Goal: Information Seeking & Learning: Learn about a topic

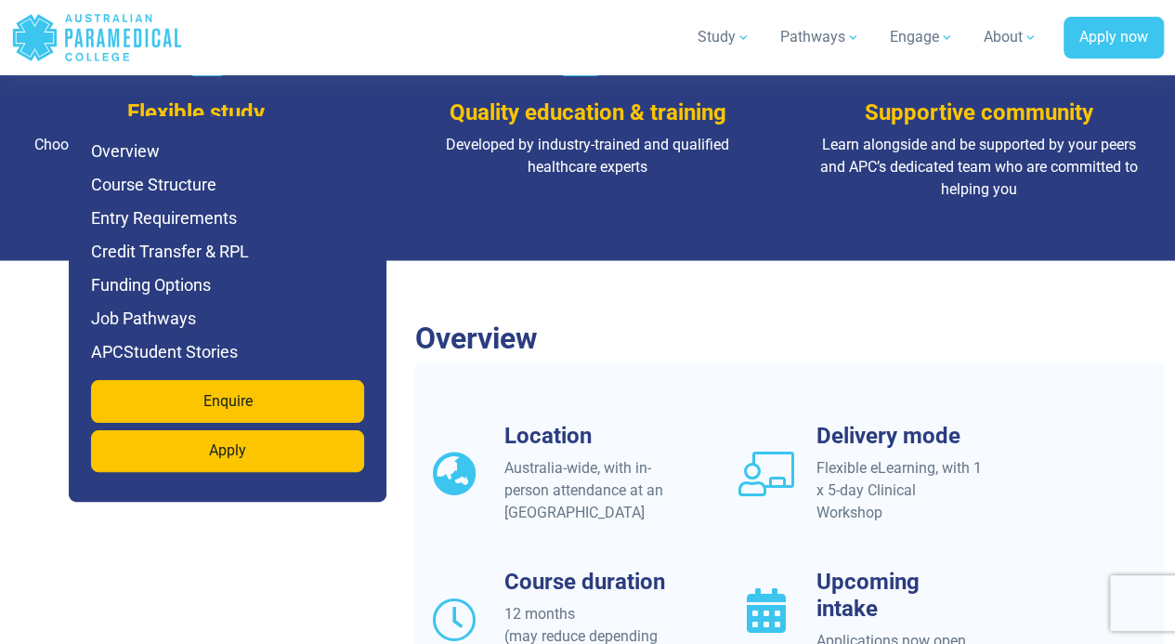
scroll to position [1421, 0]
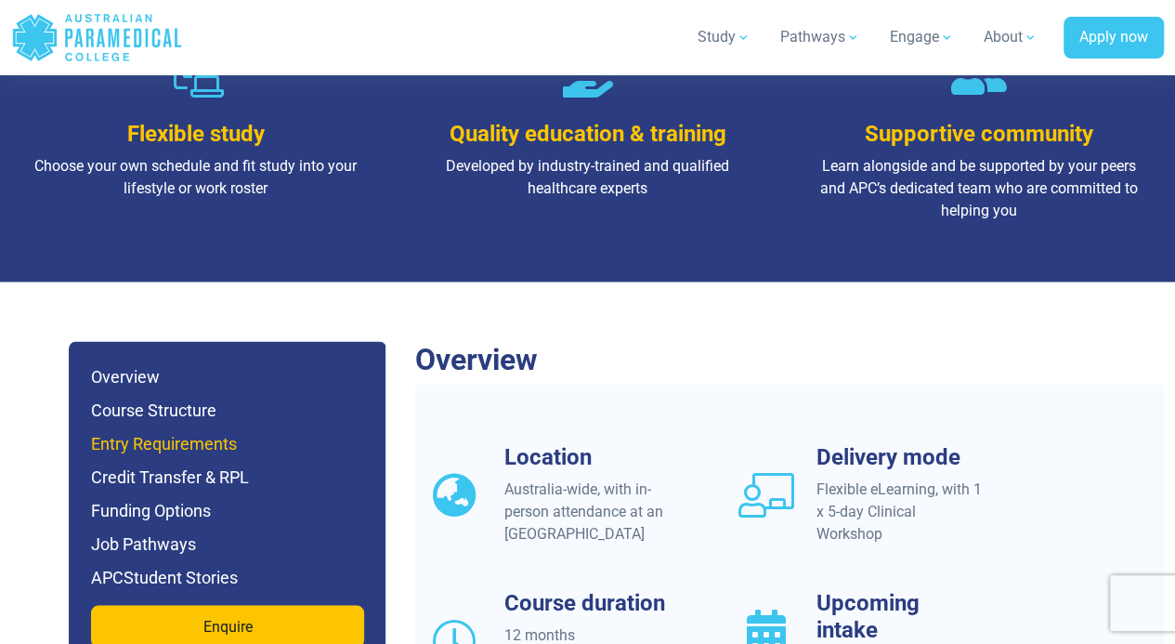
click at [193, 430] on h6 "Entry Requirements" at bounding box center [227, 443] width 273 height 26
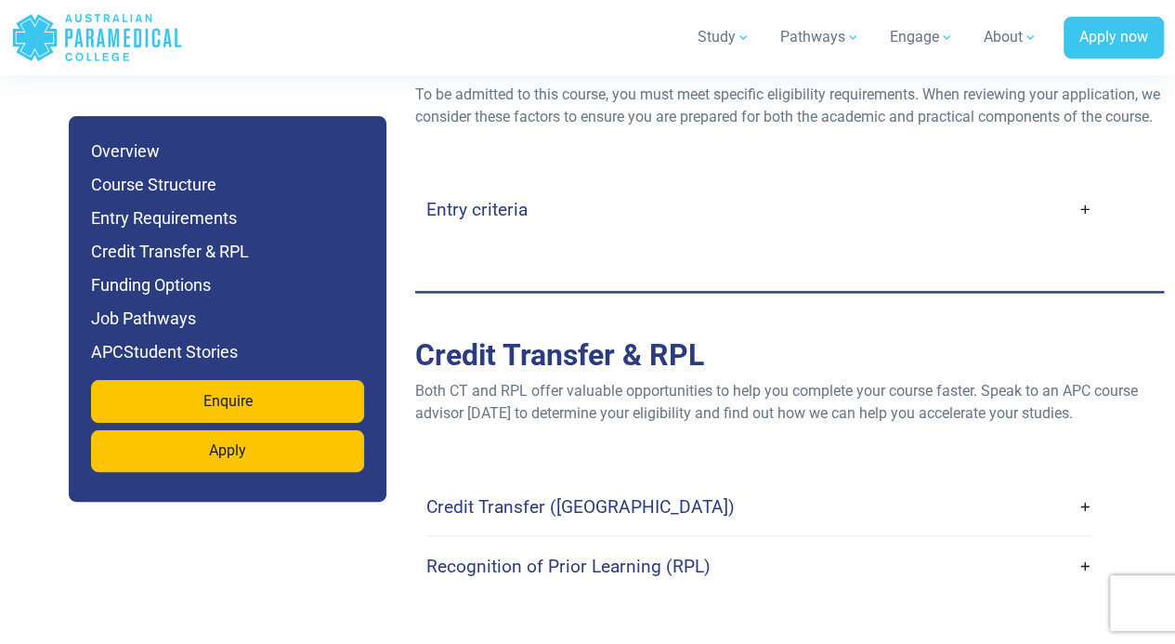
scroll to position [4821, 0]
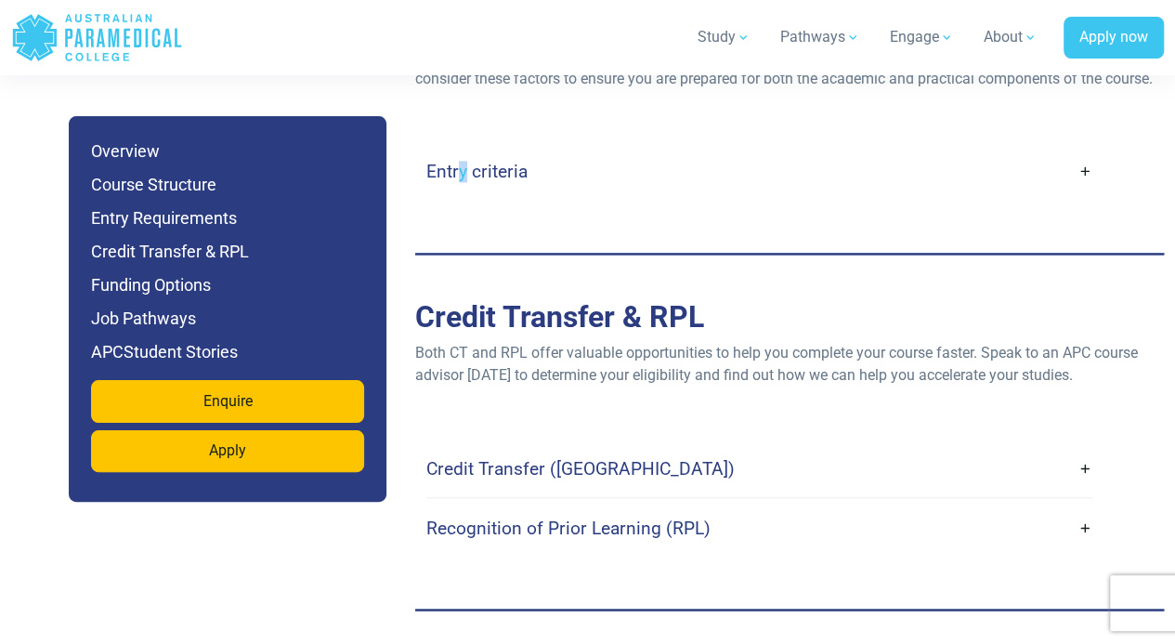
click at [465, 182] on h4 "Entry criteria" at bounding box center [476, 171] width 101 height 21
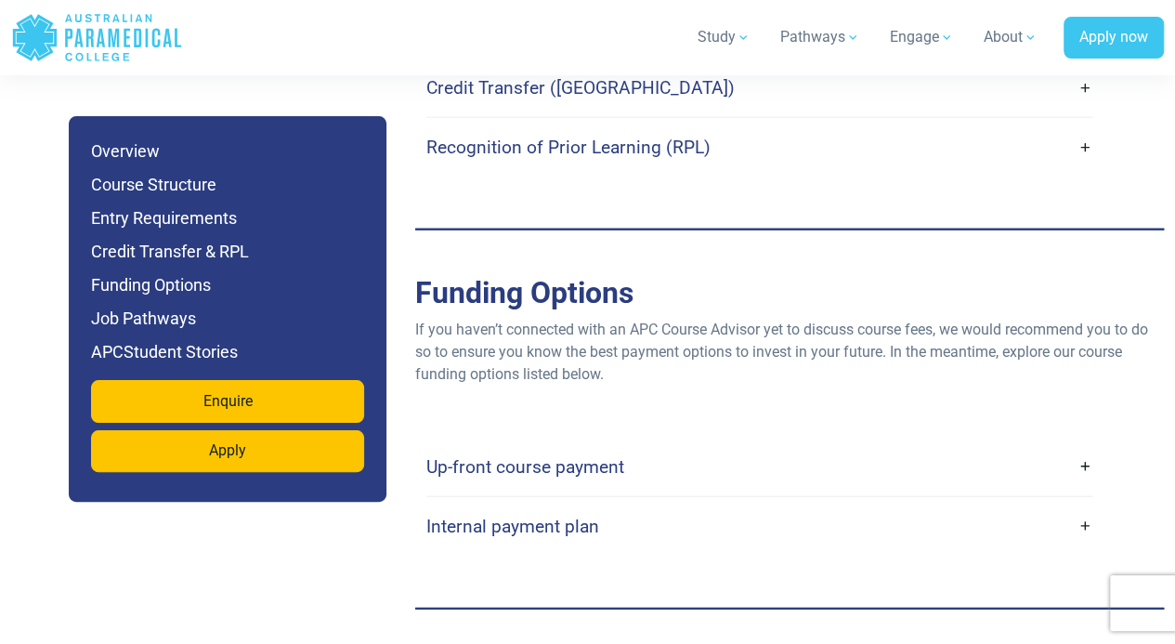
scroll to position [5843, 0]
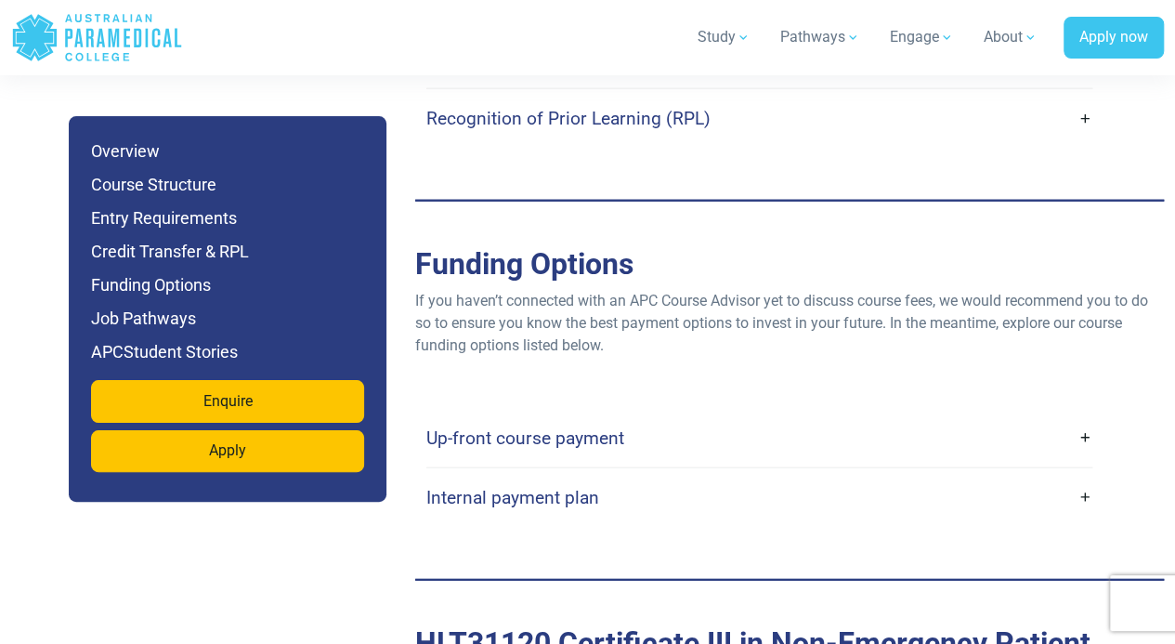
click at [1083, 457] on link "Up-front course payment" at bounding box center [759, 438] width 666 height 44
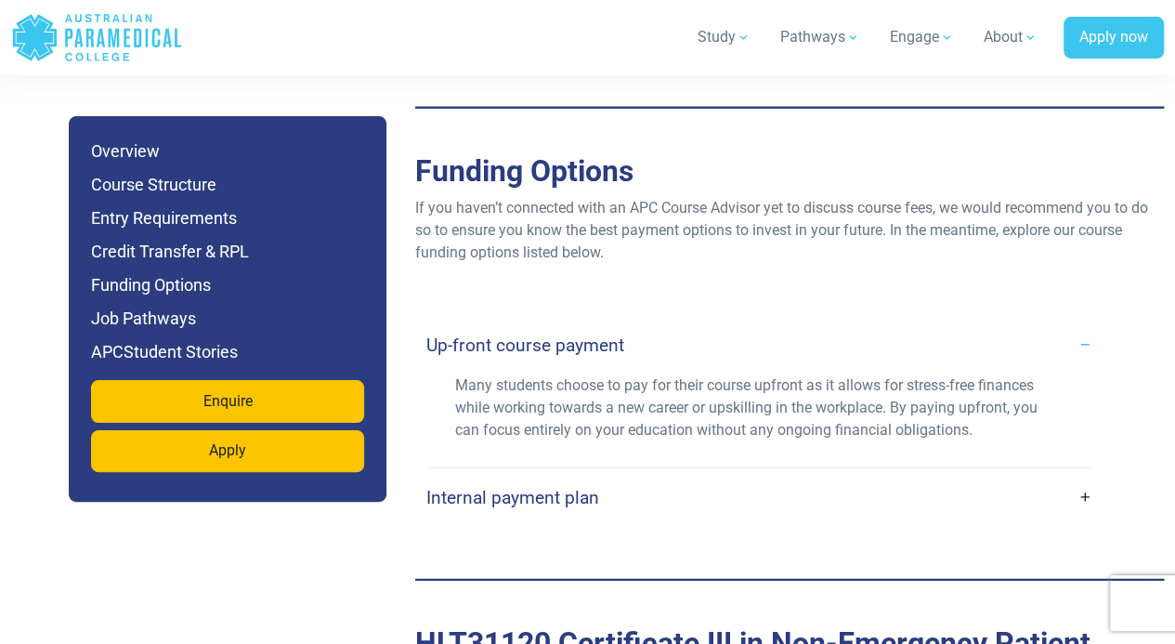
scroll to position [6029, 0]
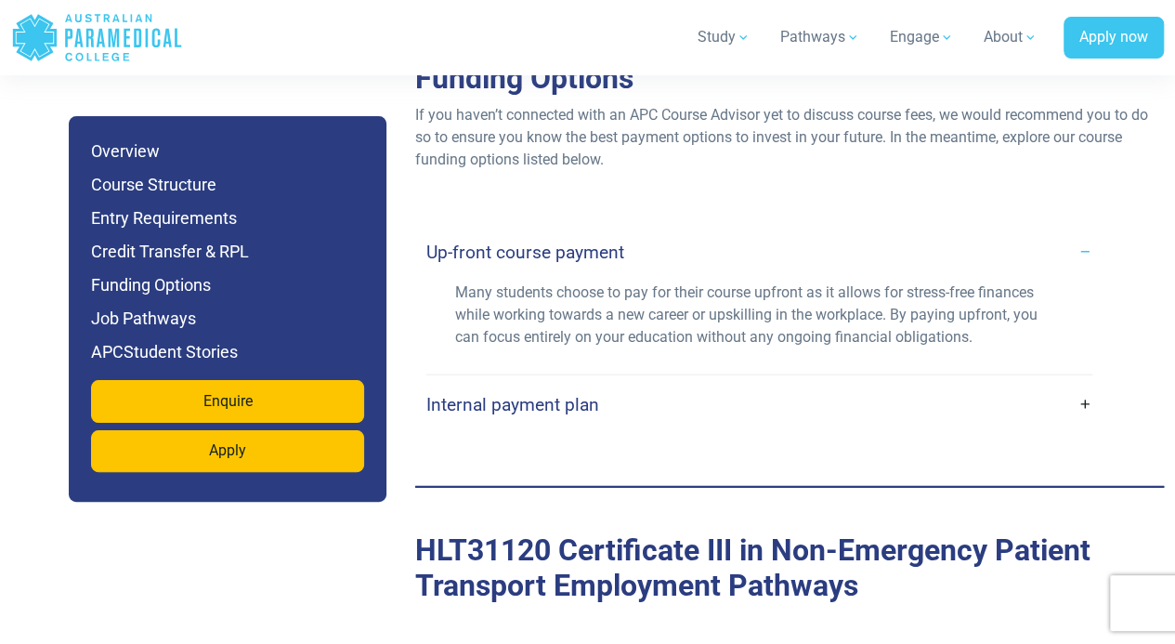
click at [1078, 426] on link "Internal payment plan" at bounding box center [759, 405] width 666 height 44
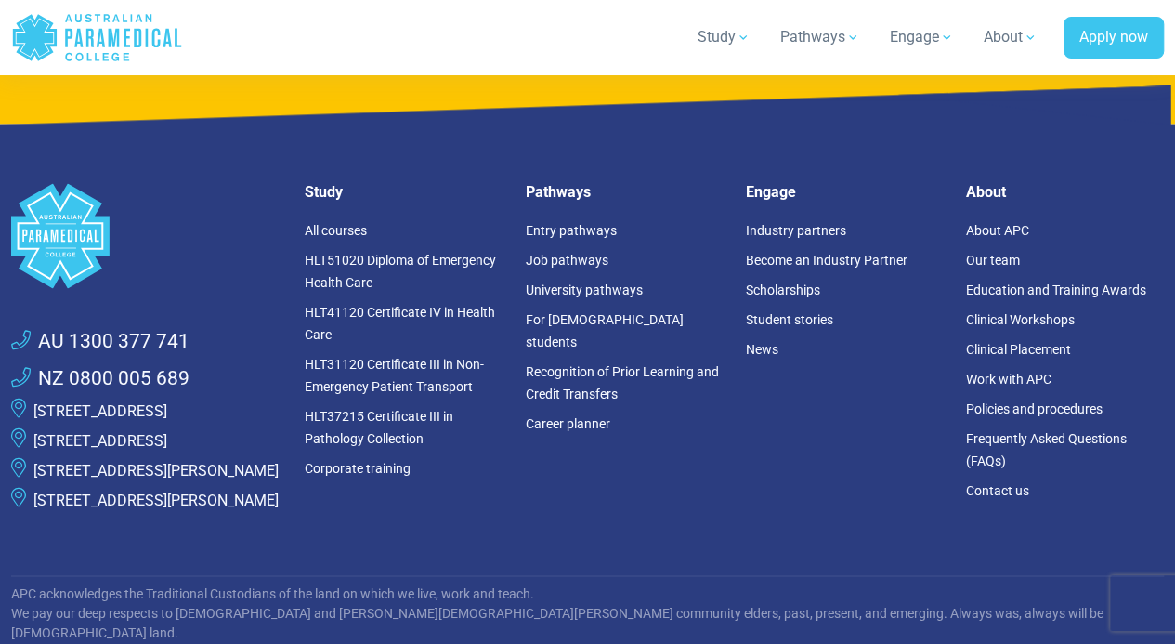
scroll to position [11790, 0]
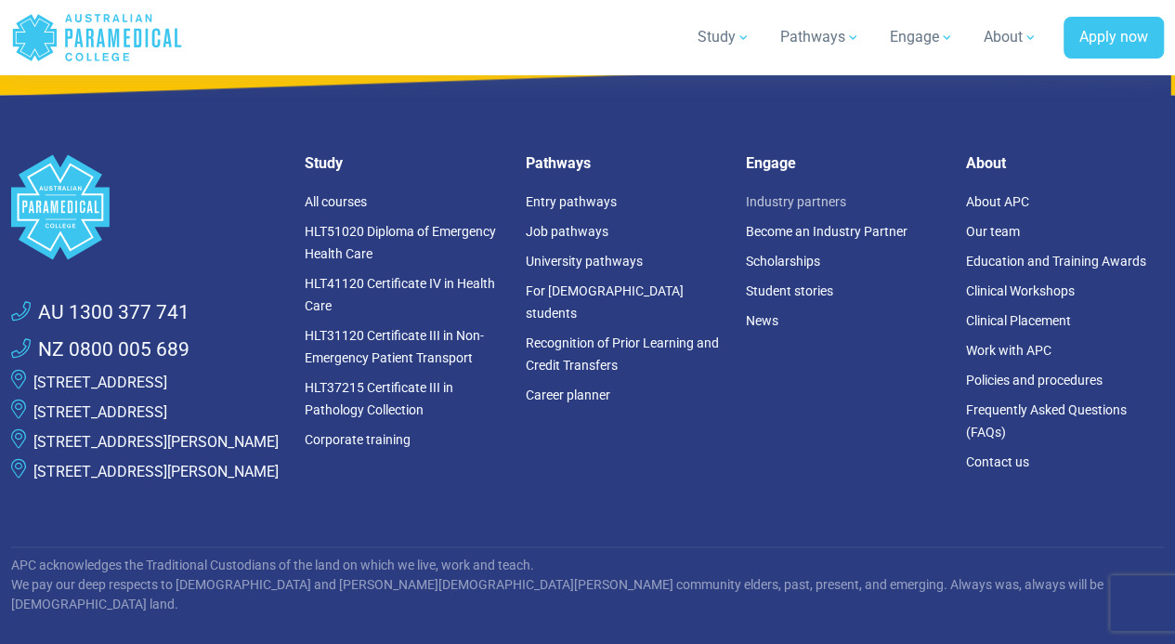
click at [797, 194] on link "Industry partners" at bounding box center [796, 201] width 100 height 15
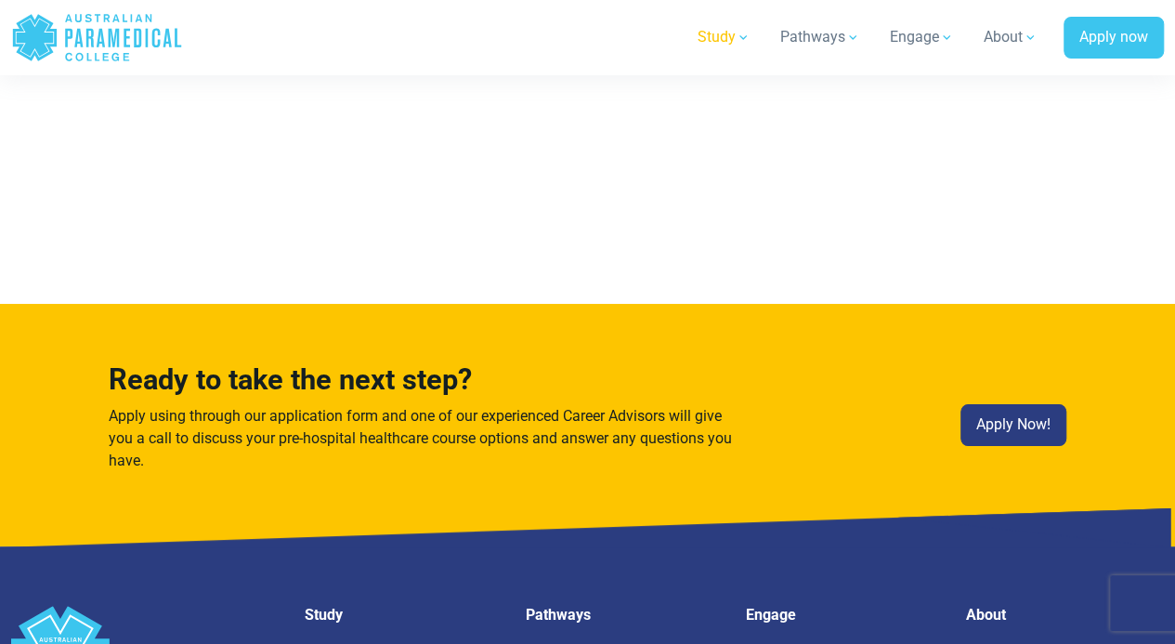
scroll to position [9970, 0]
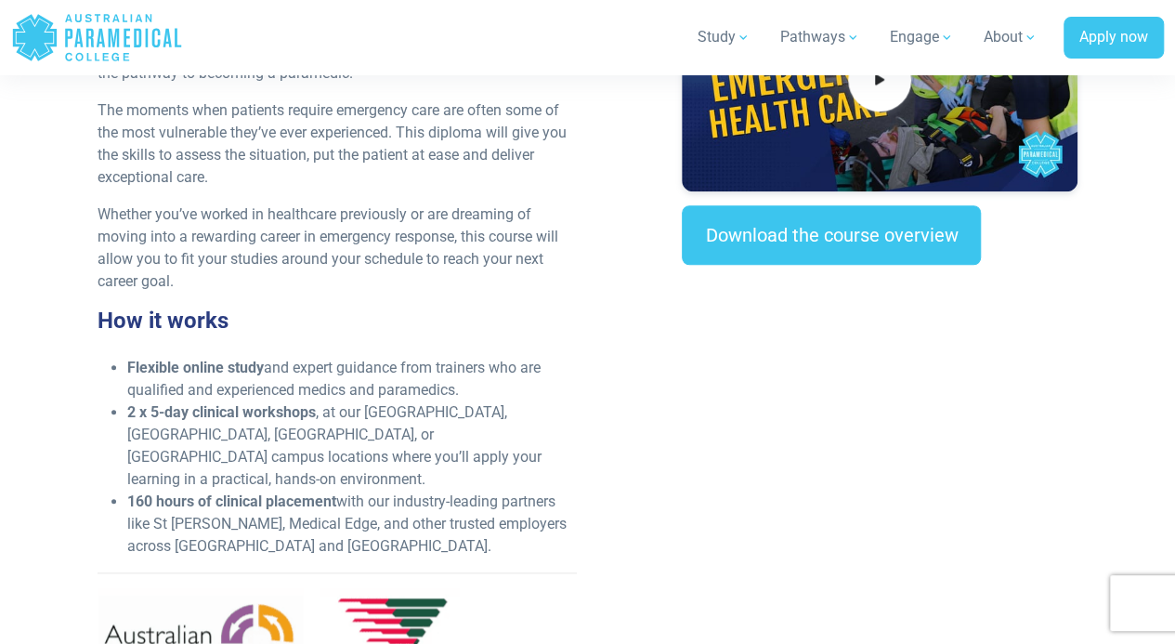
scroll to position [743, 0]
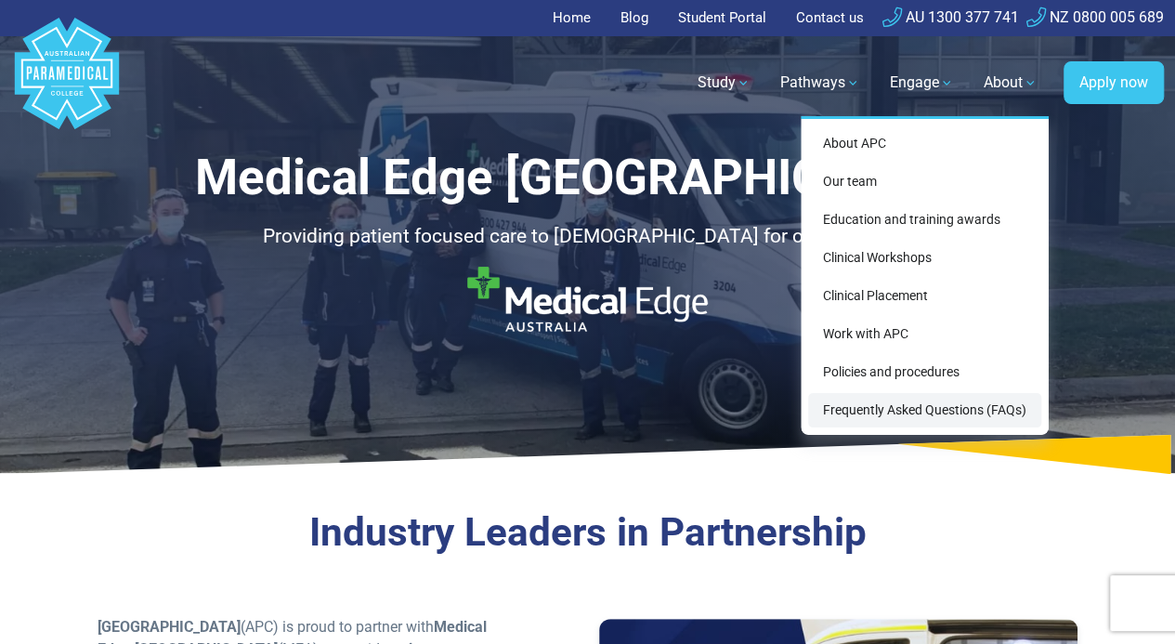
click at [907, 413] on link "Frequently Asked Questions (FAQs)" at bounding box center [924, 410] width 233 height 34
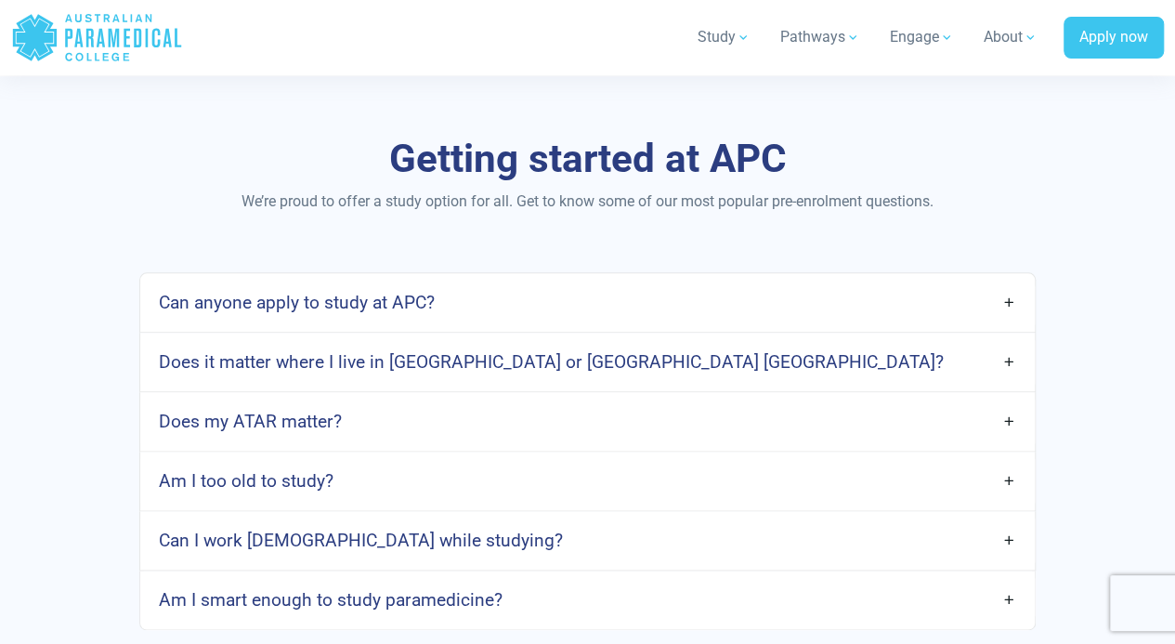
scroll to position [929, 0]
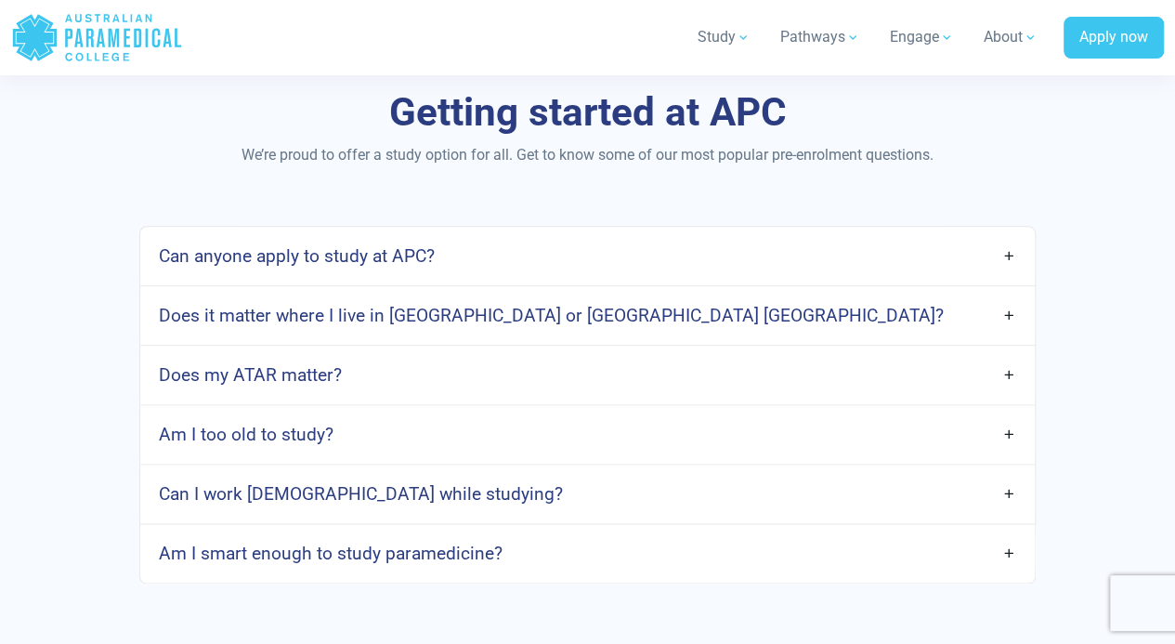
click at [245, 267] on h4 "Can anyone apply to study at APC?" at bounding box center [297, 255] width 276 height 21
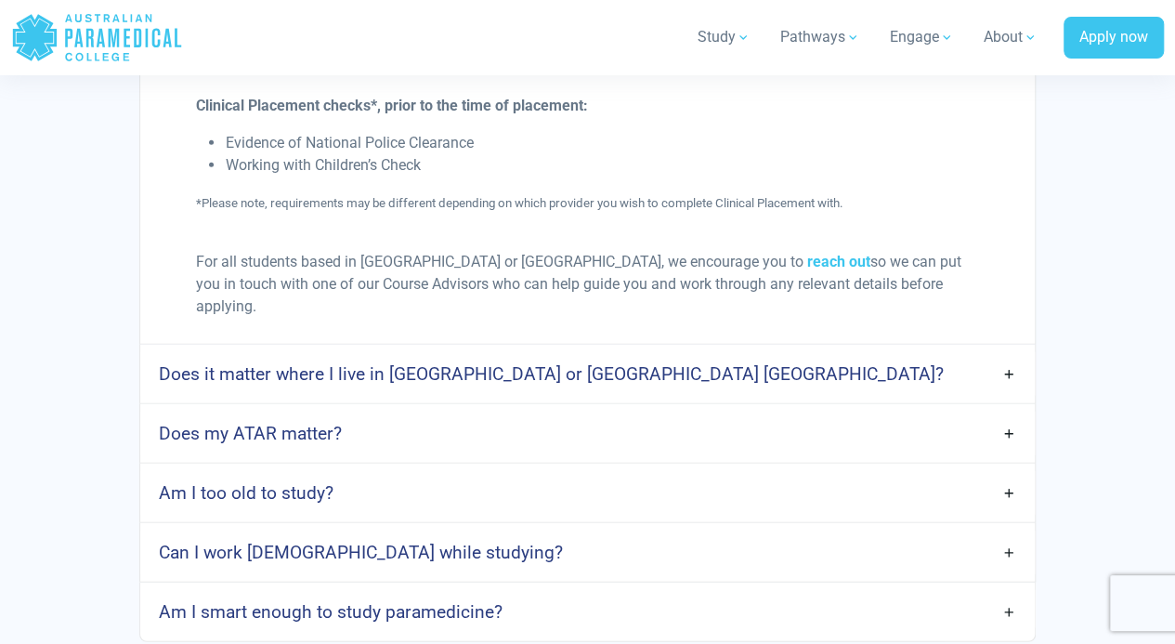
scroll to position [2323, 0]
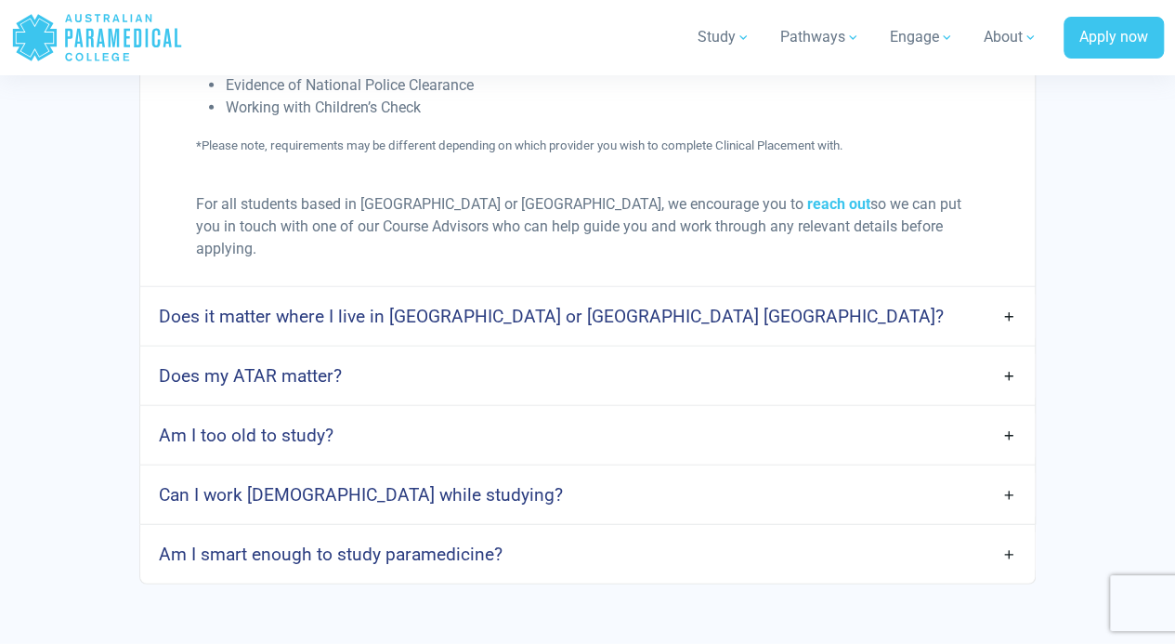
click at [590, 306] on h4 "Does it matter where I live in Australia or Aotearoa New Zealand?" at bounding box center [551, 316] width 785 height 21
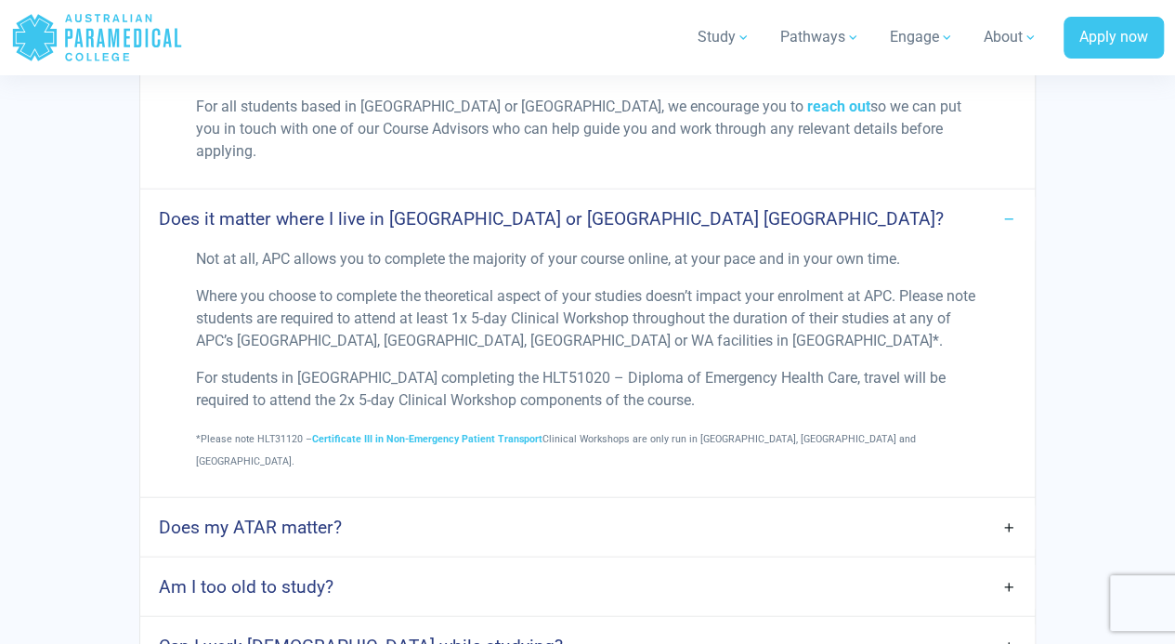
scroll to position [2509, 0]
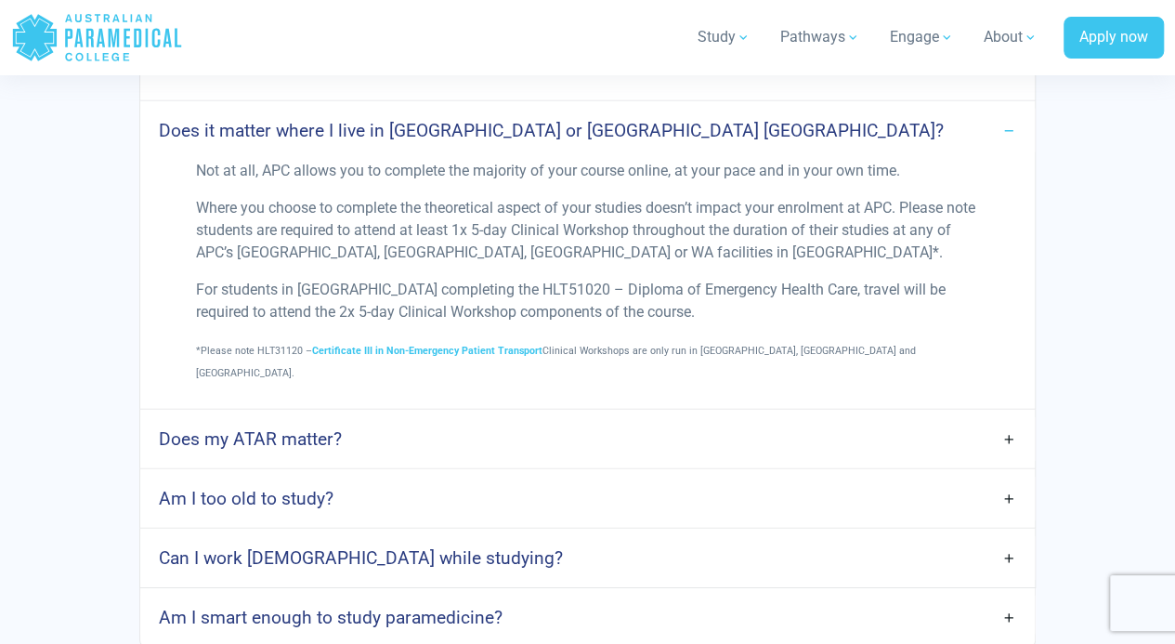
click at [377, 477] on link "Am I too old to study?" at bounding box center [587, 499] width 895 height 44
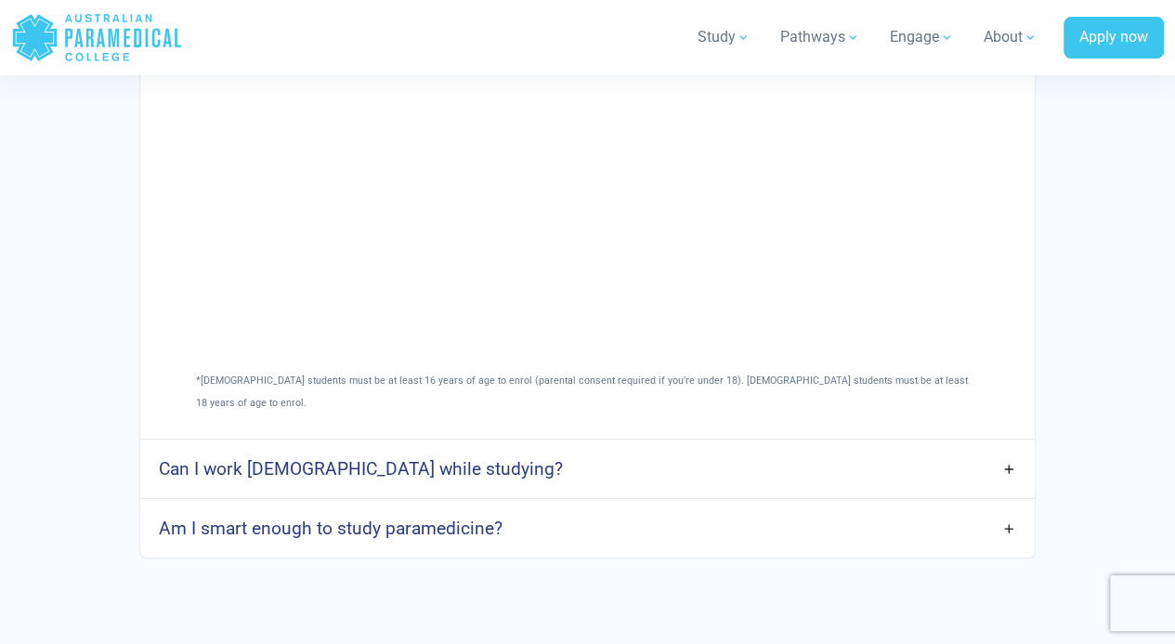
scroll to position [3159, 0]
click at [413, 457] on h4 "Can I work full-time while studying?" at bounding box center [361, 467] width 404 height 21
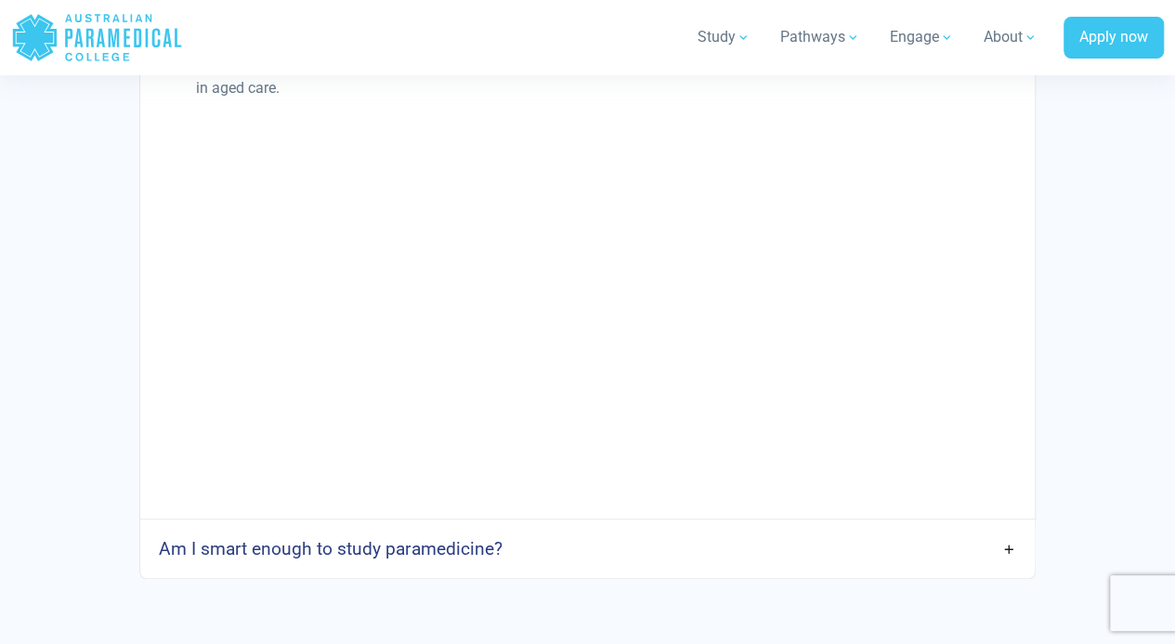
scroll to position [3810, 0]
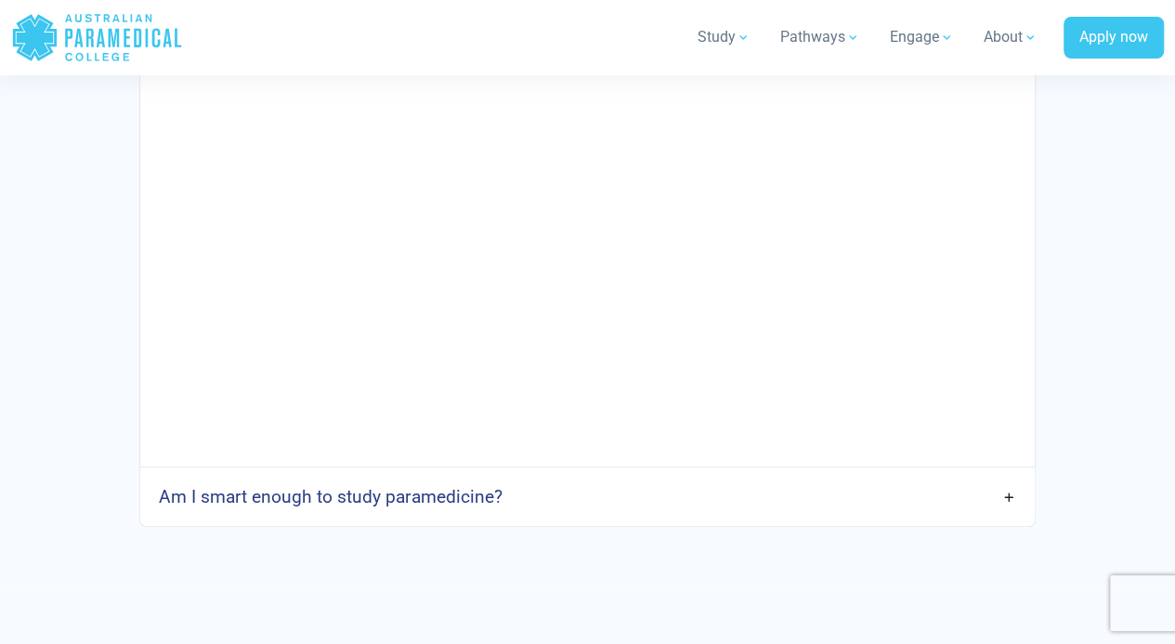
click at [670, 475] on link "Am I smart enough to study paramedicine?" at bounding box center [587, 497] width 895 height 44
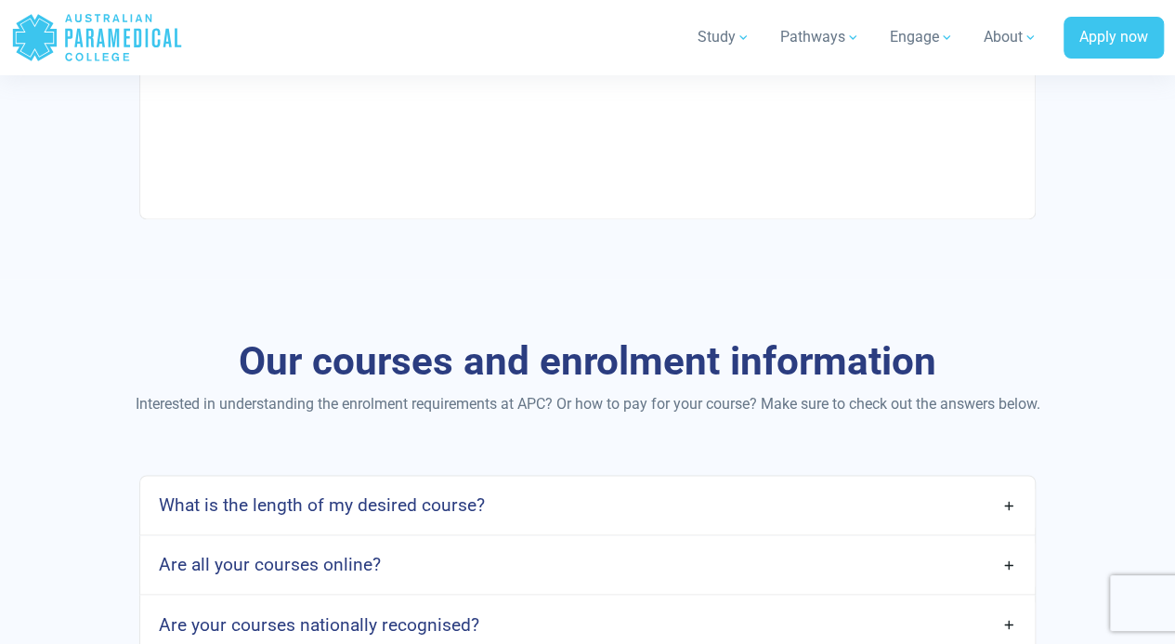
scroll to position [4739, 0]
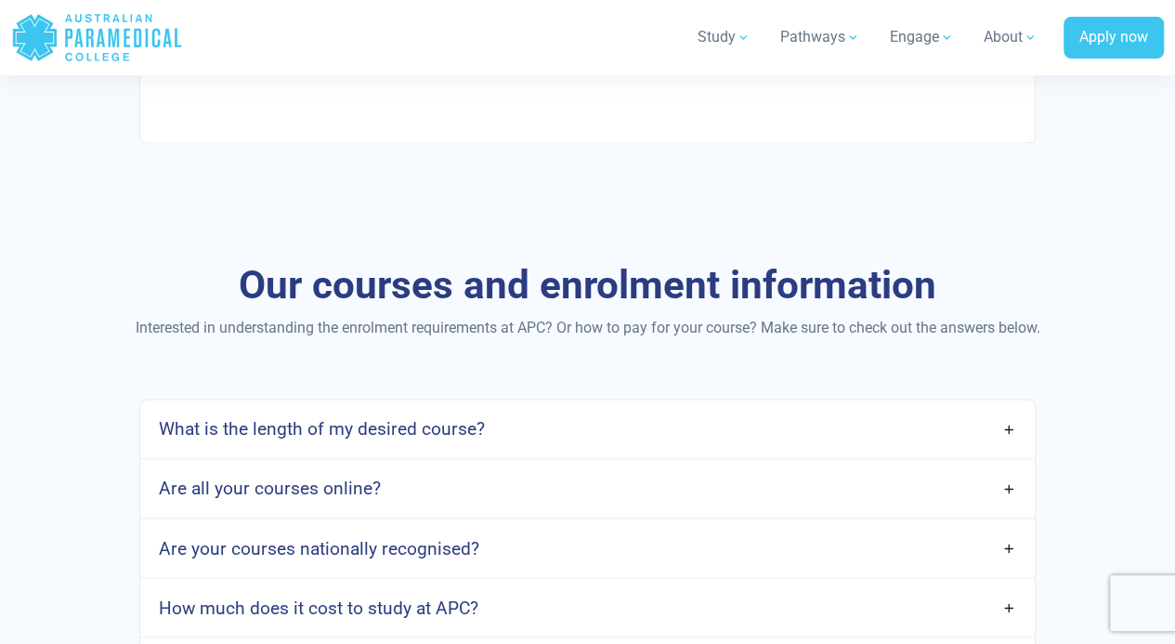
click at [407, 418] on h4 "What is the length of my desired course?" at bounding box center [322, 428] width 326 height 21
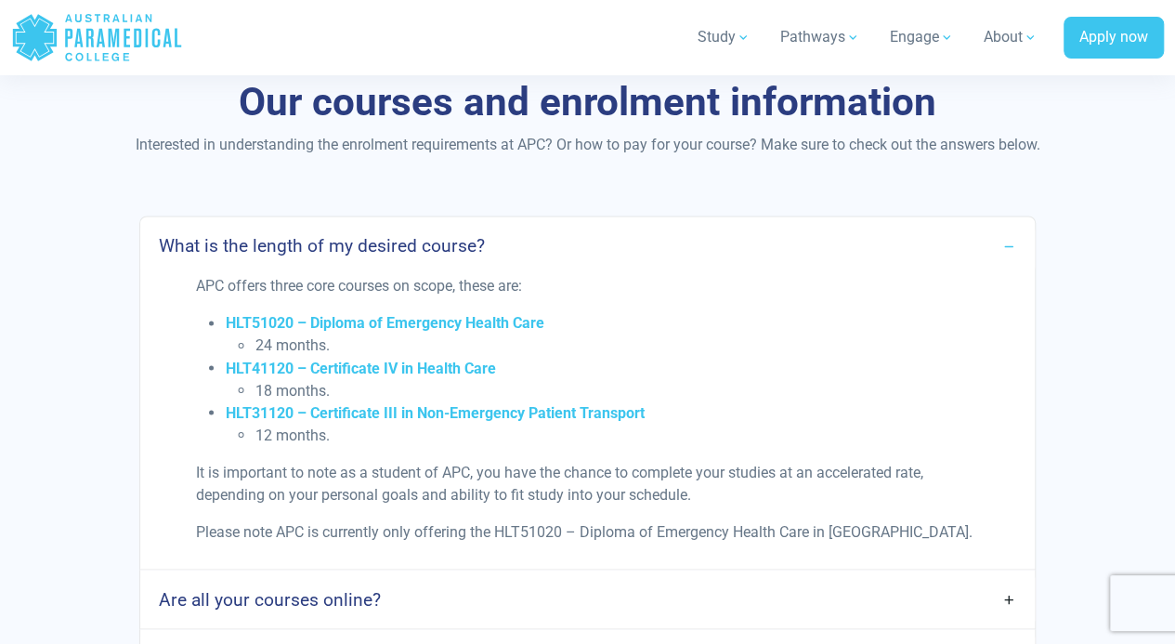
scroll to position [4925, 0]
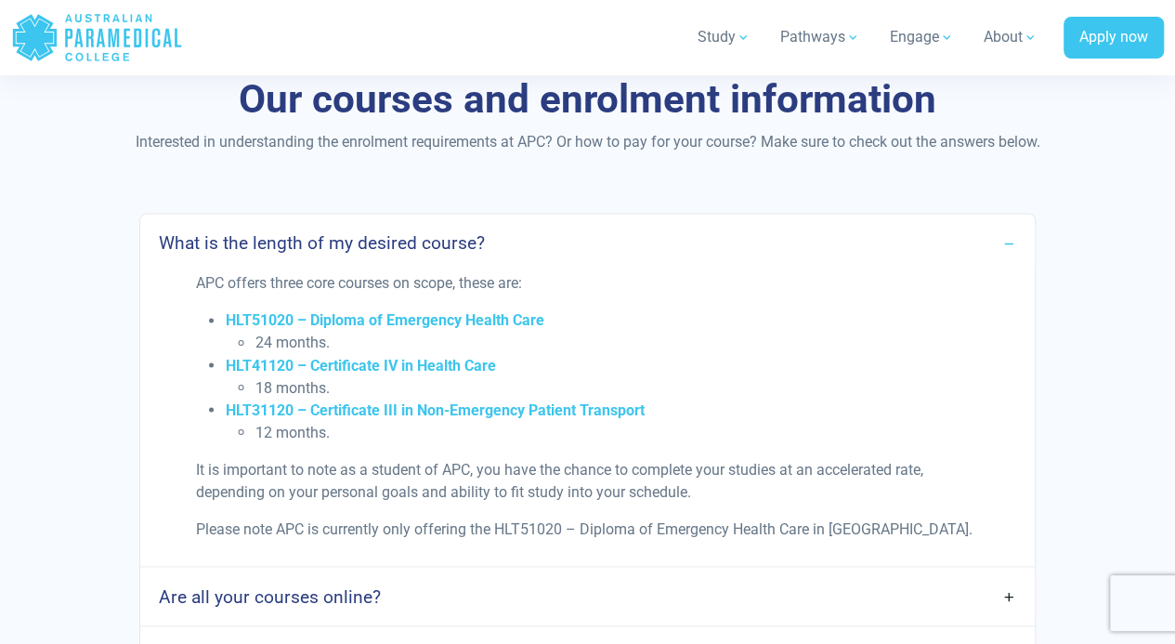
click at [321, 574] on link "Are all your courses online?" at bounding box center [587, 596] width 895 height 44
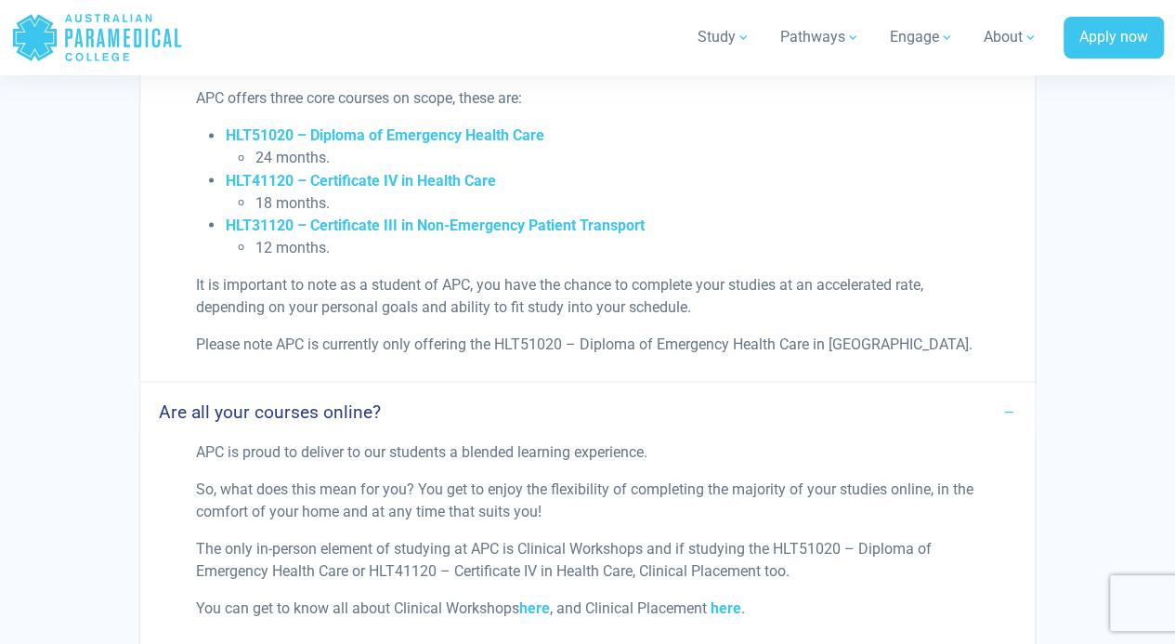
scroll to position [5203, 0]
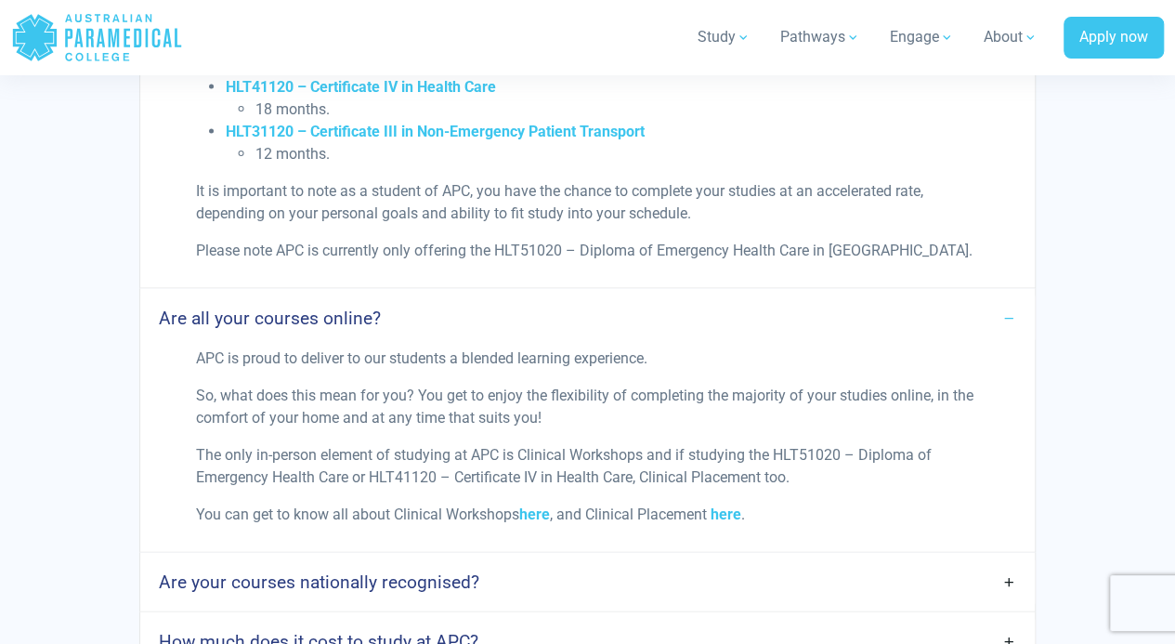
click at [503, 559] on link "Are your courses nationally recognised?" at bounding box center [587, 581] width 895 height 44
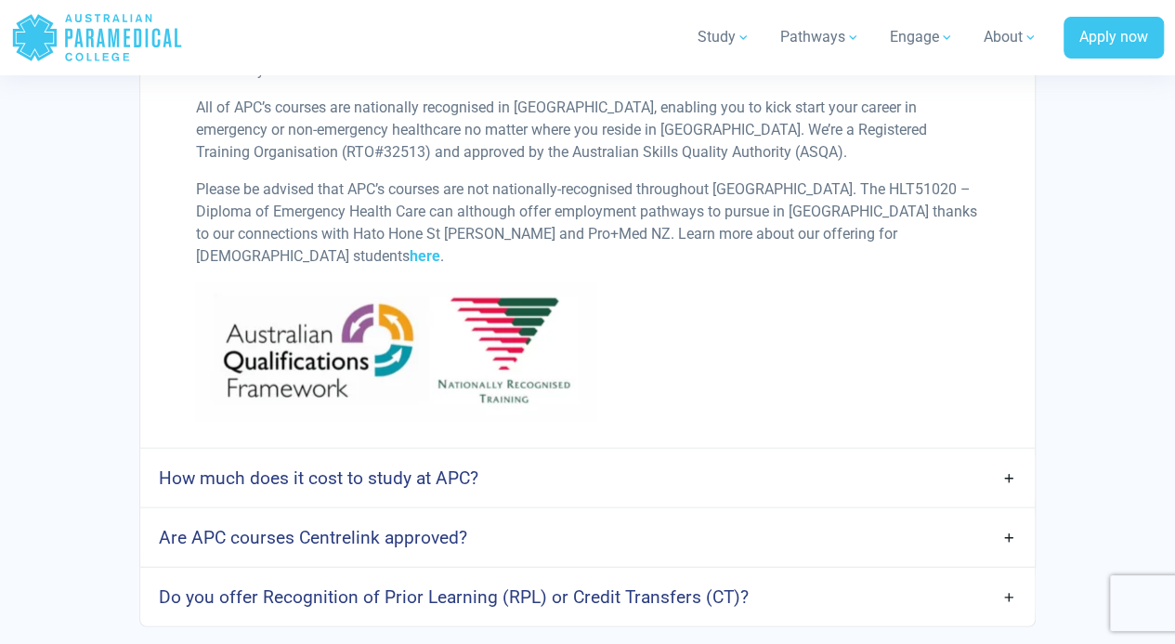
scroll to position [5761, 0]
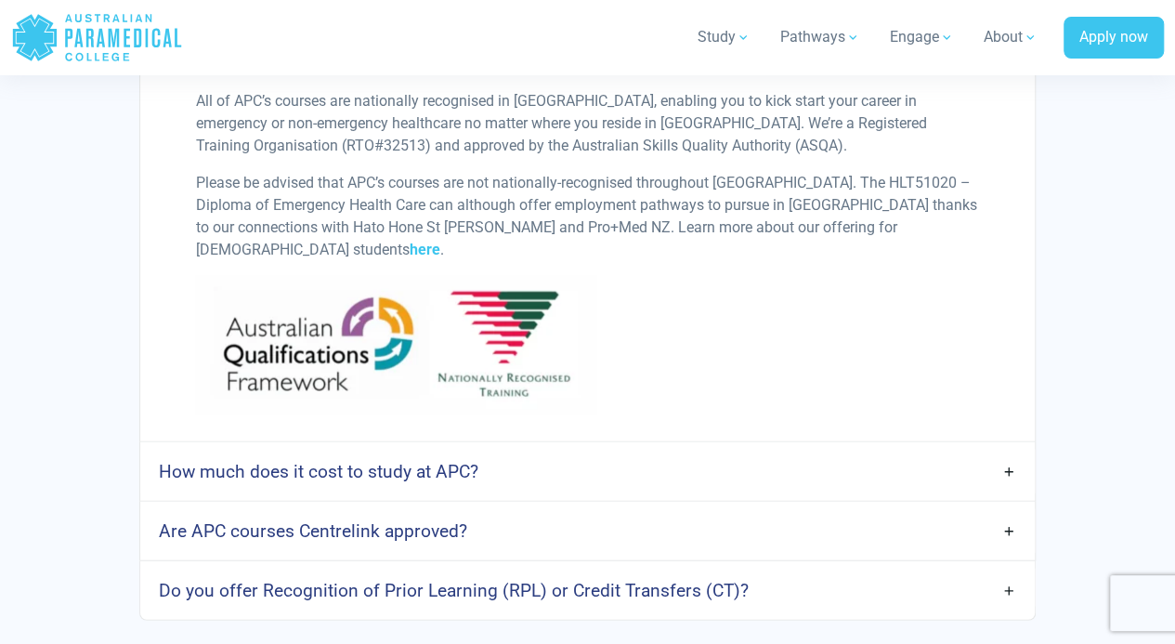
click at [400, 461] on h4 "How much does it cost to study at APC?" at bounding box center [319, 471] width 320 height 21
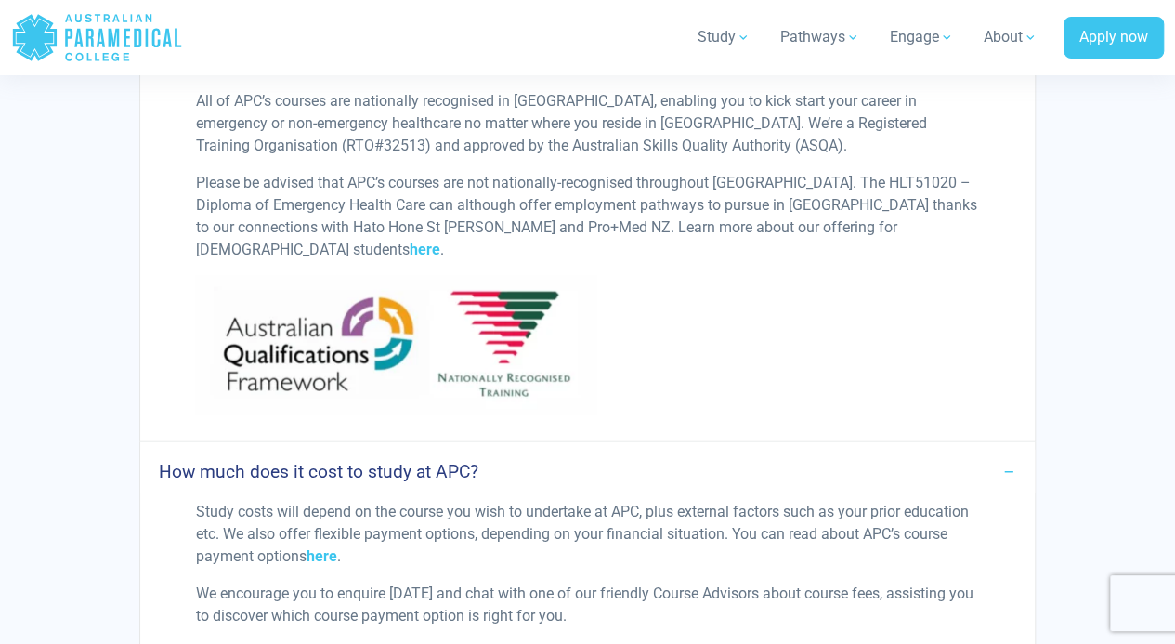
scroll to position [5947, 0]
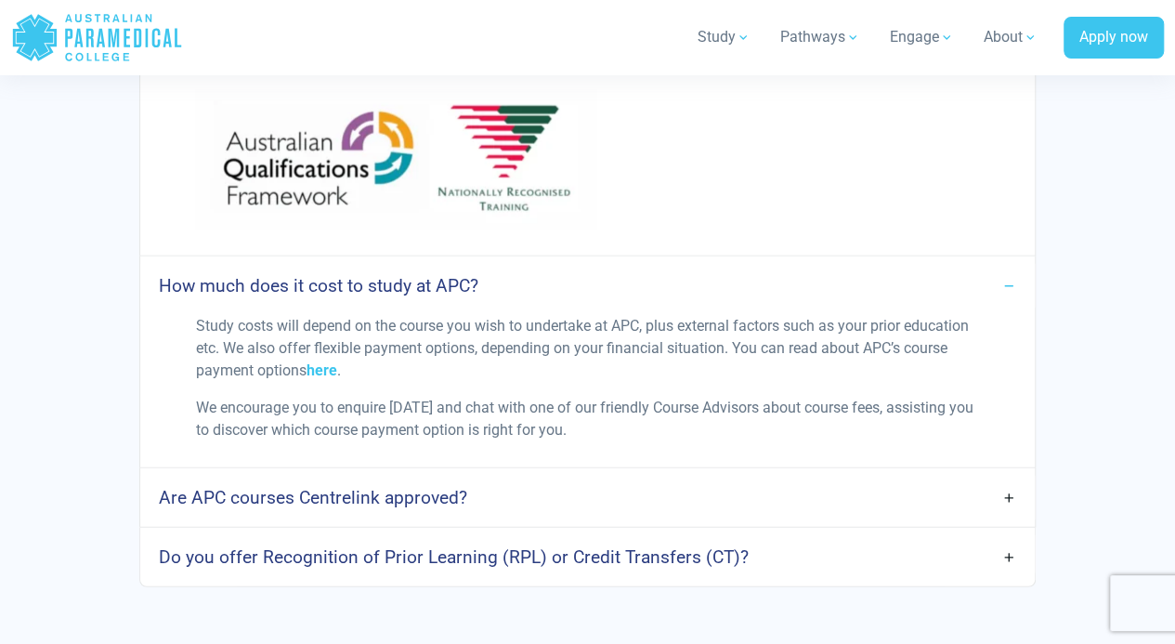
click at [407, 487] on h4 "Are APC courses Centrelink approved?" at bounding box center [313, 497] width 308 height 21
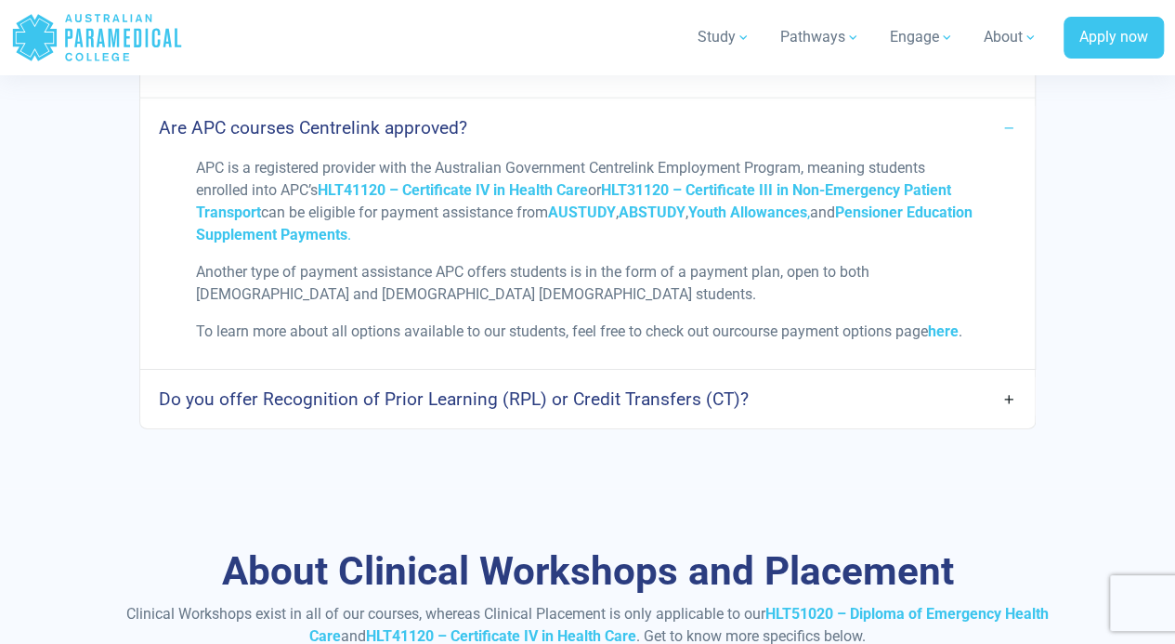
scroll to position [6504, 0]
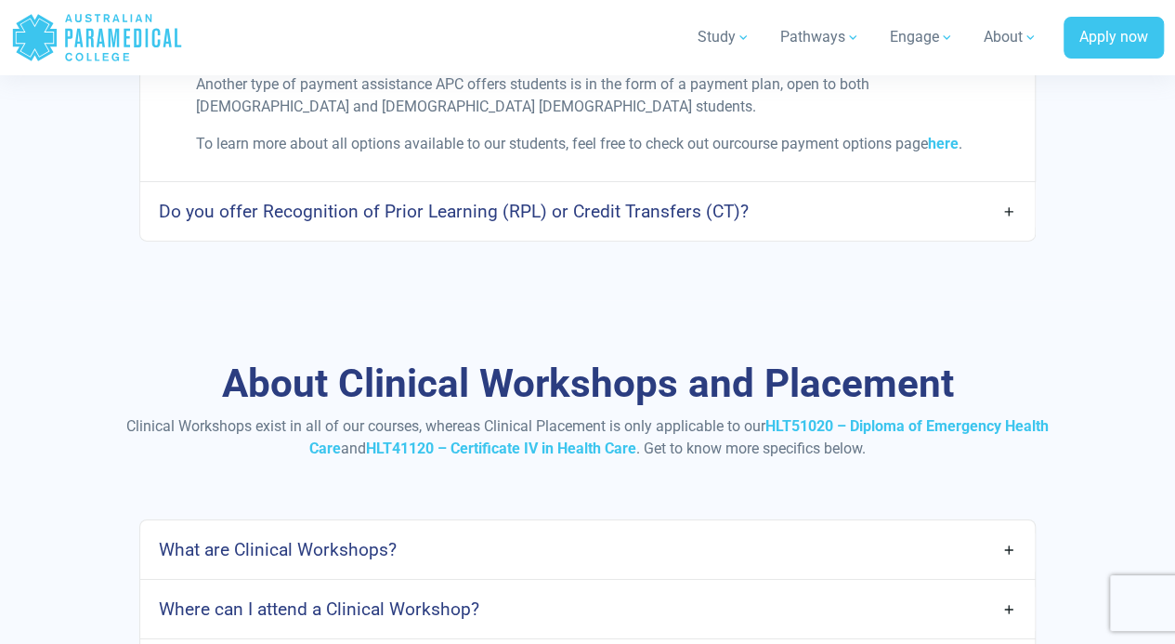
click at [332, 539] on h4 "What are Clinical Workshops?" at bounding box center [278, 549] width 238 height 21
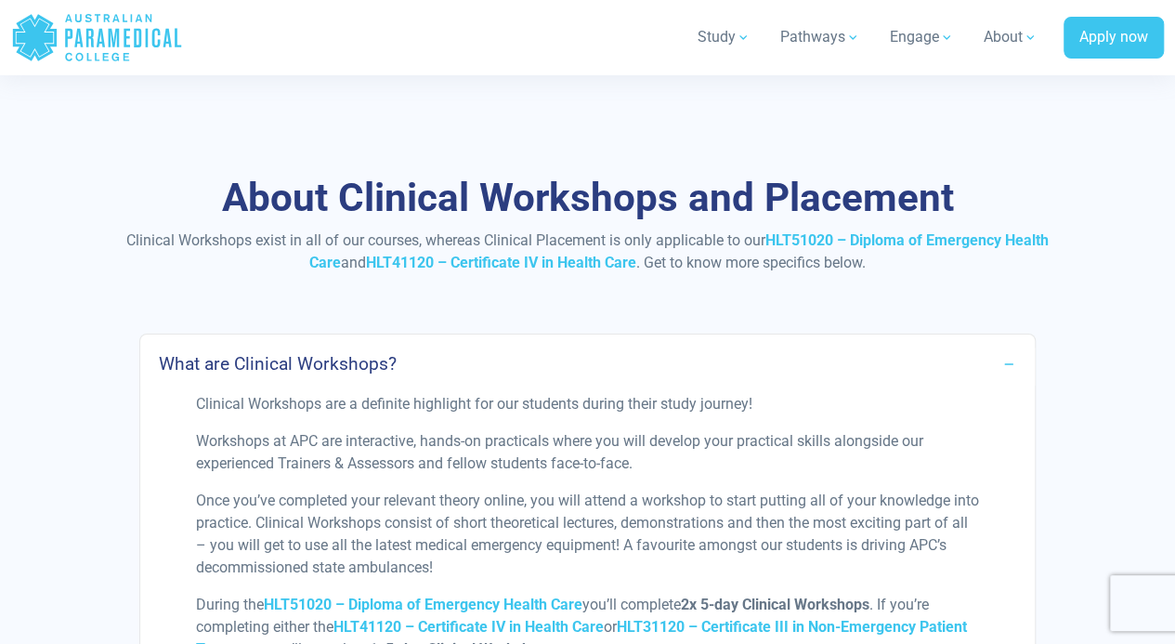
scroll to position [6783, 0]
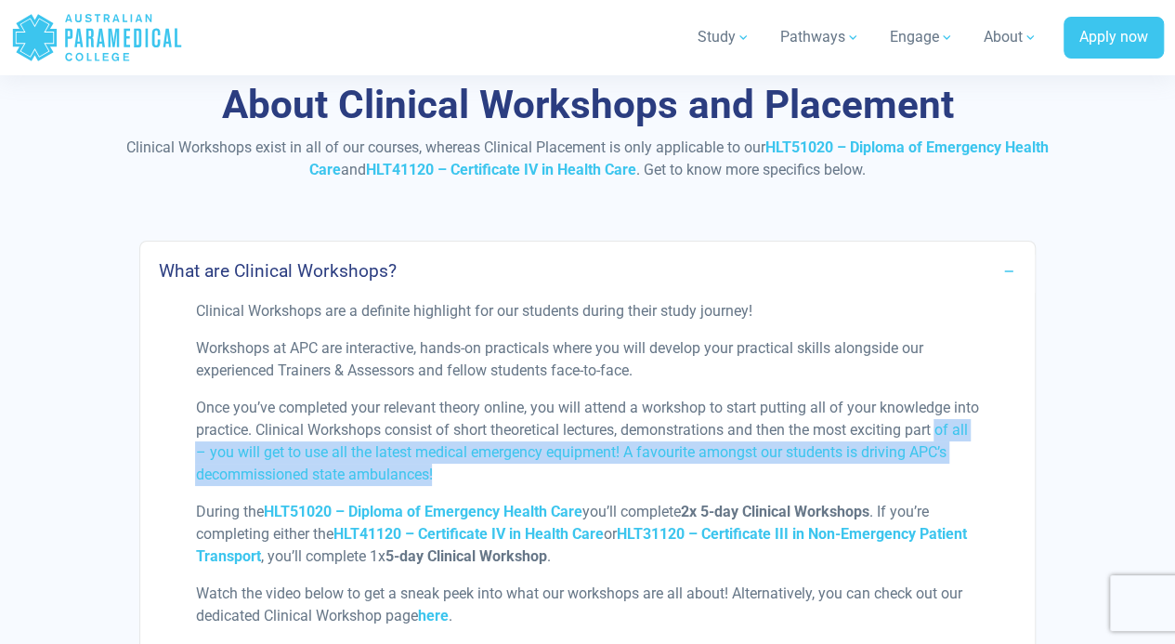
drag, startPoint x: 498, startPoint y: 361, endPoint x: 179, endPoint y: 316, distance: 321.8
click at [179, 318] on div "Clinical Workshops are a definite highlight for our students during their study…" at bounding box center [588, 649] width 880 height 698
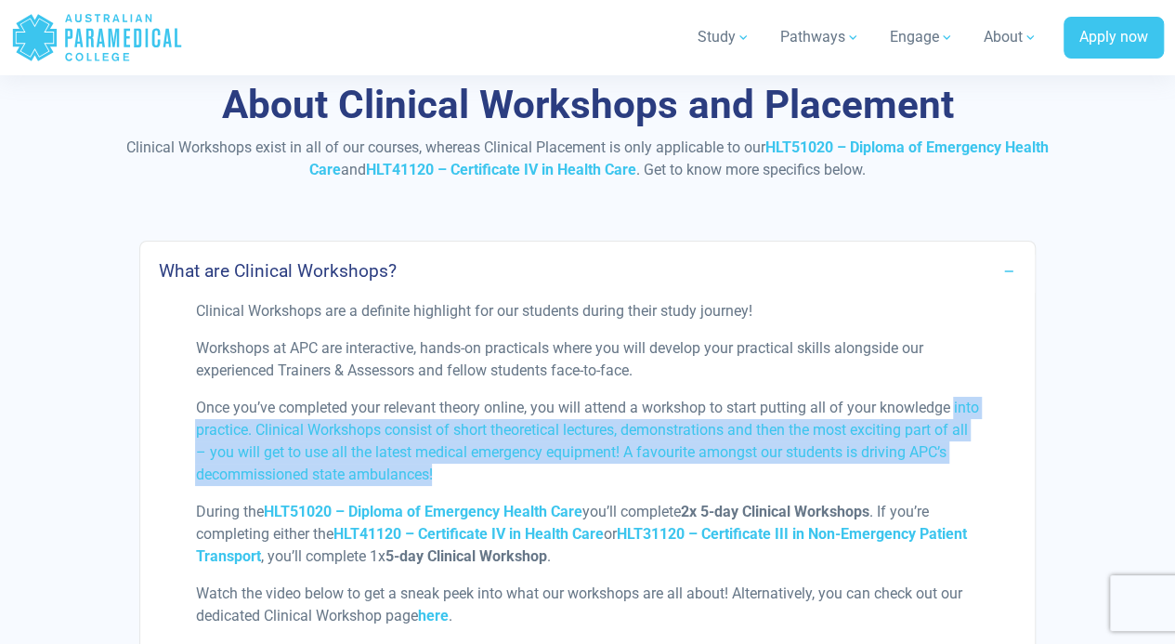
click at [503, 397] on p "Once you’ve completed your relevant theory online, you will attend a workshop t…" at bounding box center [587, 441] width 784 height 89
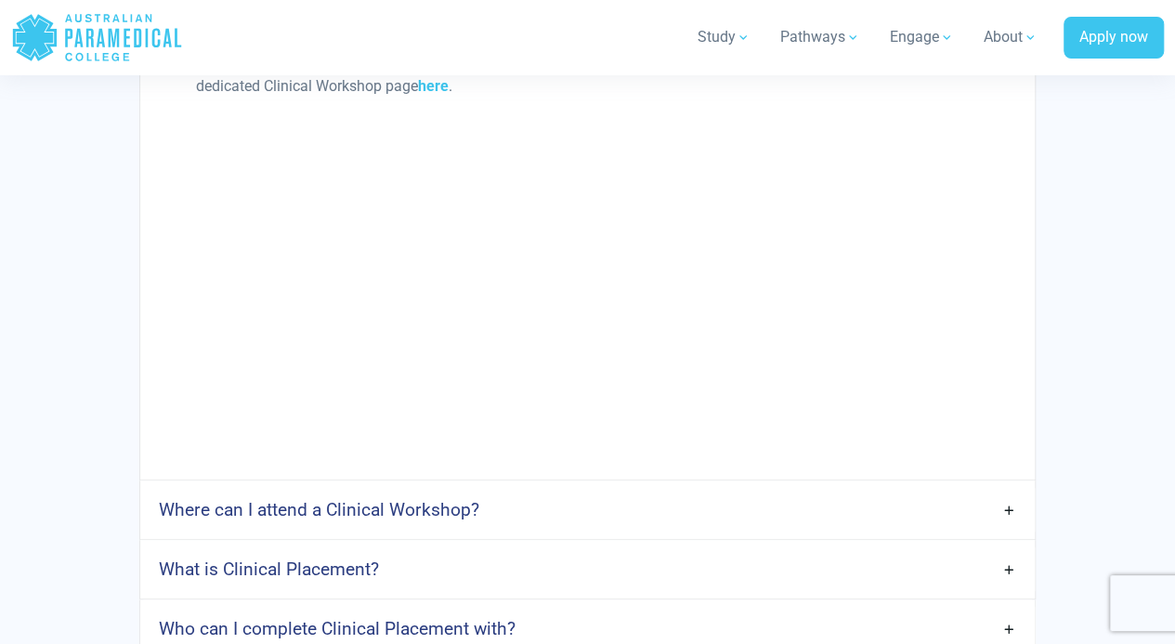
scroll to position [7341, 0]
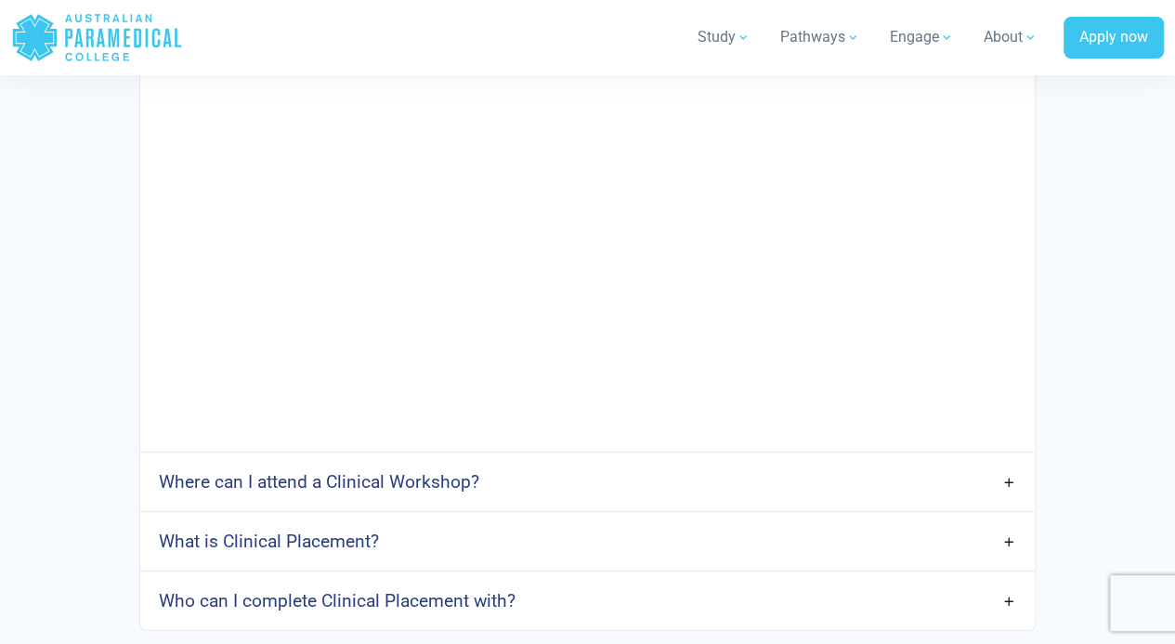
click at [509, 460] on link "Where can I attend a Clinical Workshop?" at bounding box center [587, 482] width 895 height 44
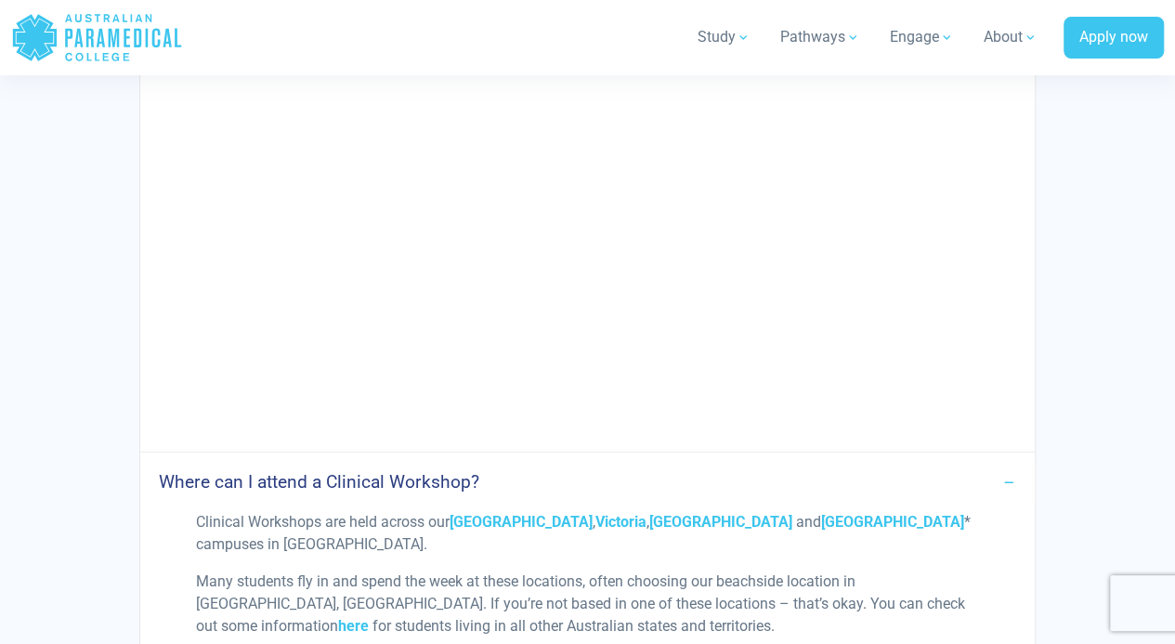
click at [509, 460] on link "Where can I attend a Clinical Workshop?" at bounding box center [587, 482] width 895 height 44
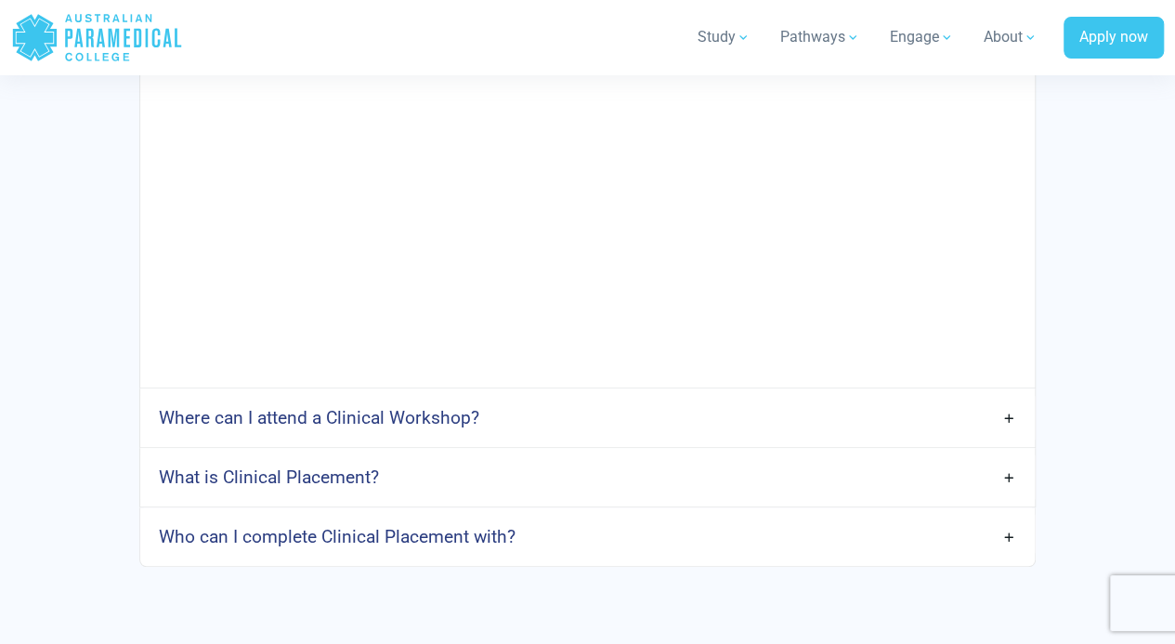
scroll to position [7434, 0]
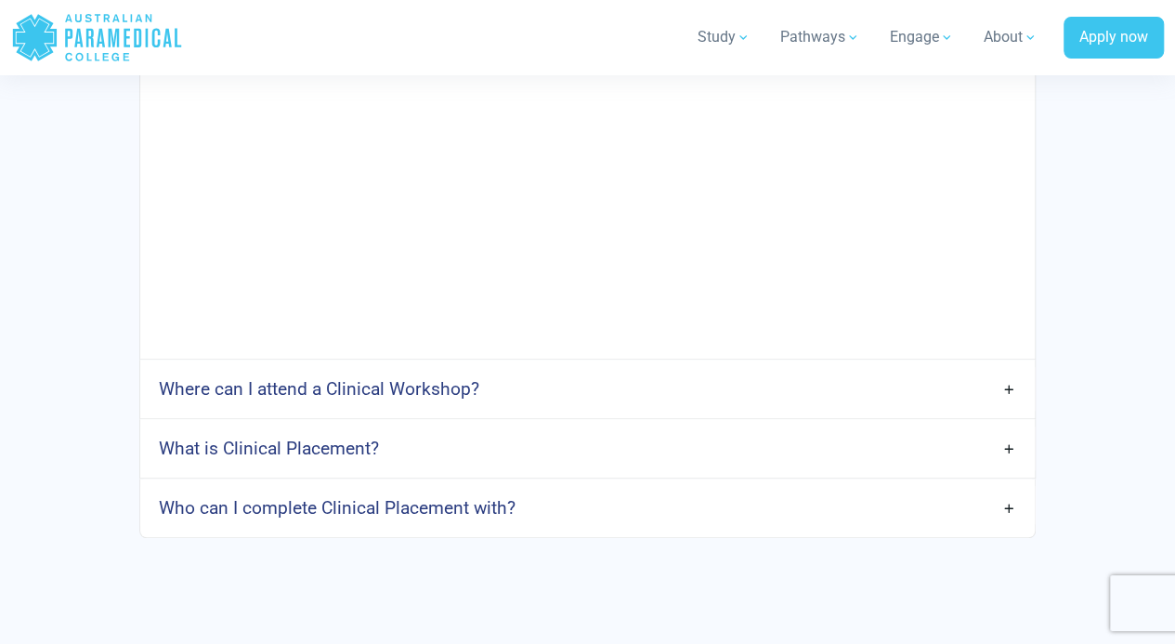
click at [513, 497] on h4 "Who can I complete Clinical Placement with?" at bounding box center [337, 507] width 357 height 21
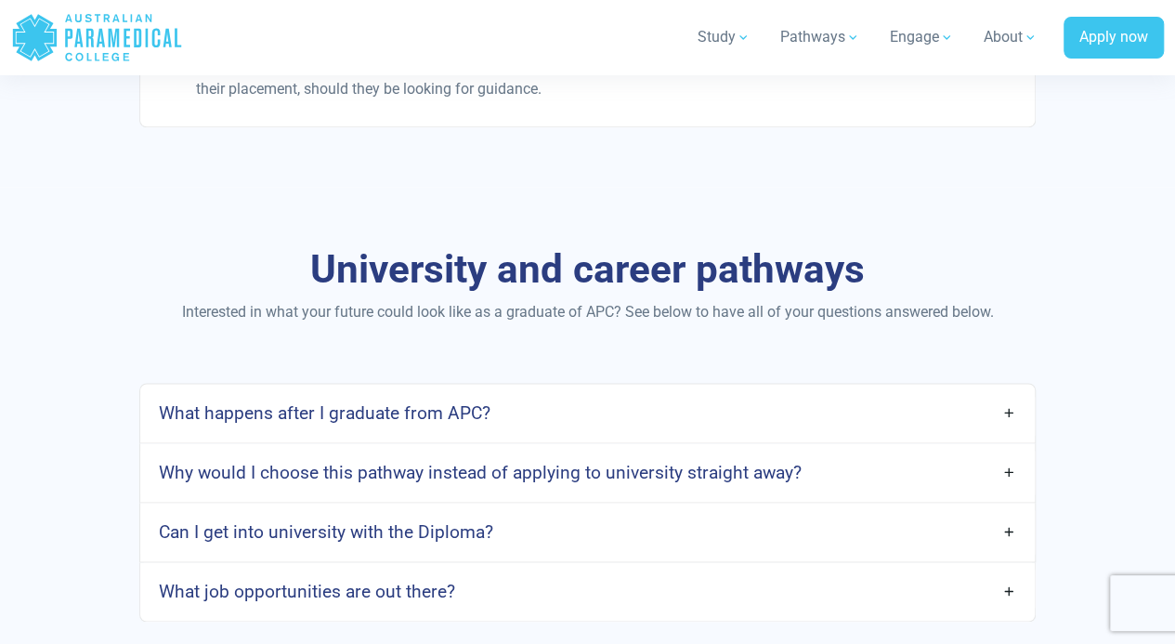
scroll to position [8177, 0]
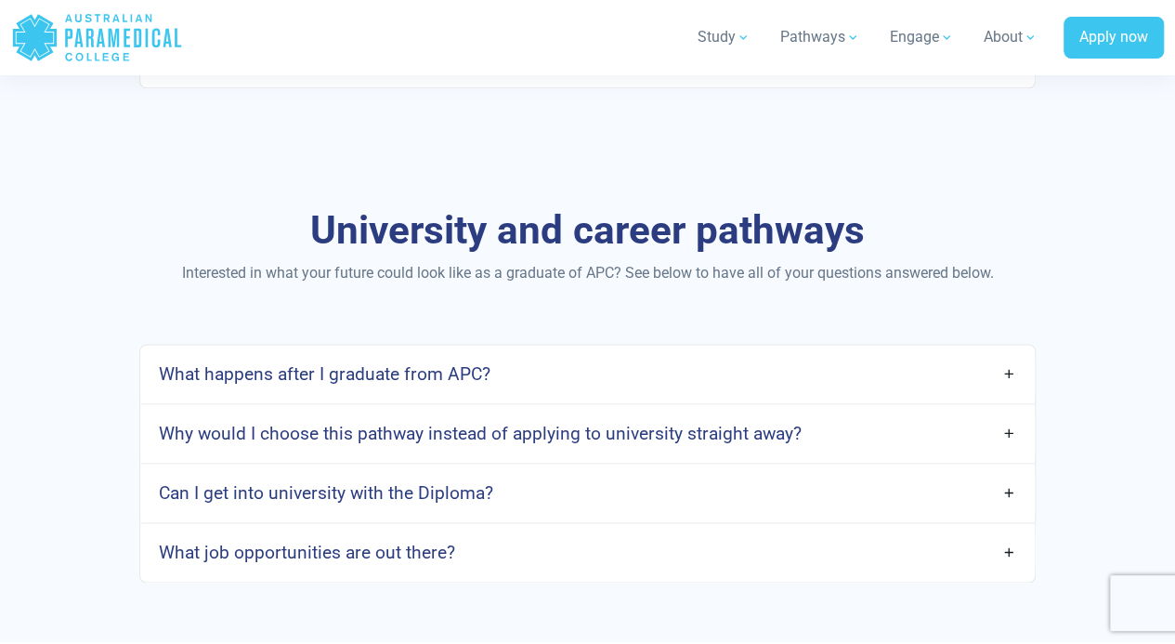
click at [472, 363] on h4 "What happens after I graduate from APC?" at bounding box center [325, 373] width 332 height 21
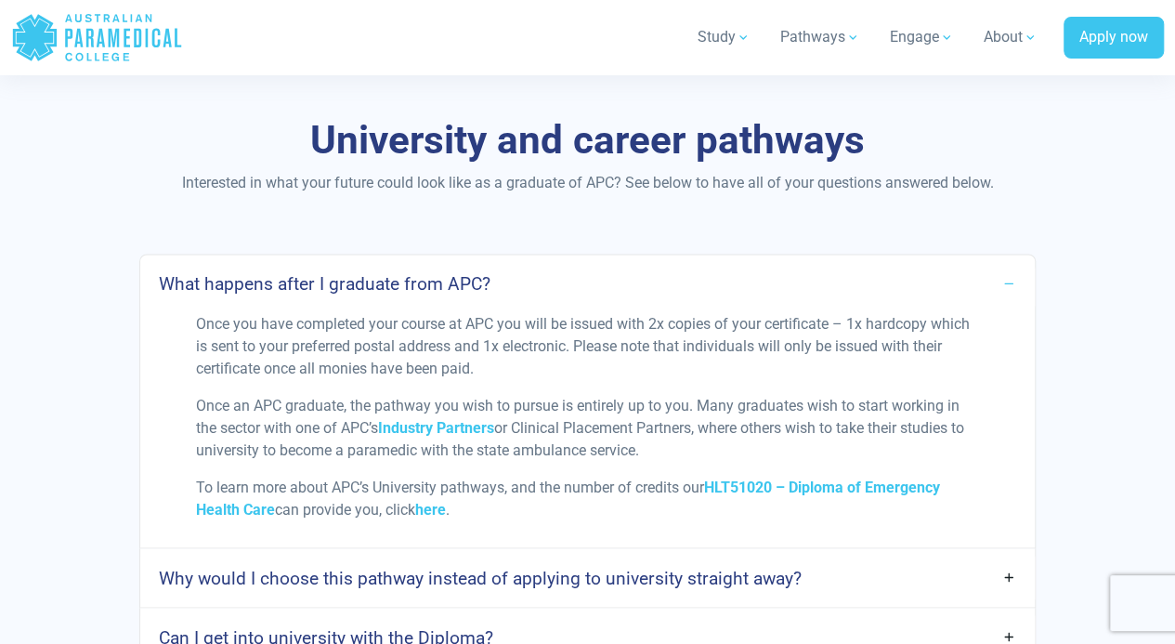
scroll to position [8270, 0]
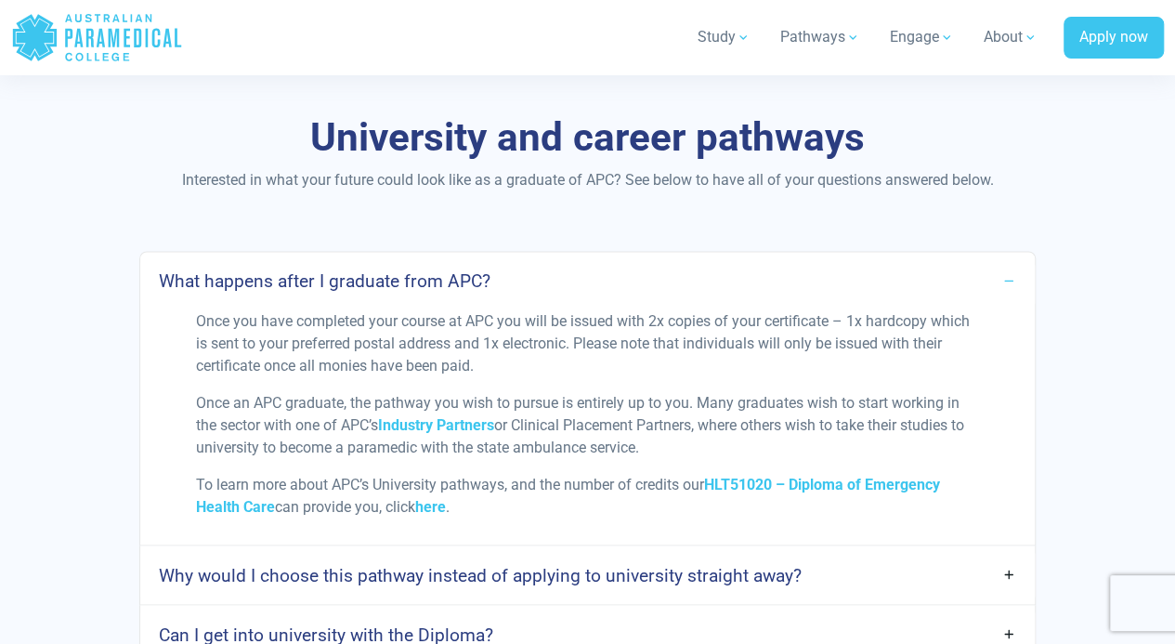
click at [739, 564] on h4 "Why would I choose this pathway instead of applying to university straight away?" at bounding box center [480, 574] width 643 height 21
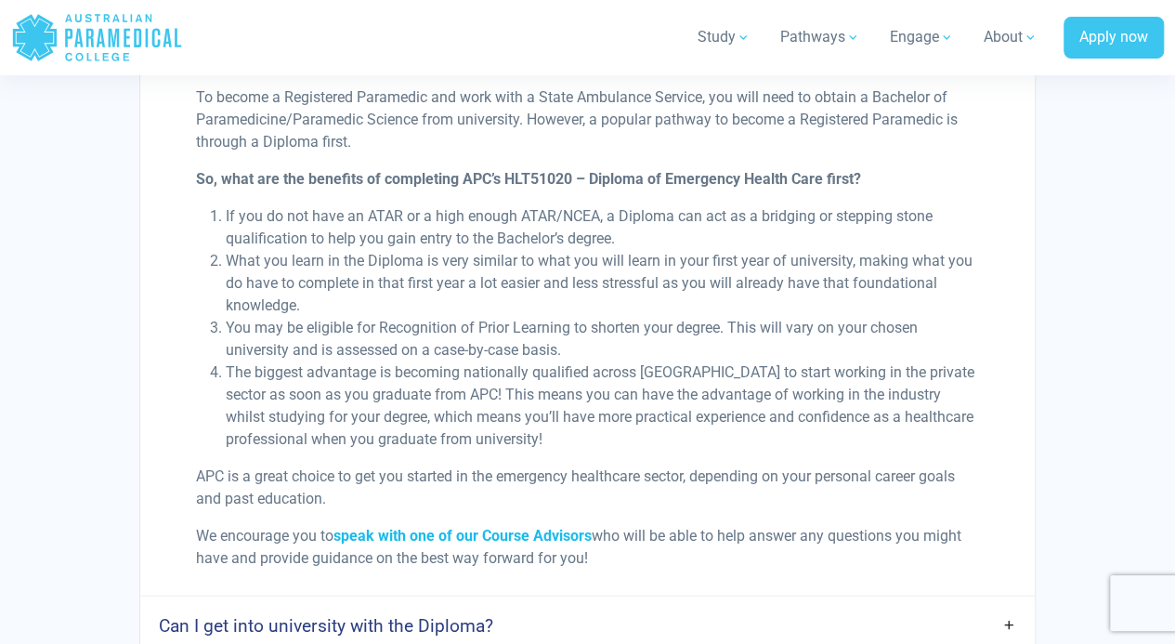
scroll to position [8827, 0]
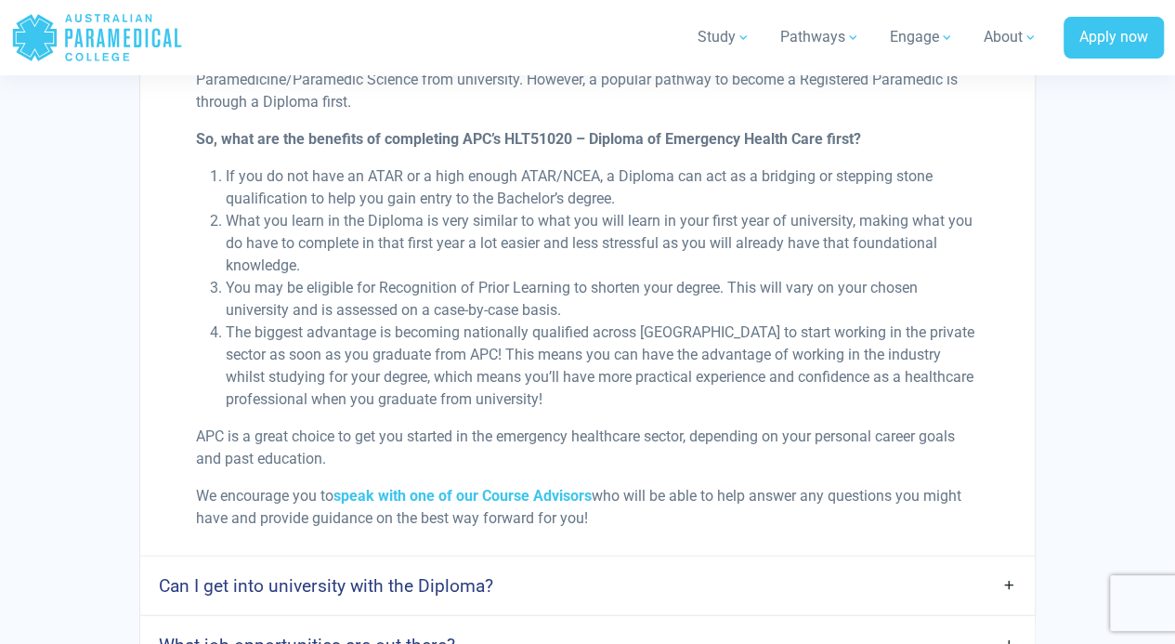
click at [482, 623] on link "What job opportunities are out there?" at bounding box center [587, 645] width 895 height 44
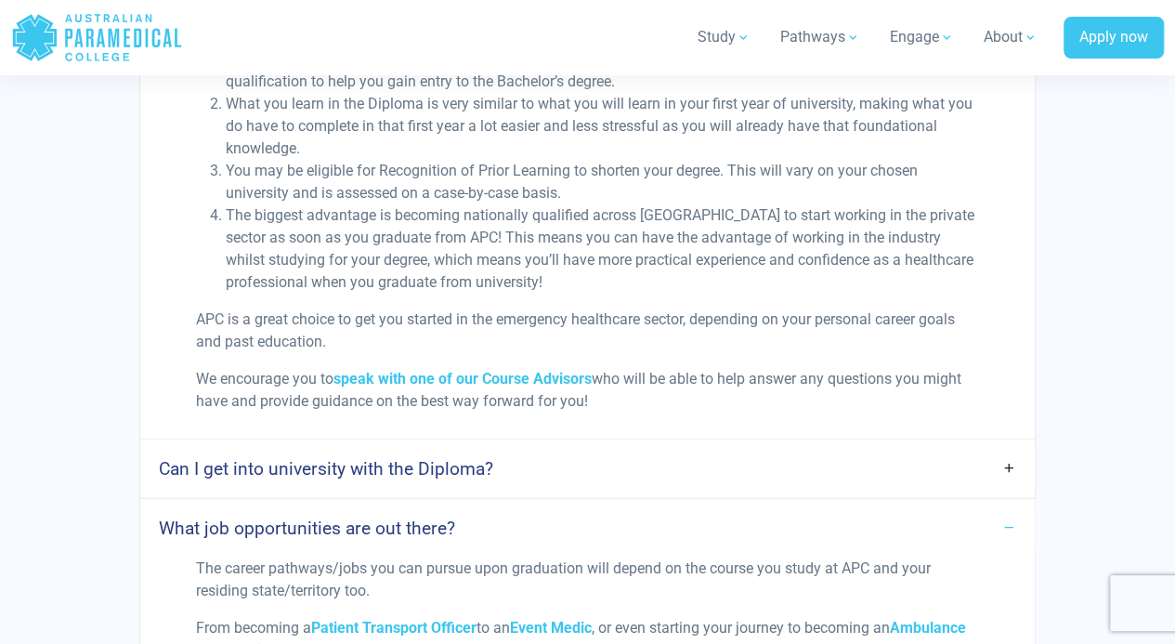
scroll to position [9013, 0]
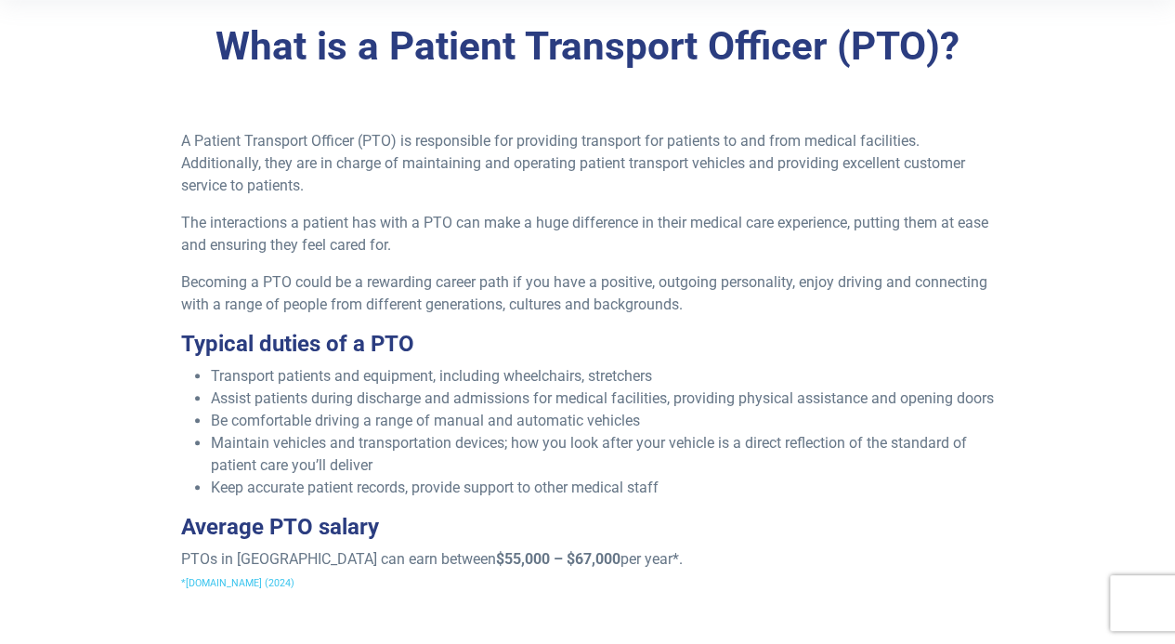
scroll to position [558, 0]
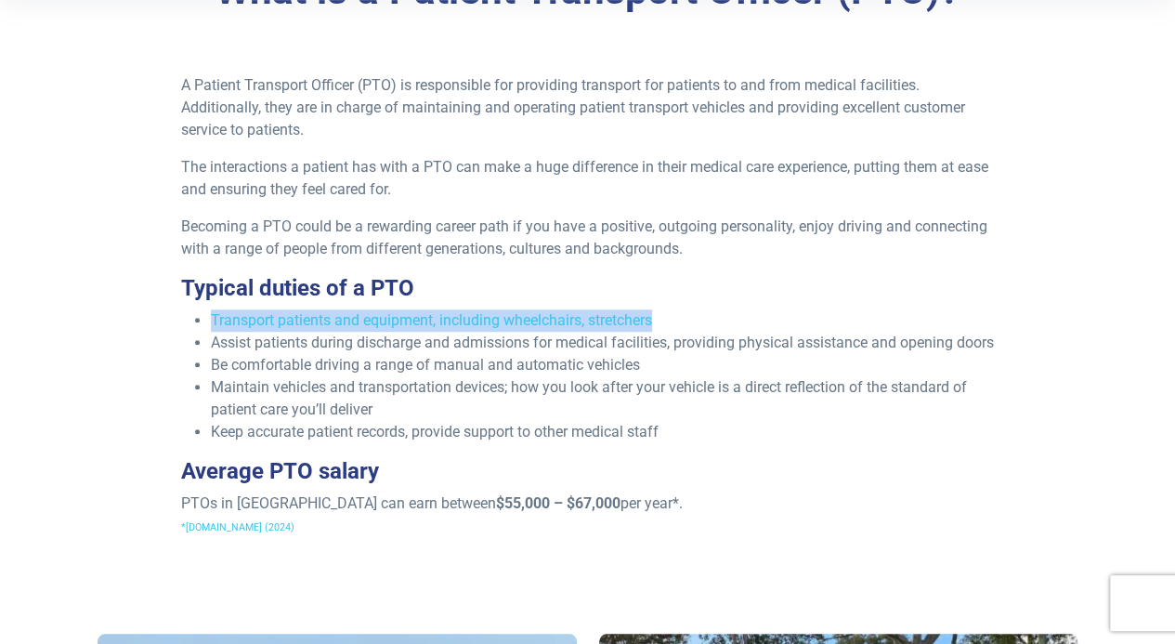
drag, startPoint x: 210, startPoint y: 314, endPoint x: 665, endPoint y: 322, distance: 455.4
click at [665, 322] on ul "Transport patients and equipment, including wheelchairs, stretchers Assist pati…" at bounding box center [587, 376] width 813 height 134
click at [595, 320] on li "Transport patients and equipment, including wheelchairs, stretchers" at bounding box center [602, 320] width 783 height 22
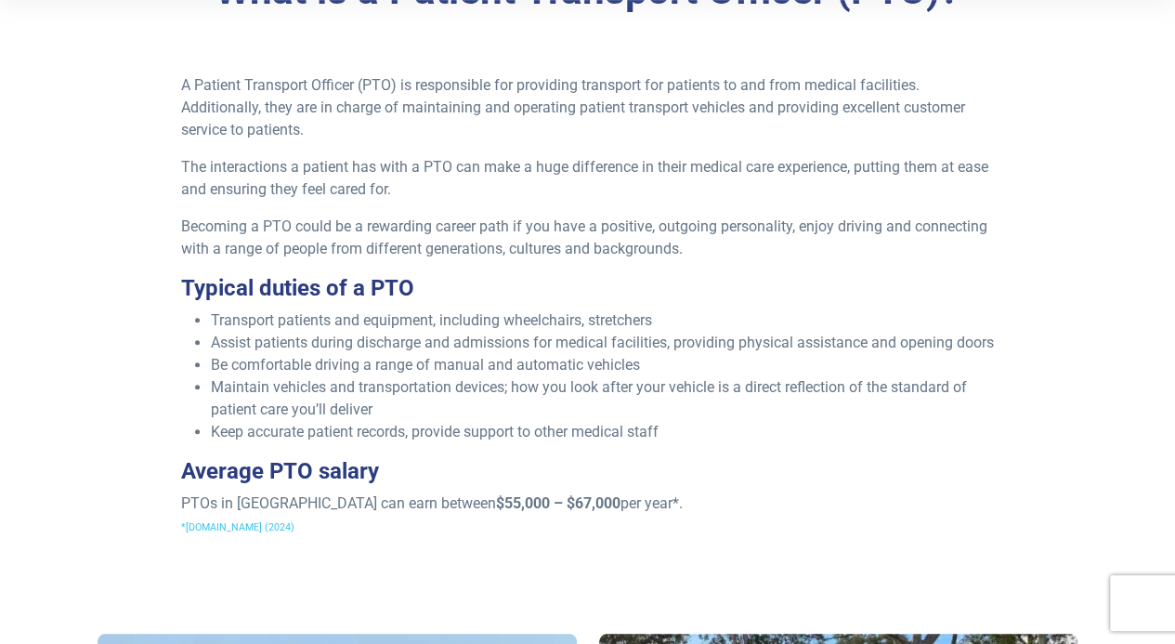
click at [681, 443] on li "Keep accurate patient records, provide support to other medical staff" at bounding box center [602, 432] width 783 height 22
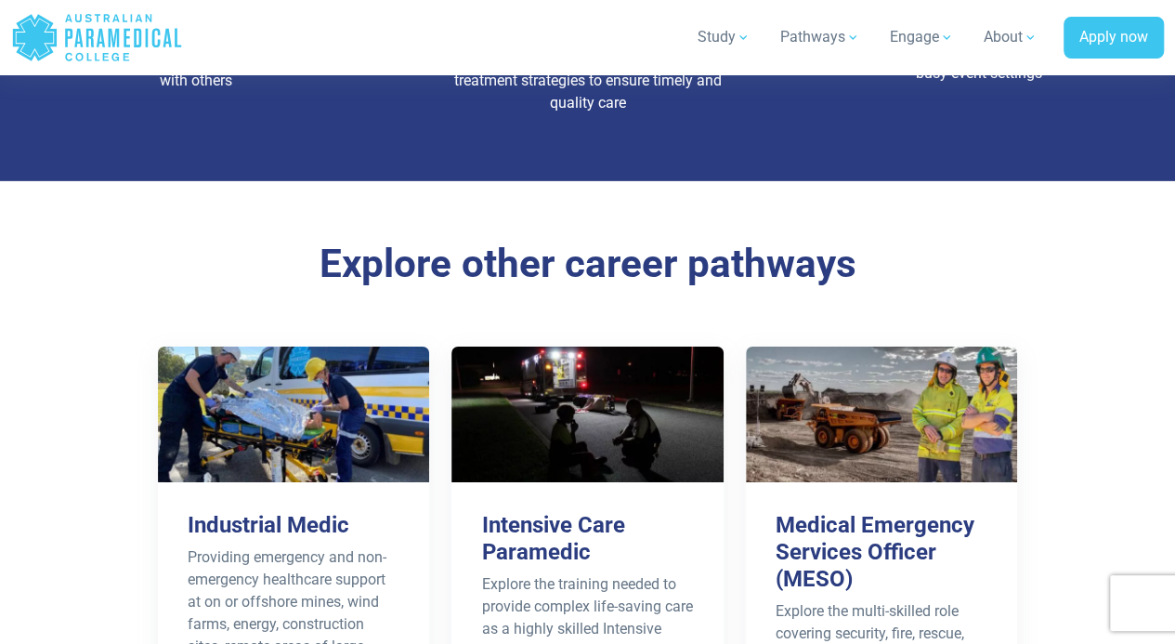
scroll to position [2973, 0]
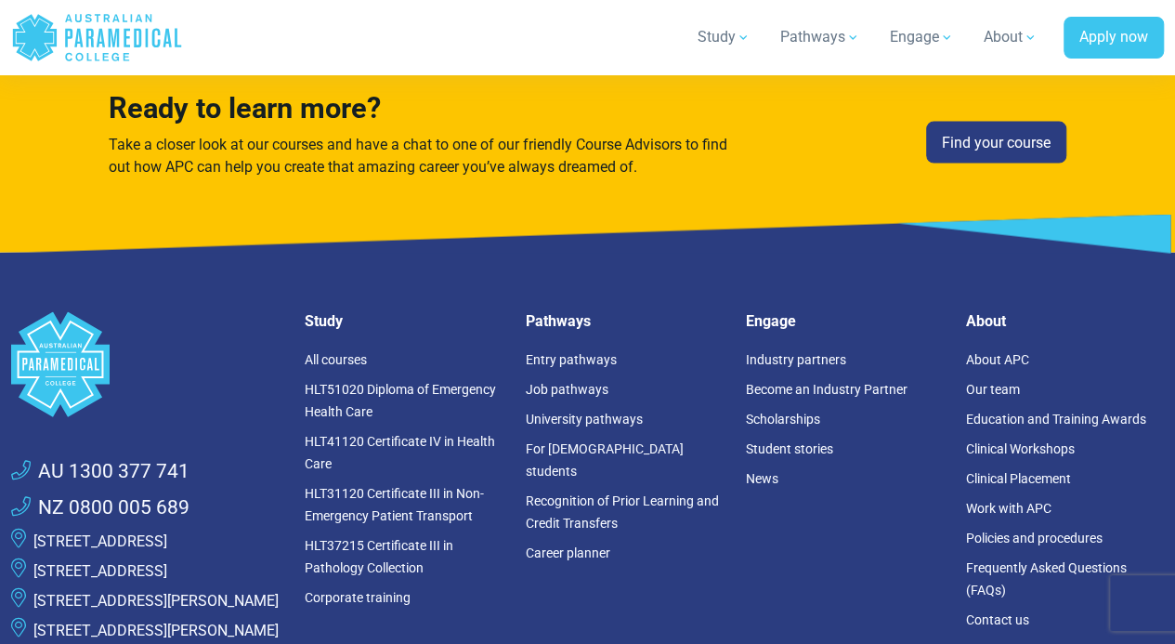
scroll to position [8832, 0]
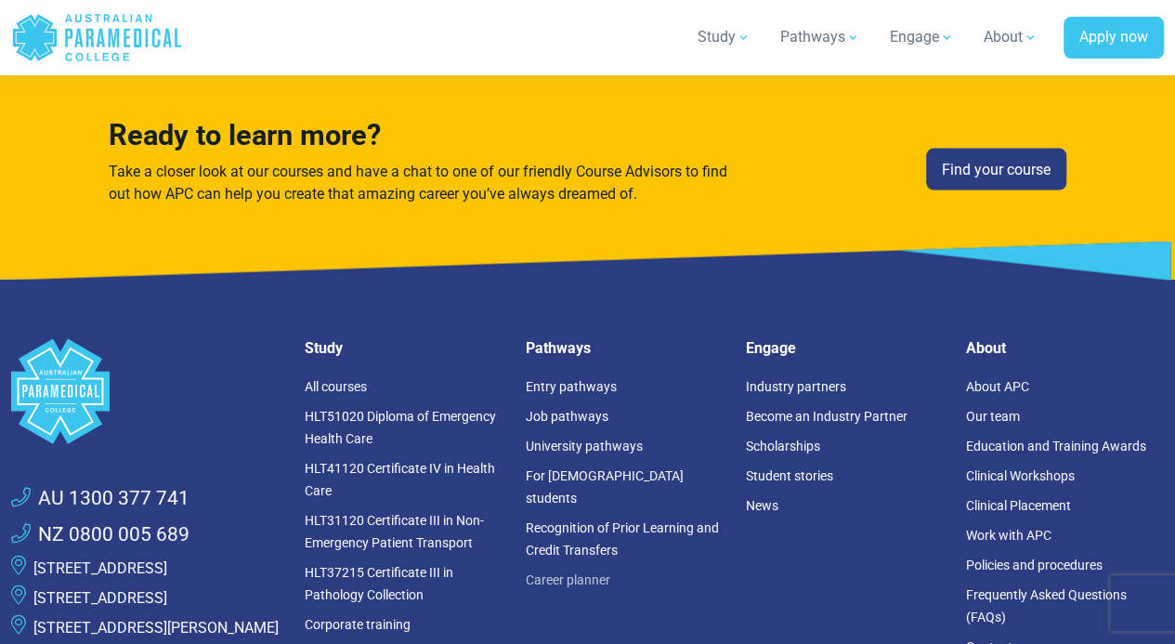
click at [545, 572] on link "Career planner" at bounding box center [567, 579] width 85 height 15
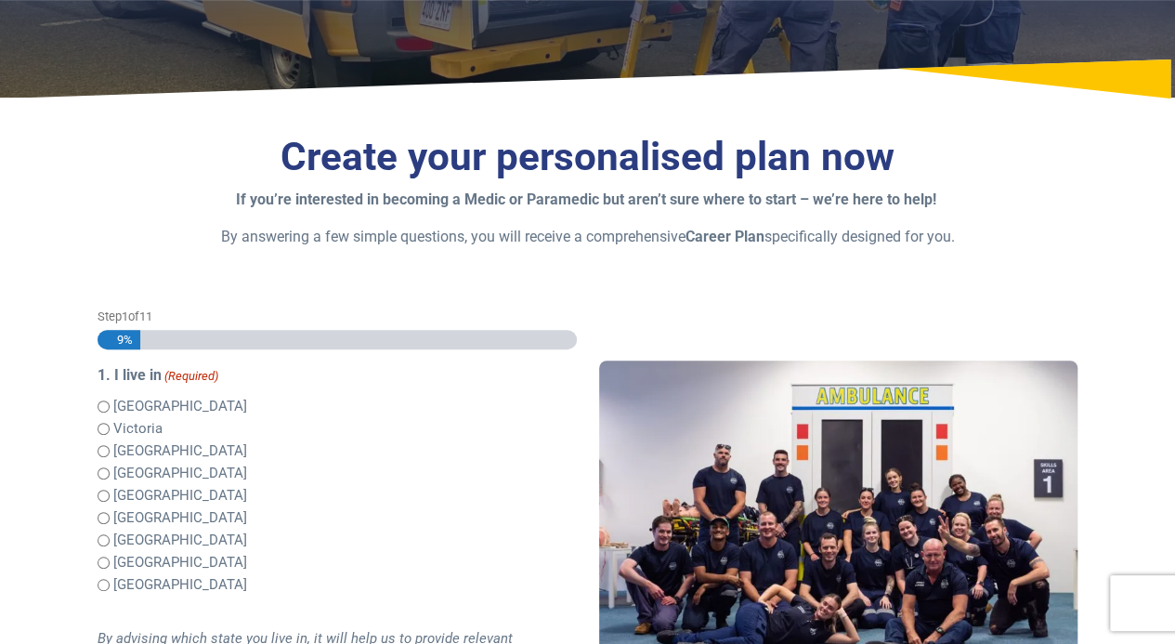
scroll to position [372, 0]
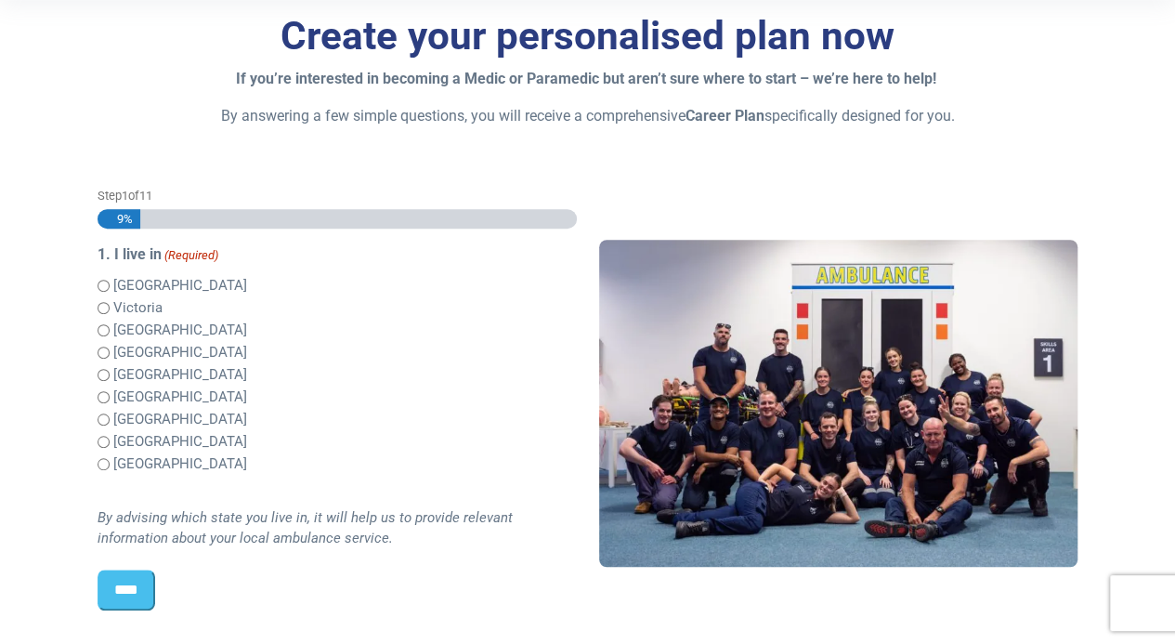
click at [134, 332] on label "[GEOGRAPHIC_DATA]" at bounding box center [180, 330] width 134 height 21
click at [139, 603] on input "****" at bounding box center [127, 590] width 58 height 41
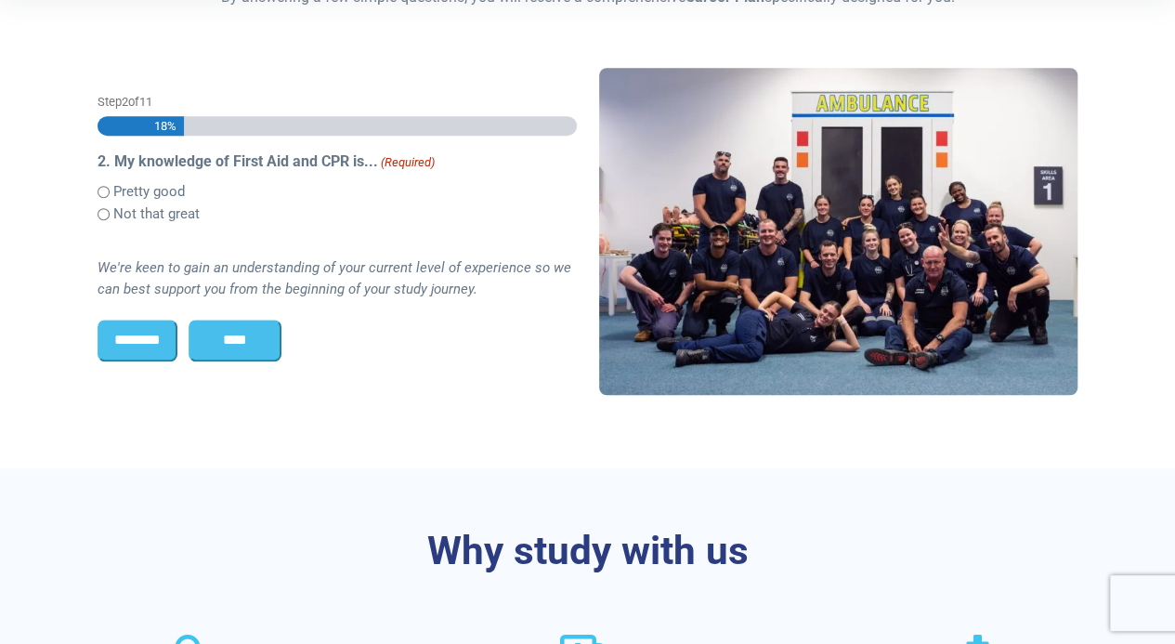
scroll to position [0, 0]
click at [240, 351] on input "****" at bounding box center [235, 340] width 93 height 41
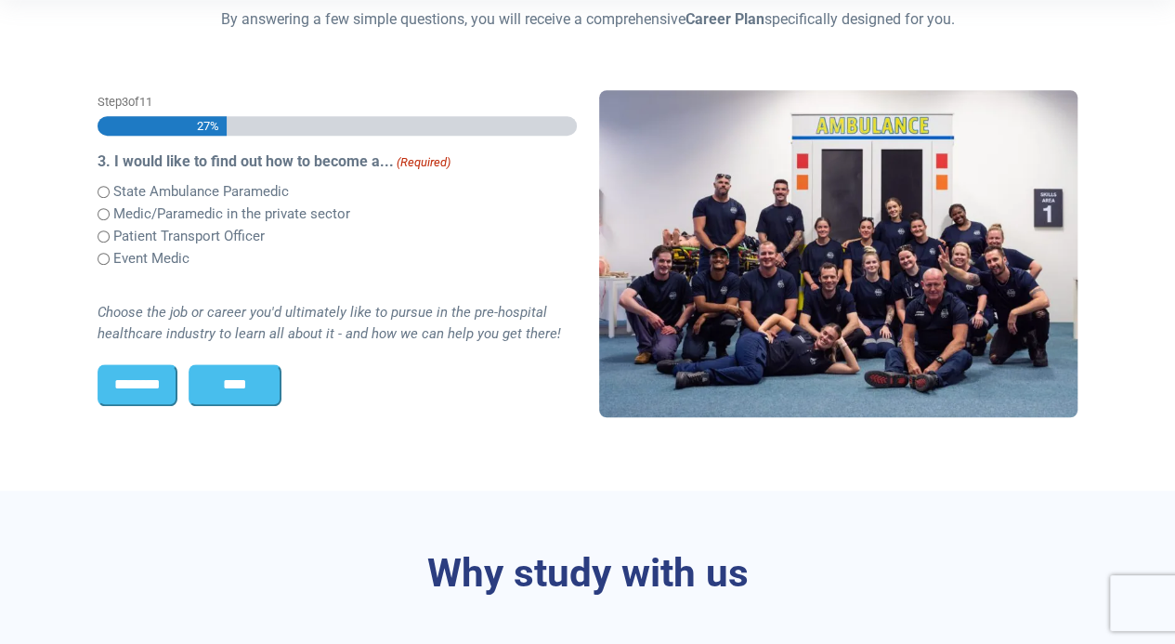
click at [258, 384] on input "****" at bounding box center [235, 384] width 93 height 41
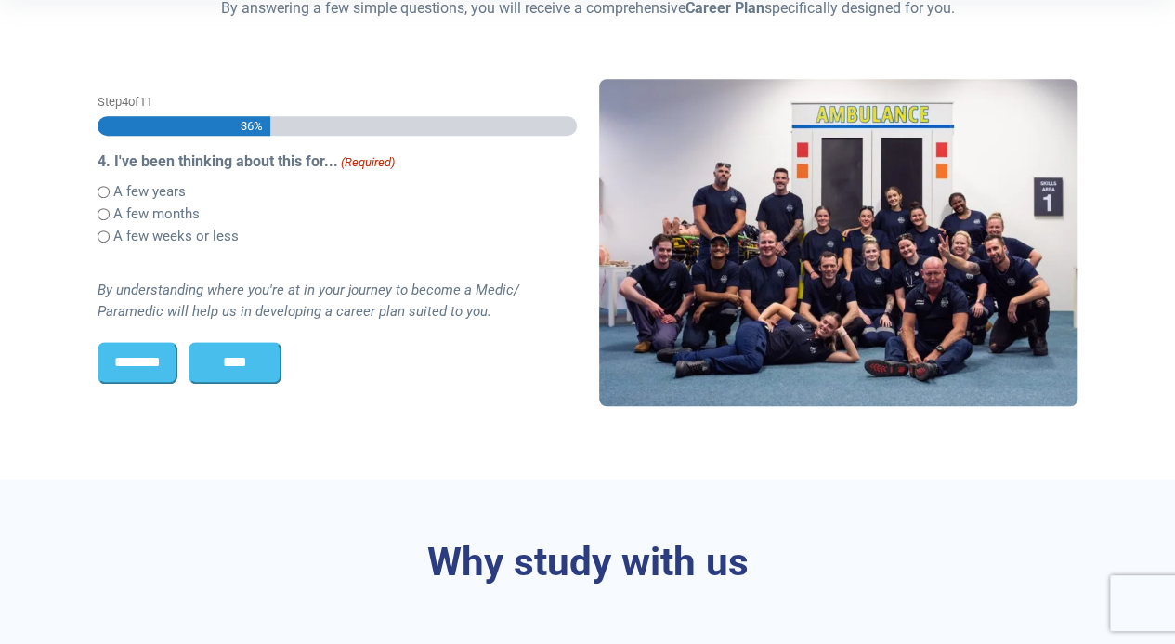
click at [256, 368] on input "****" at bounding box center [235, 362] width 93 height 41
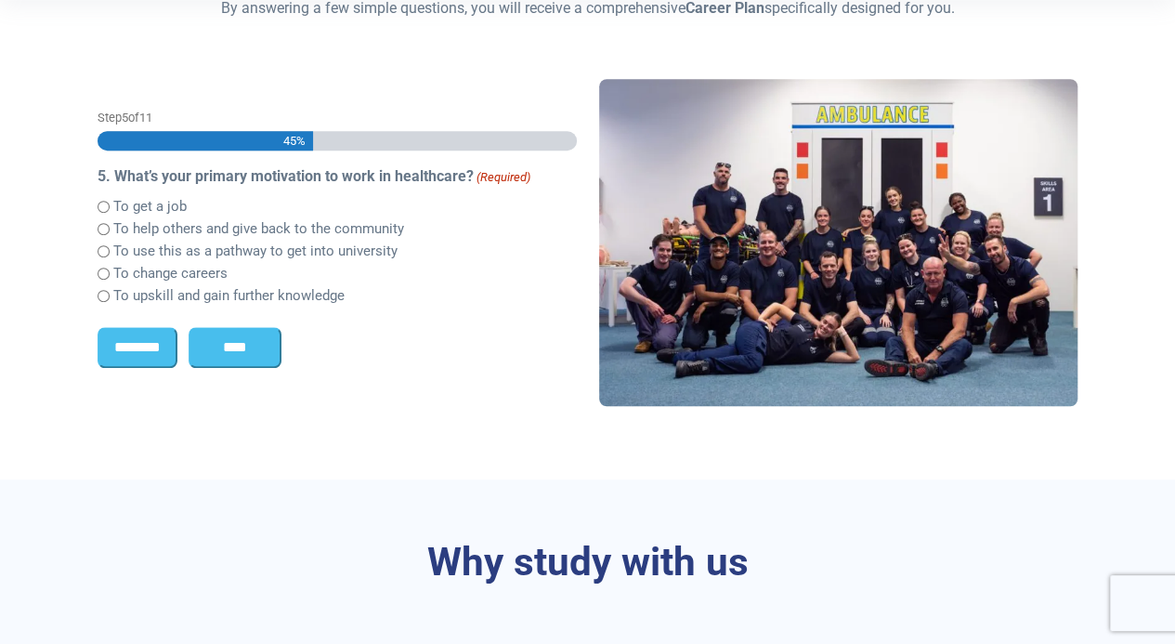
scroll to position [494, 0]
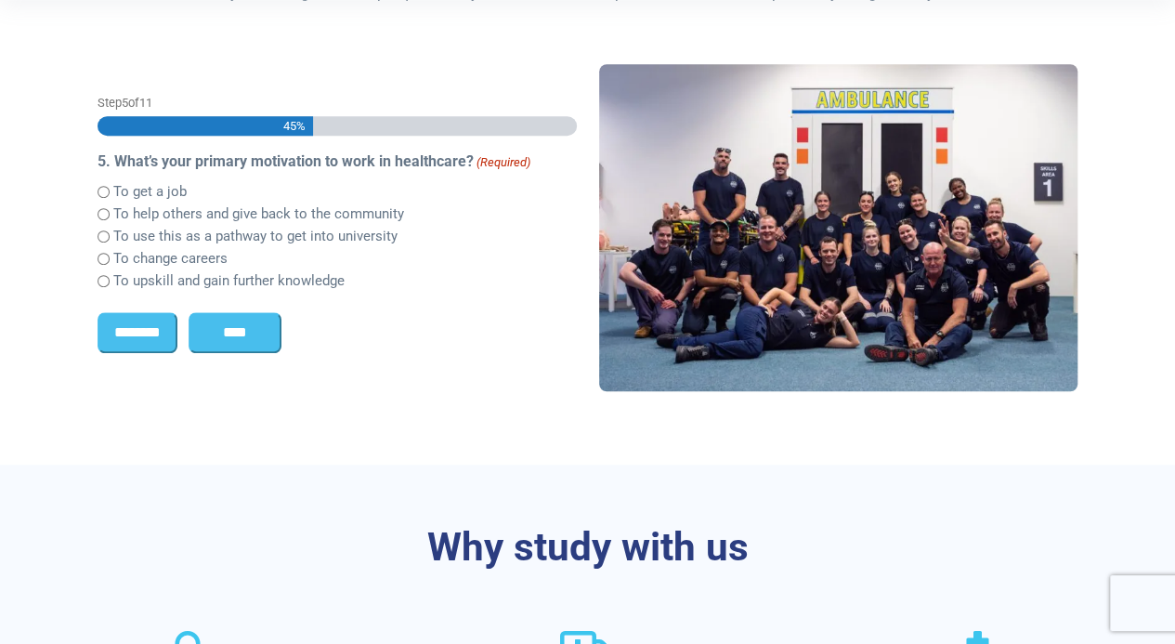
click at [264, 345] on input "****" at bounding box center [235, 332] width 93 height 41
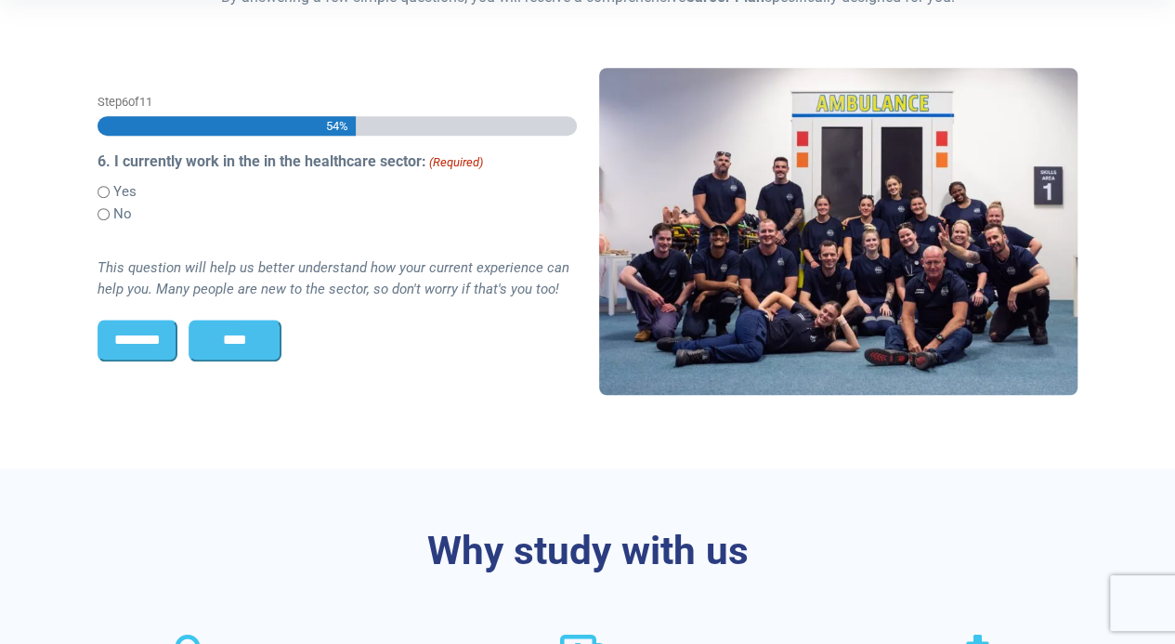
scroll to position [0, 0]
click at [277, 343] on input "****" at bounding box center [235, 340] width 93 height 41
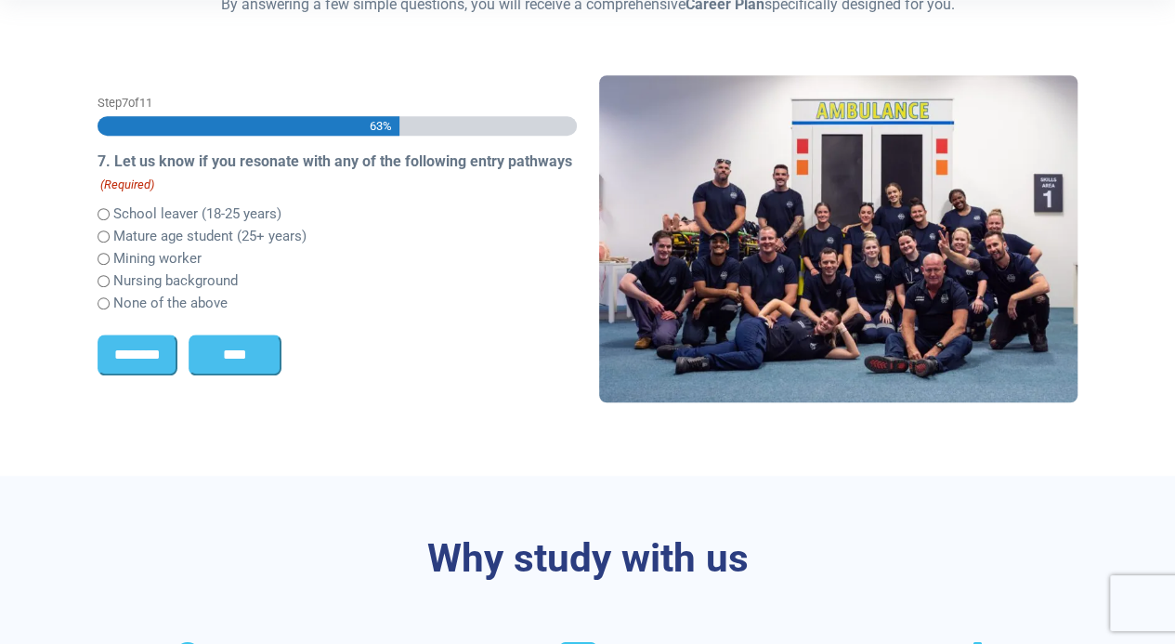
click at [240, 359] on input "****" at bounding box center [235, 355] width 93 height 41
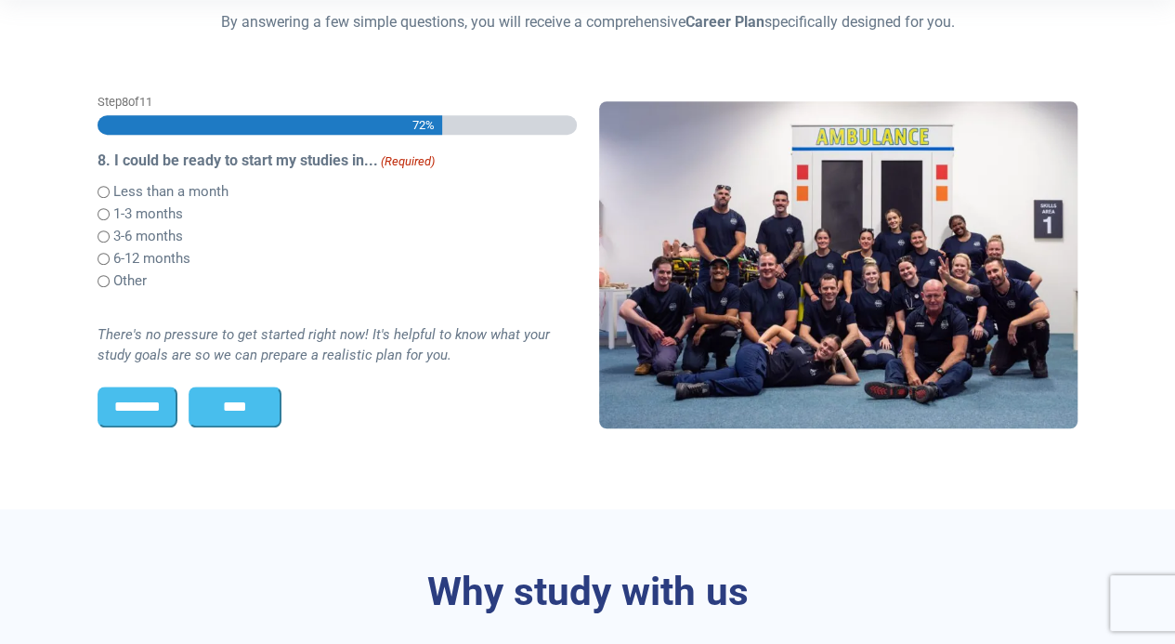
click at [238, 406] on input "****" at bounding box center [235, 407] width 93 height 41
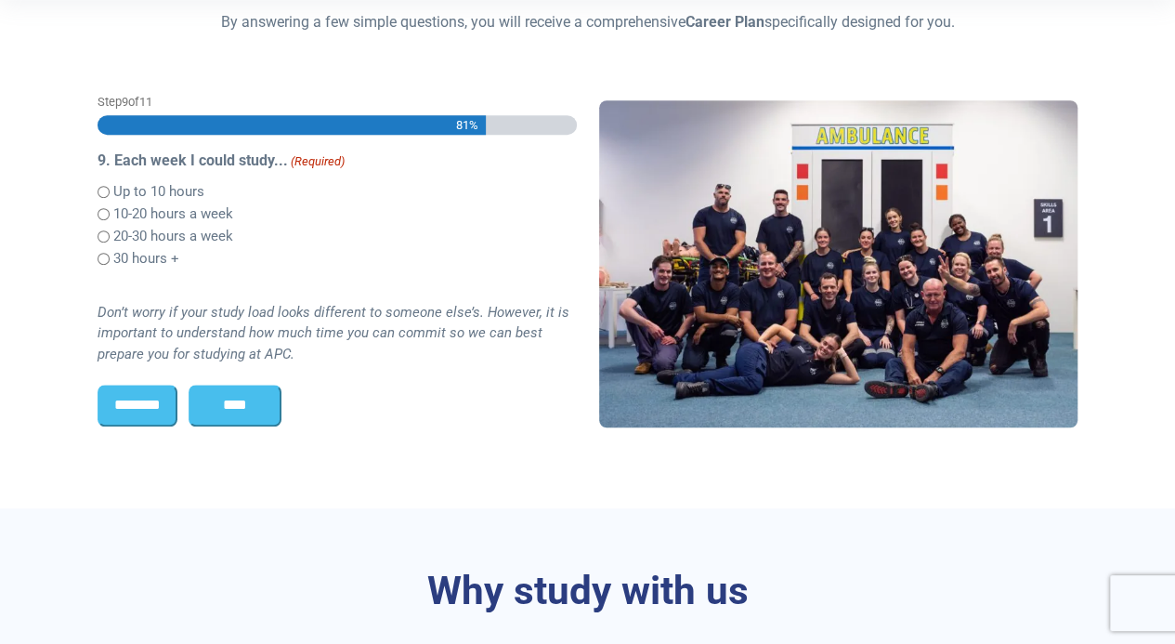
click at [229, 419] on input "****" at bounding box center [235, 405] width 93 height 41
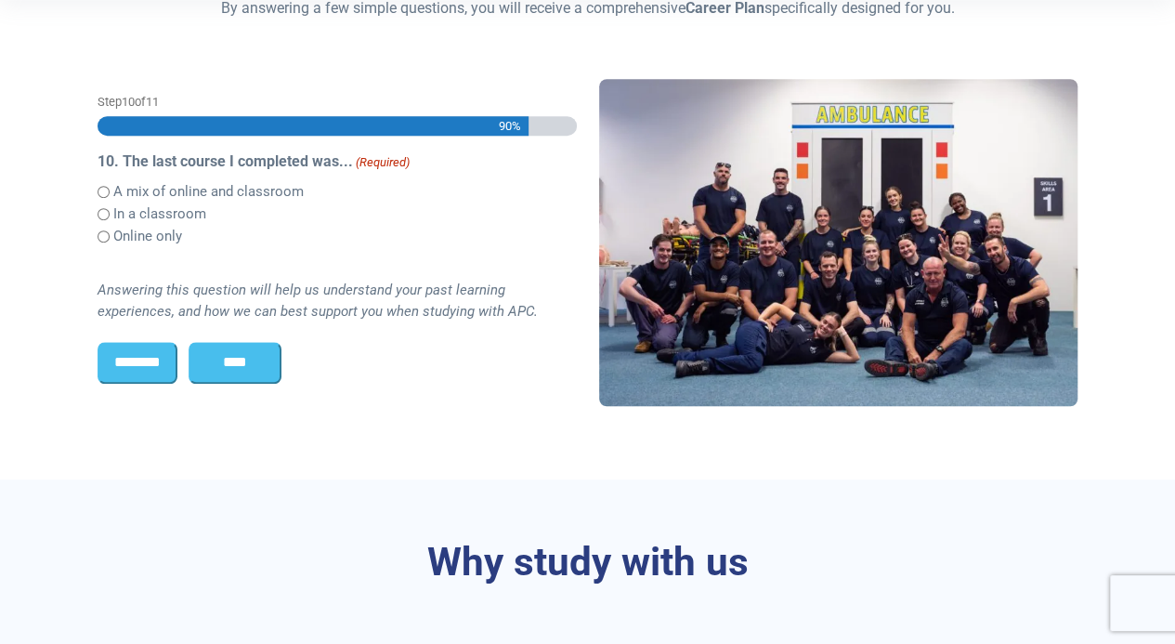
click at [250, 365] on input "****" at bounding box center [235, 362] width 93 height 41
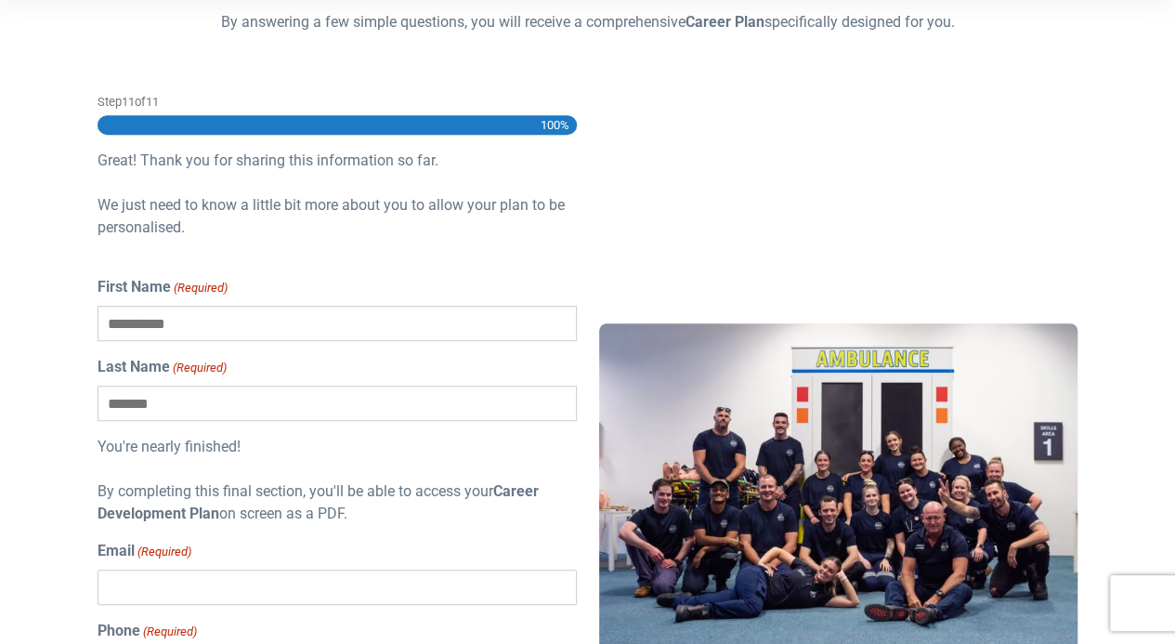
click at [191, 322] on input "First Name (Required)" at bounding box center [337, 323] width 479 height 35
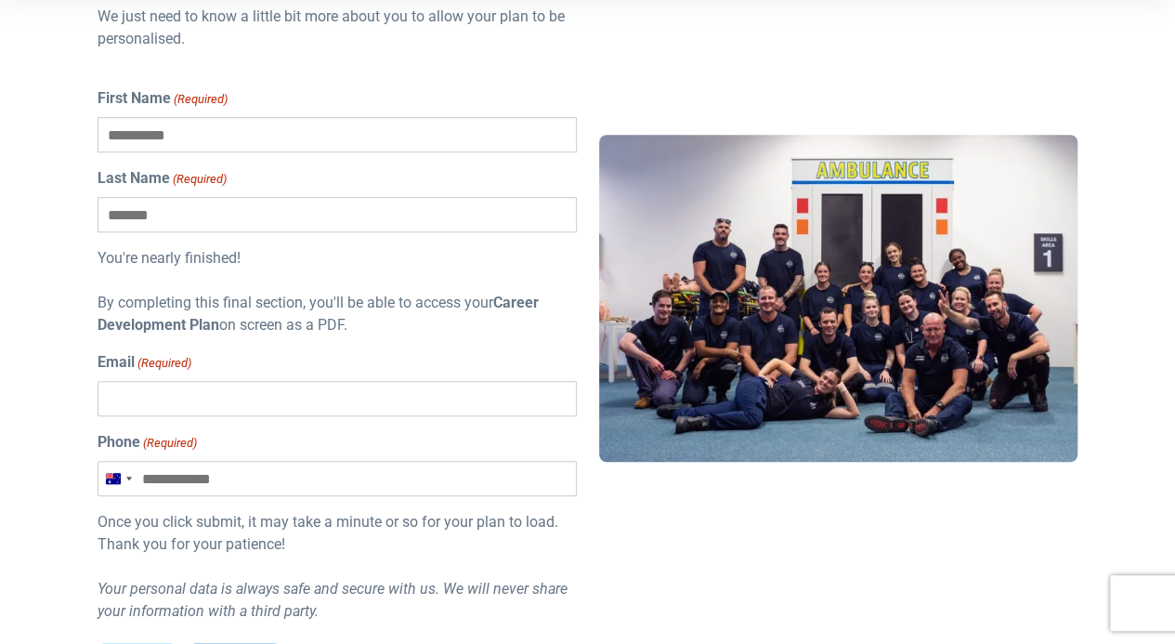
scroll to position [373, 0]
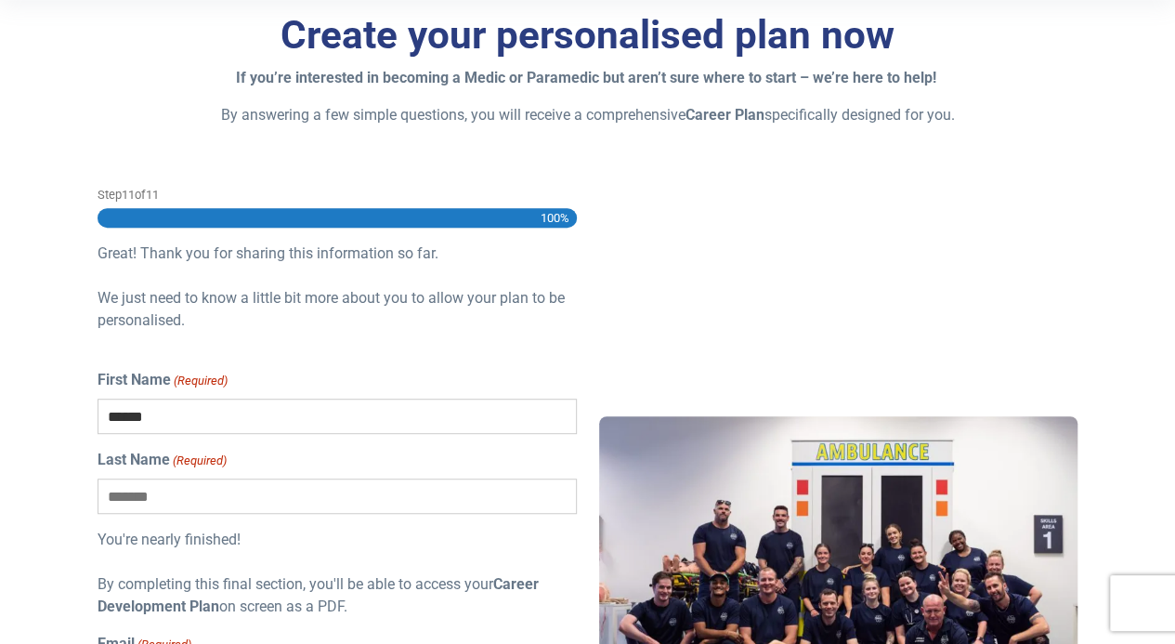
type input "******"
click at [152, 498] on input "Last Name (Required)" at bounding box center [337, 496] width 479 height 35
click at [374, 324] on div "Great! Thank you for sharing this information so far. We just need to know a li…" at bounding box center [337, 299] width 479 height 112
click at [143, 494] on input "***" at bounding box center [337, 496] width 479 height 35
type input "********"
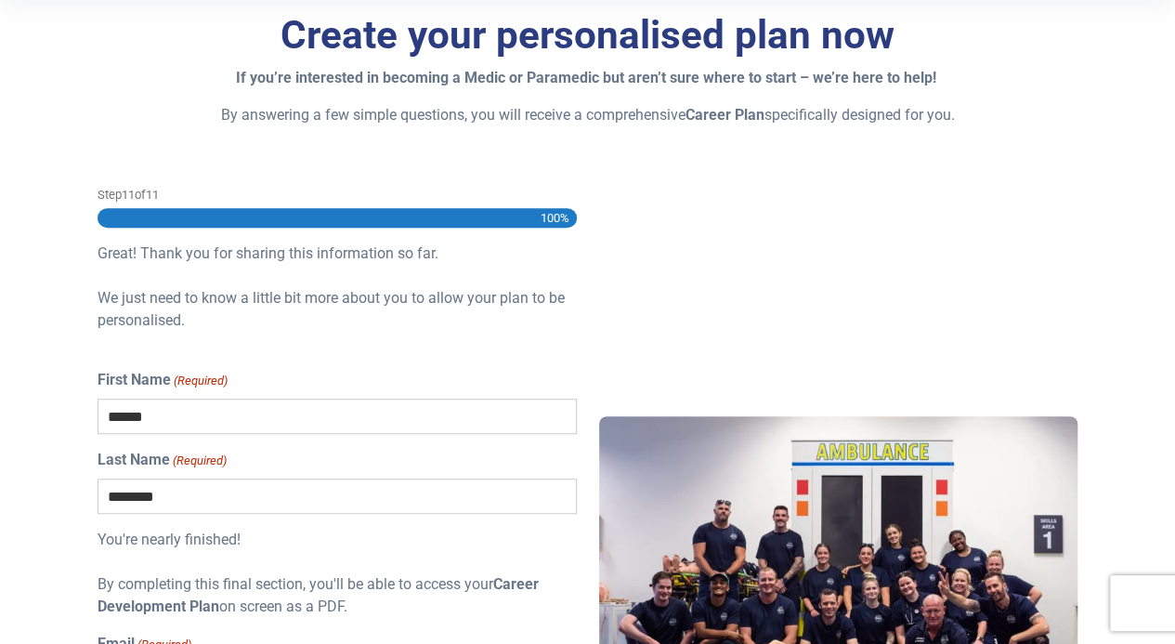
type input "**********"
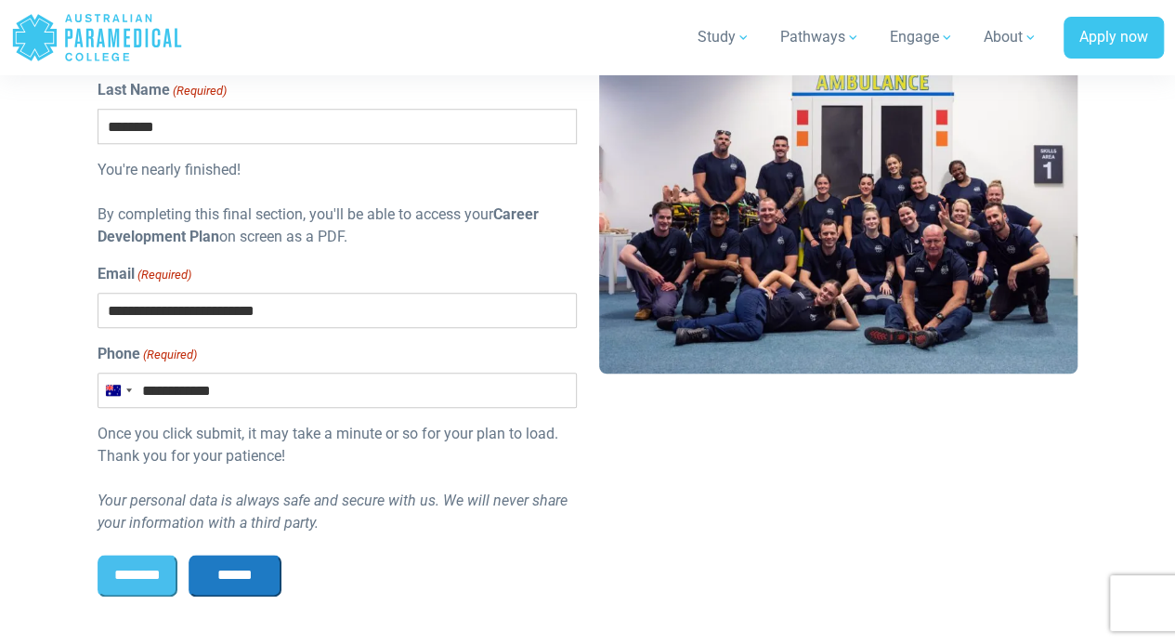
scroll to position [744, 0]
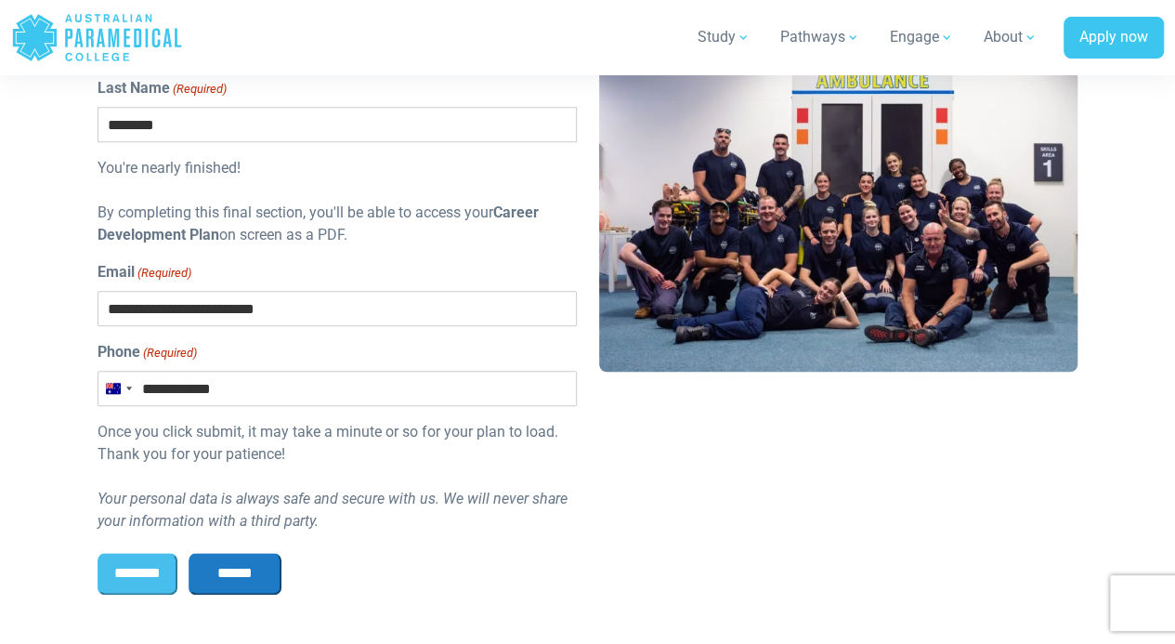
click at [271, 575] on input "******" at bounding box center [235, 573] width 93 height 41
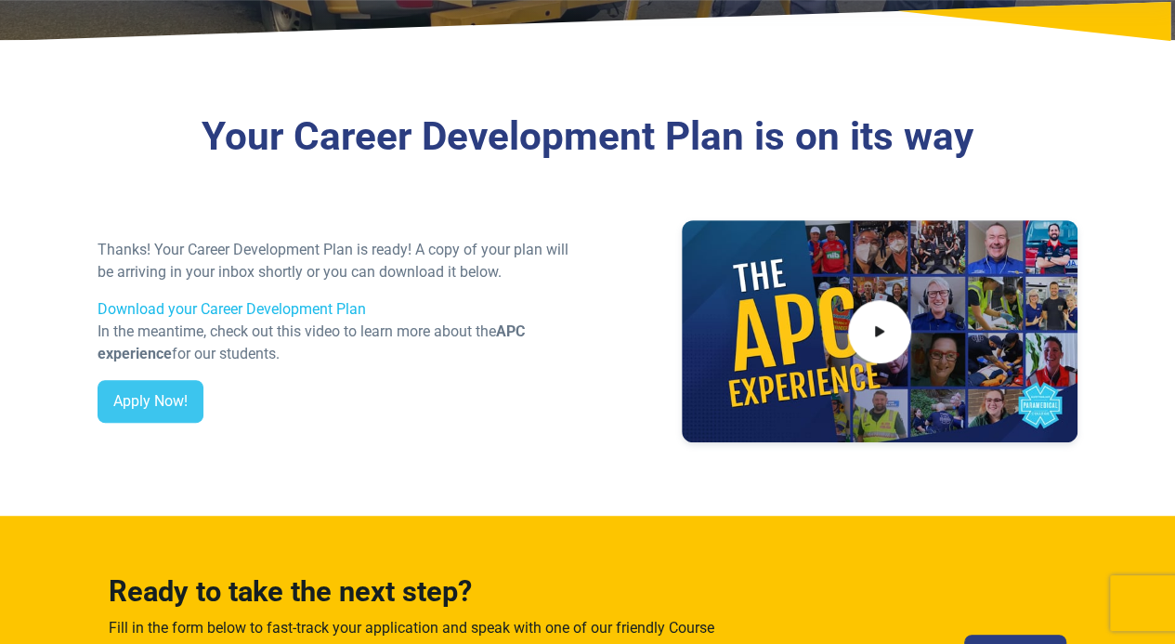
click at [221, 305] on link "Download your Career Development Plan" at bounding box center [232, 309] width 269 height 18
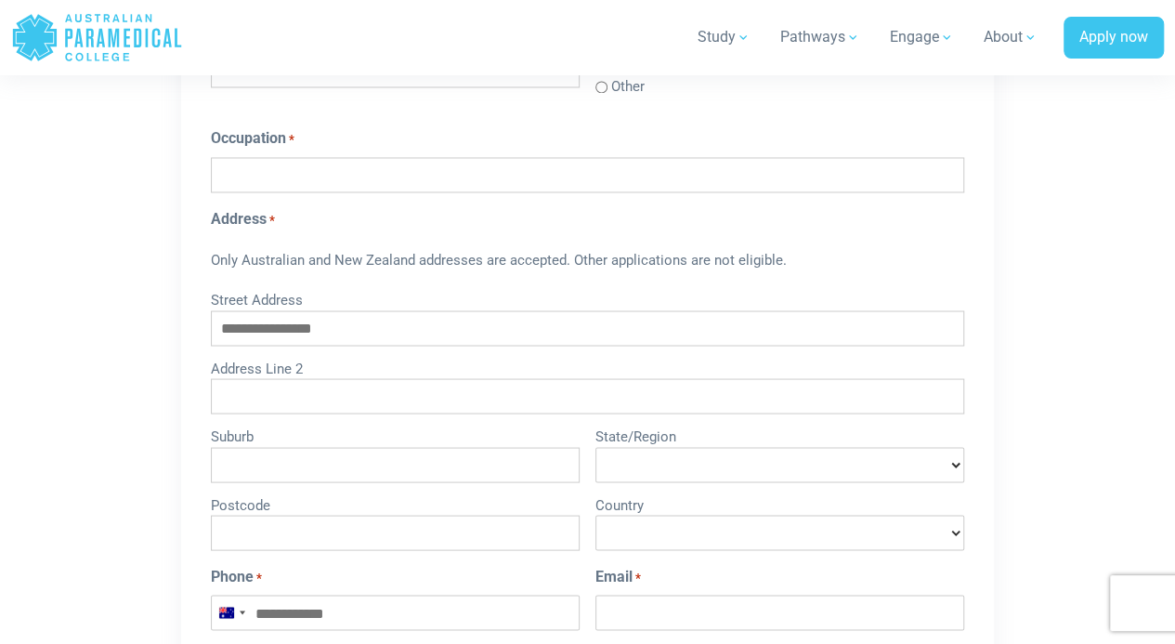
scroll to position [1119, 0]
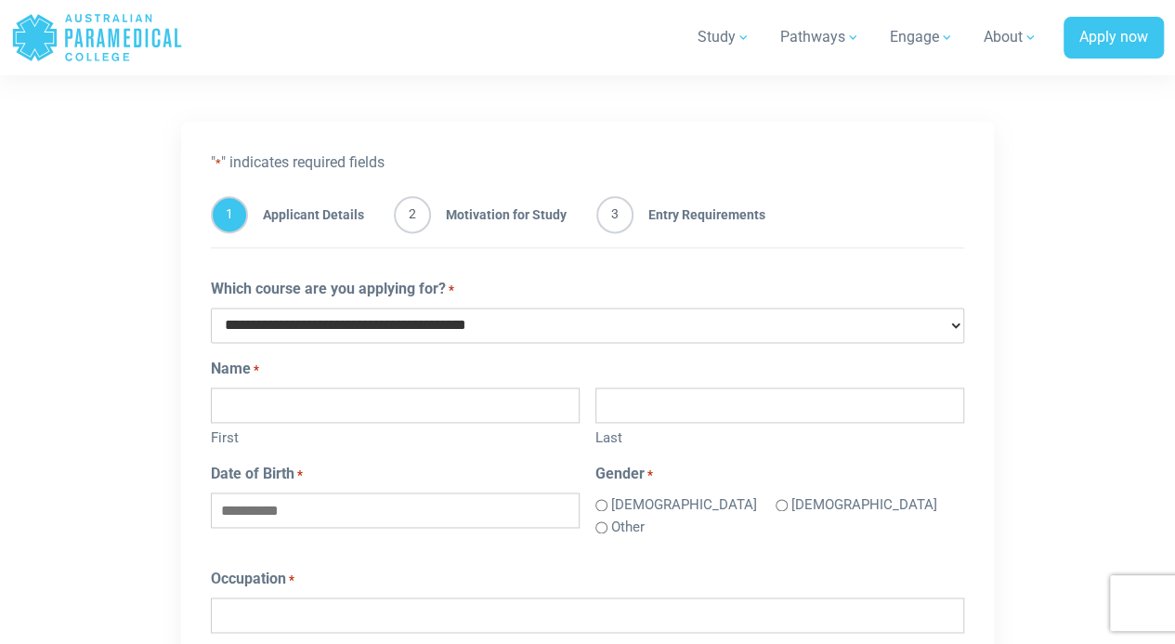
click at [451, 322] on select "**********" at bounding box center [588, 325] width 754 height 35
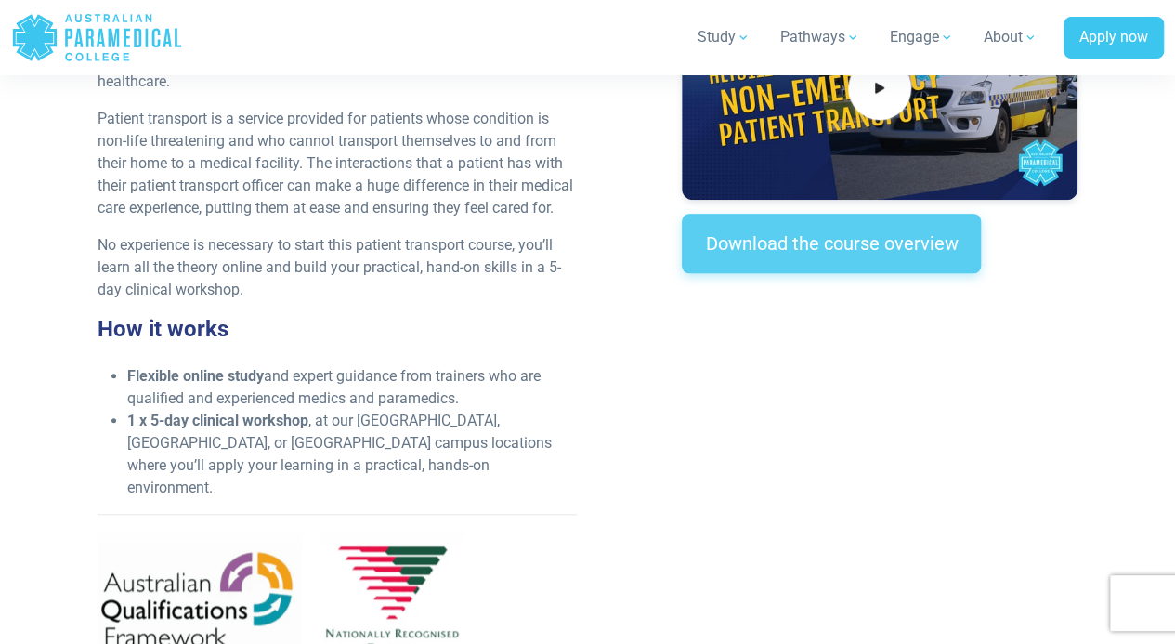
scroll to position [743, 0]
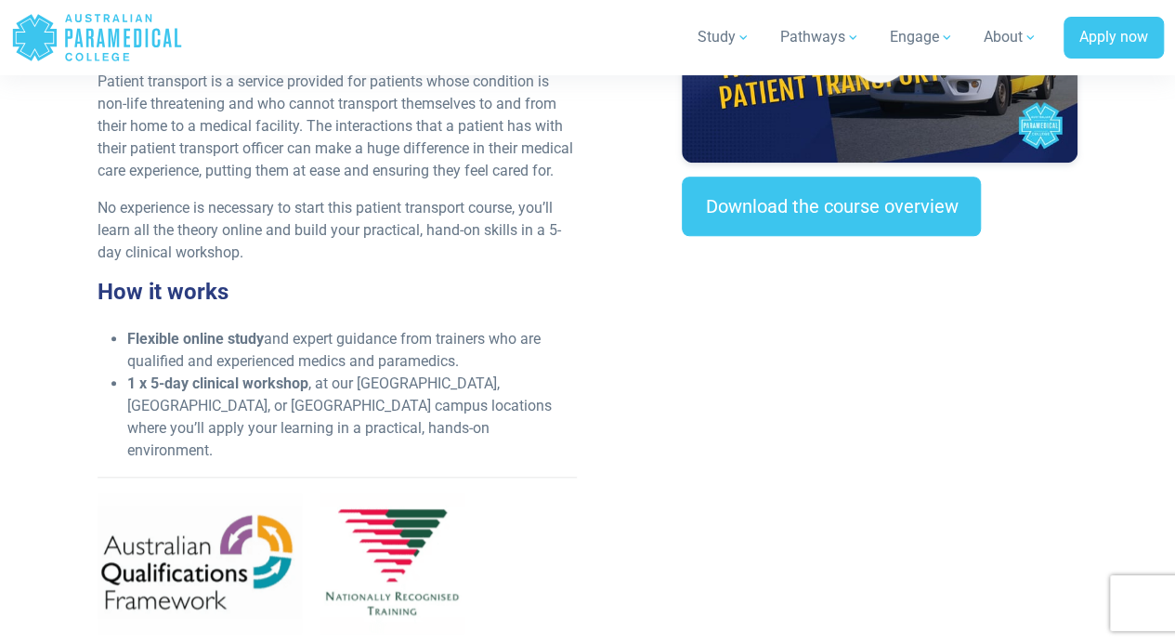
drag, startPoint x: 200, startPoint y: 441, endPoint x: 241, endPoint y: 454, distance: 42.9
click at [241, 454] on li "1 x 5-day clinical workshop , at our [GEOGRAPHIC_DATA], [GEOGRAPHIC_DATA], or […" at bounding box center [351, 417] width 449 height 89
click at [256, 450] on li "1 x 5-day clinical workshop , at our NSW, VIC, or QLD campus locations where yo…" at bounding box center [351, 417] width 449 height 89
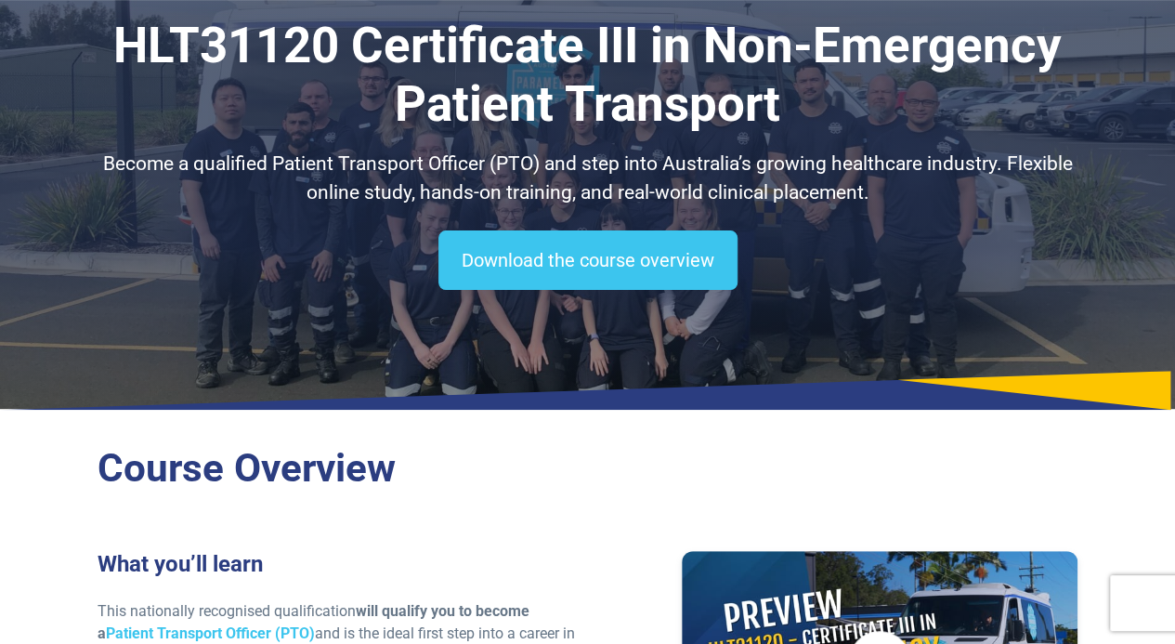
scroll to position [93, 0]
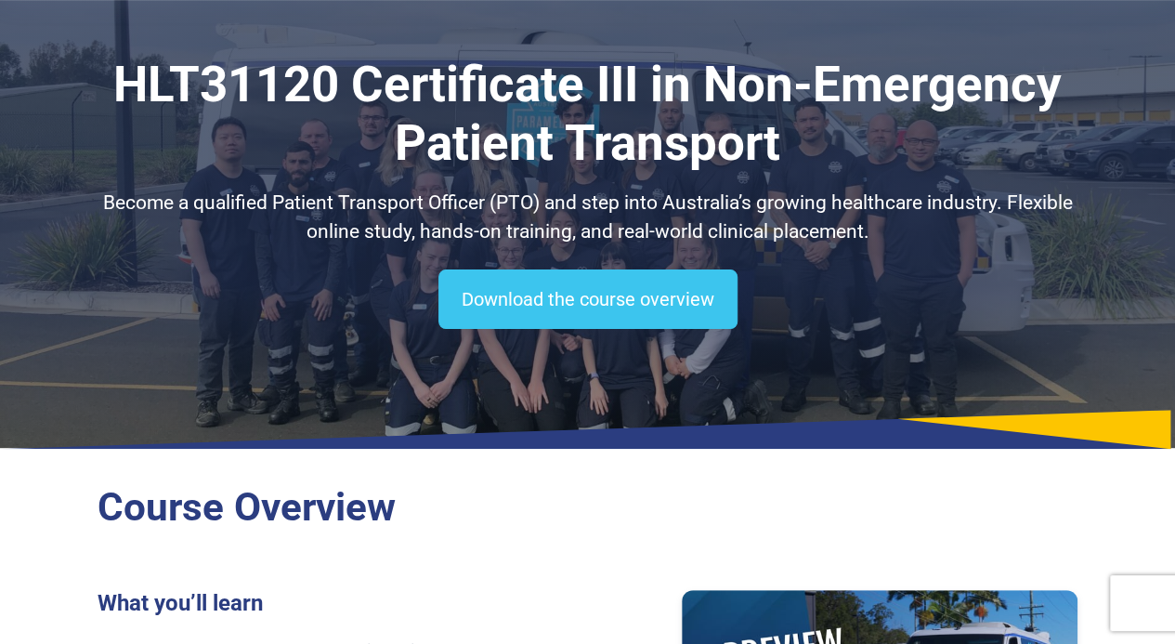
drag, startPoint x: 810, startPoint y: 153, endPoint x: 892, endPoint y: 149, distance: 81.9
click at [892, 149] on h1 "HLT31120 Certificate III in Non-Emergency Patient Transport" at bounding box center [588, 115] width 980 height 118
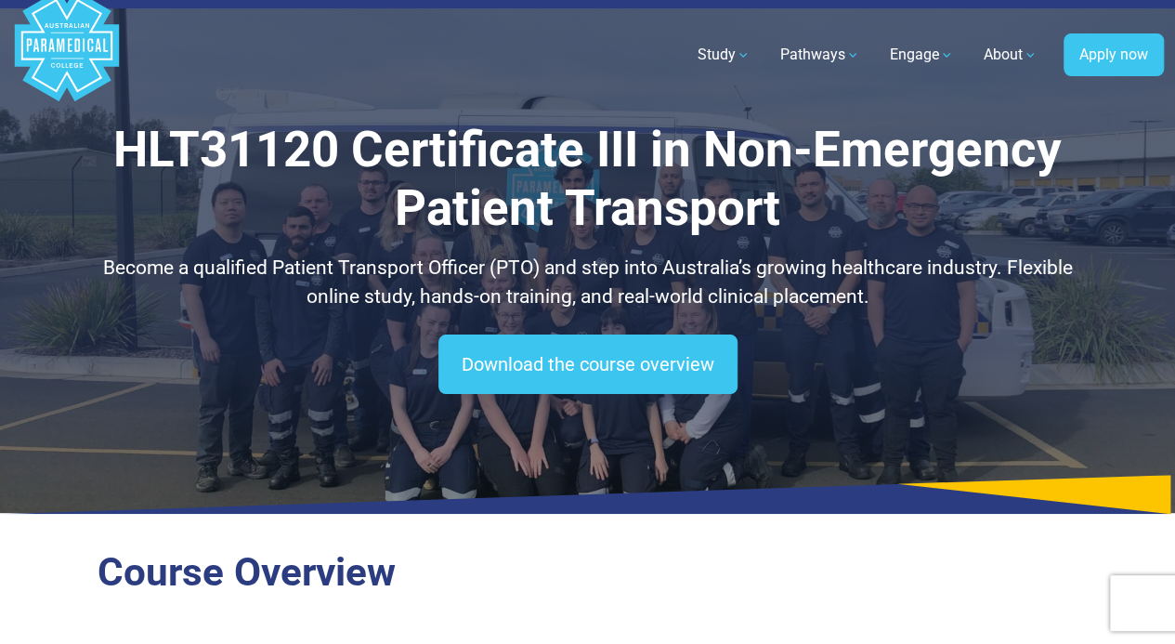
scroll to position [0, 0]
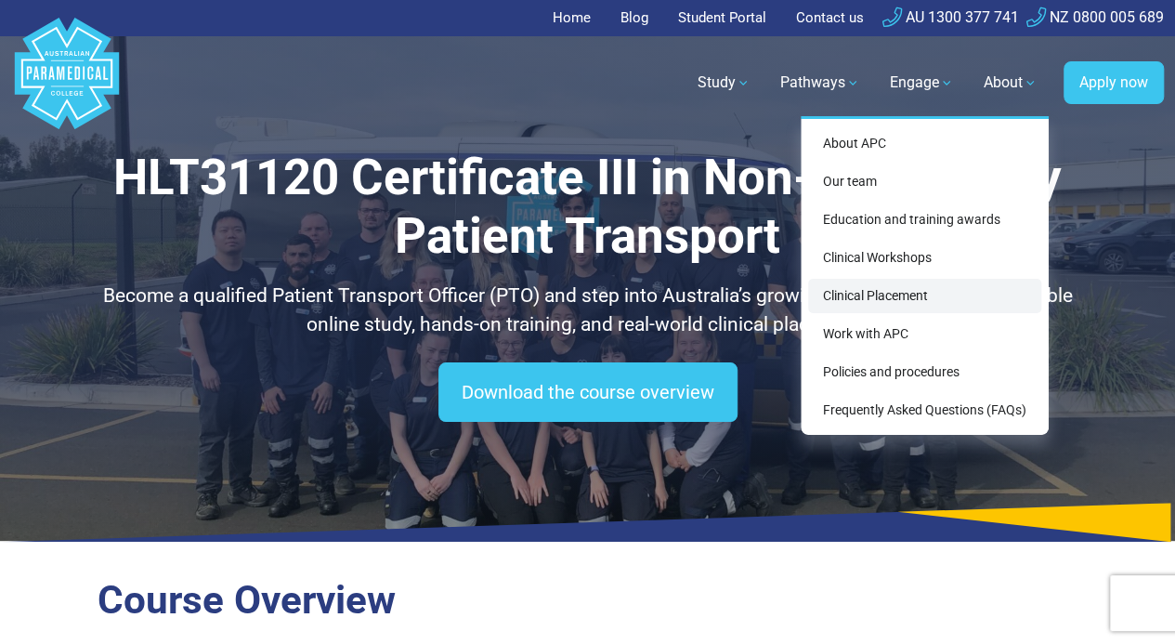
click at [937, 293] on link "Clinical Placement" at bounding box center [924, 296] width 233 height 34
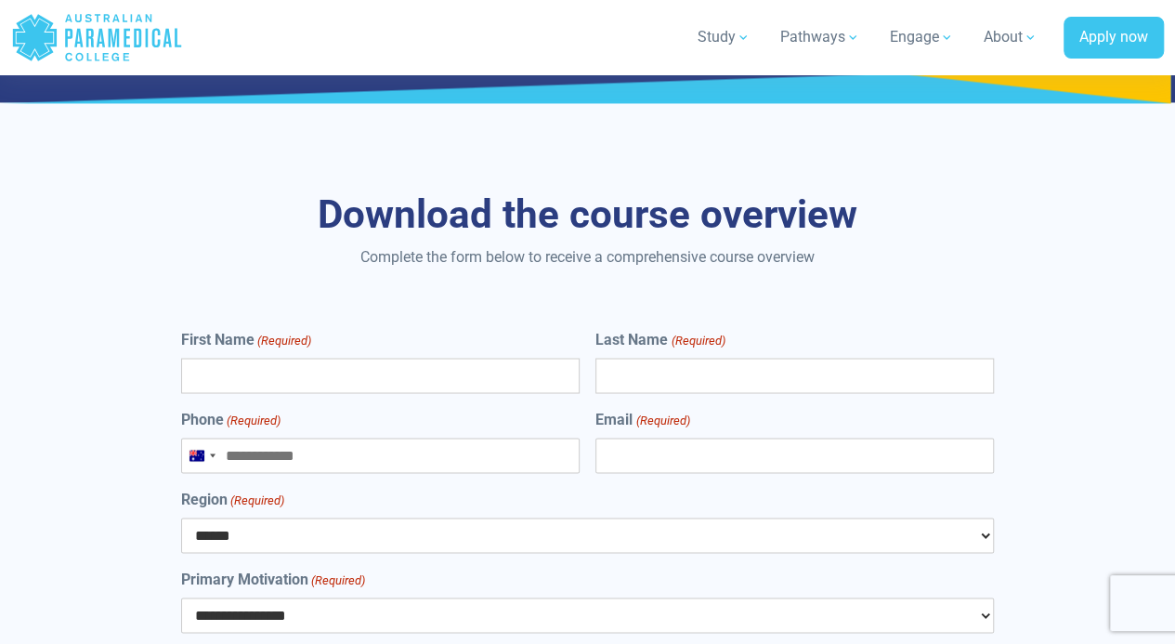
scroll to position [8484, 0]
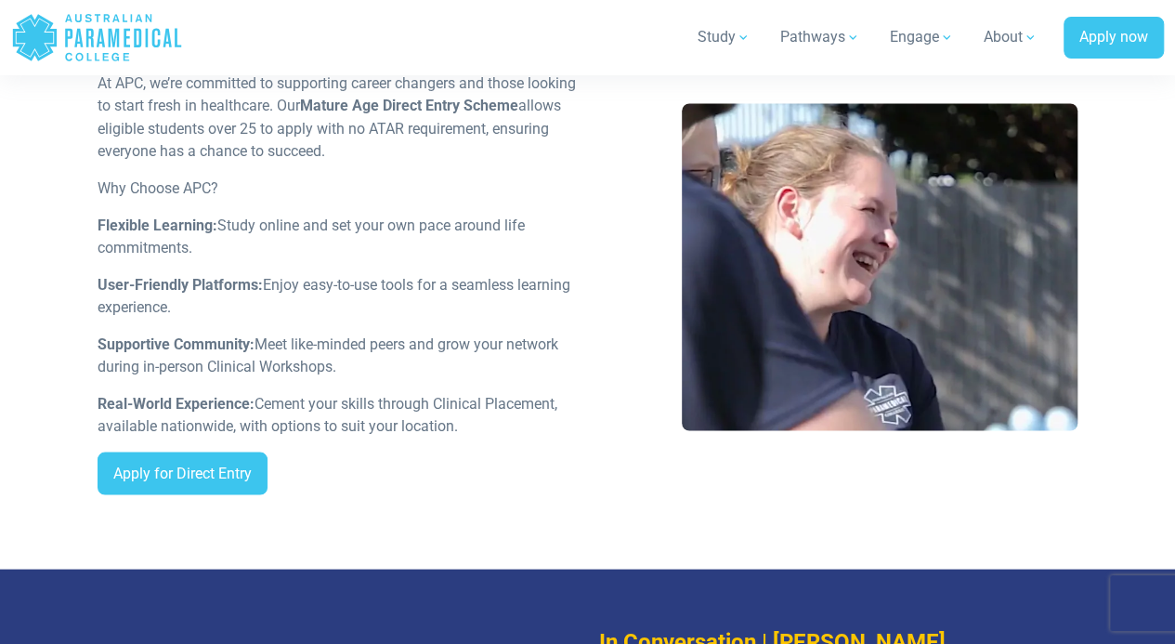
scroll to position [1673, 0]
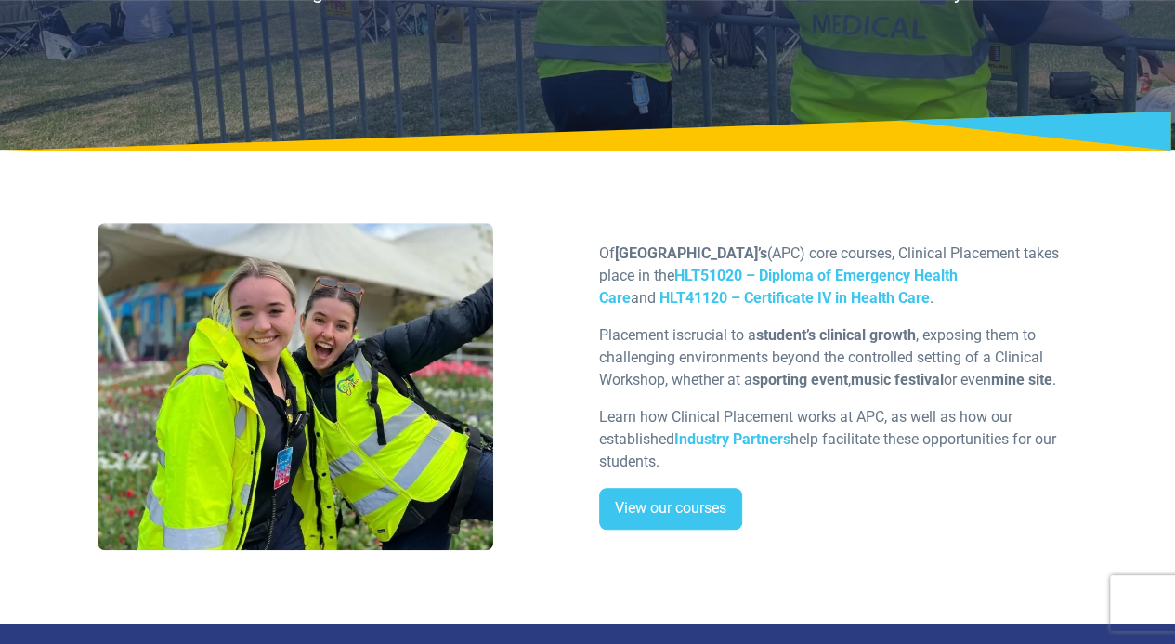
scroll to position [279, 0]
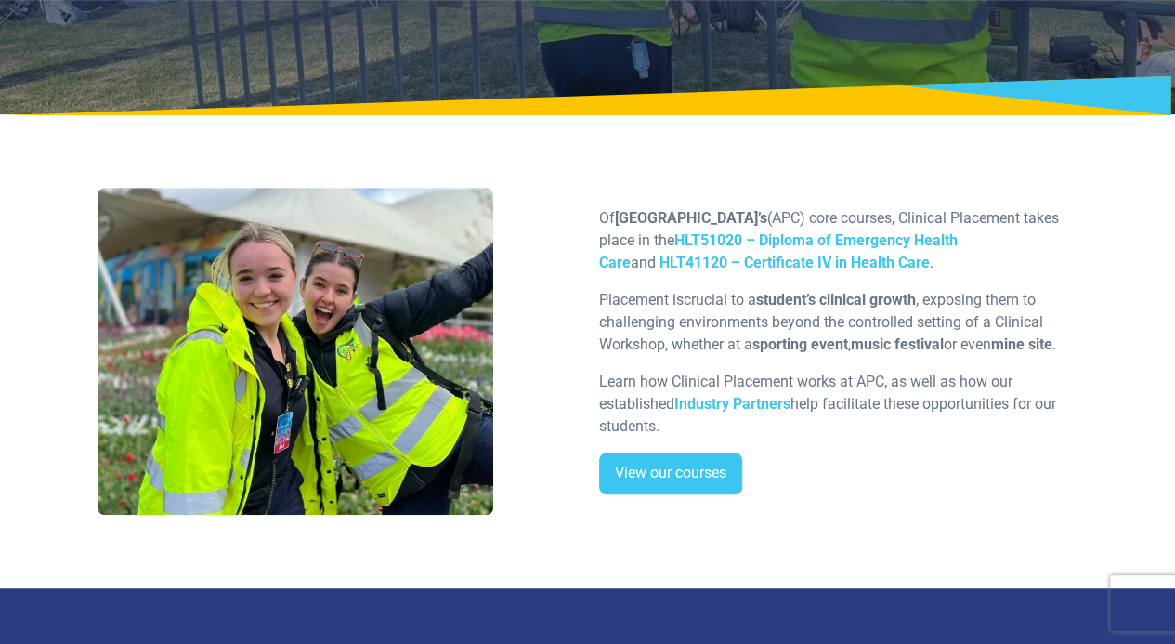
drag, startPoint x: 597, startPoint y: 218, endPoint x: 537, endPoint y: 199, distance: 63.5
click at [537, 199] on div "Of Australian Paramedical College’s (APC) core courses, Clinical Placement take…" at bounding box center [587, 358] width 1003 height 341
drag, startPoint x: 610, startPoint y: 304, endPoint x: 1008, endPoint y: 417, distance: 413.5
click at [1008, 417] on div "Of Australian Paramedical College’s (APC) core courses, Clinical Placement take…" at bounding box center [838, 358] width 501 height 303
click at [916, 339] on strong "music festival" at bounding box center [897, 344] width 93 height 18
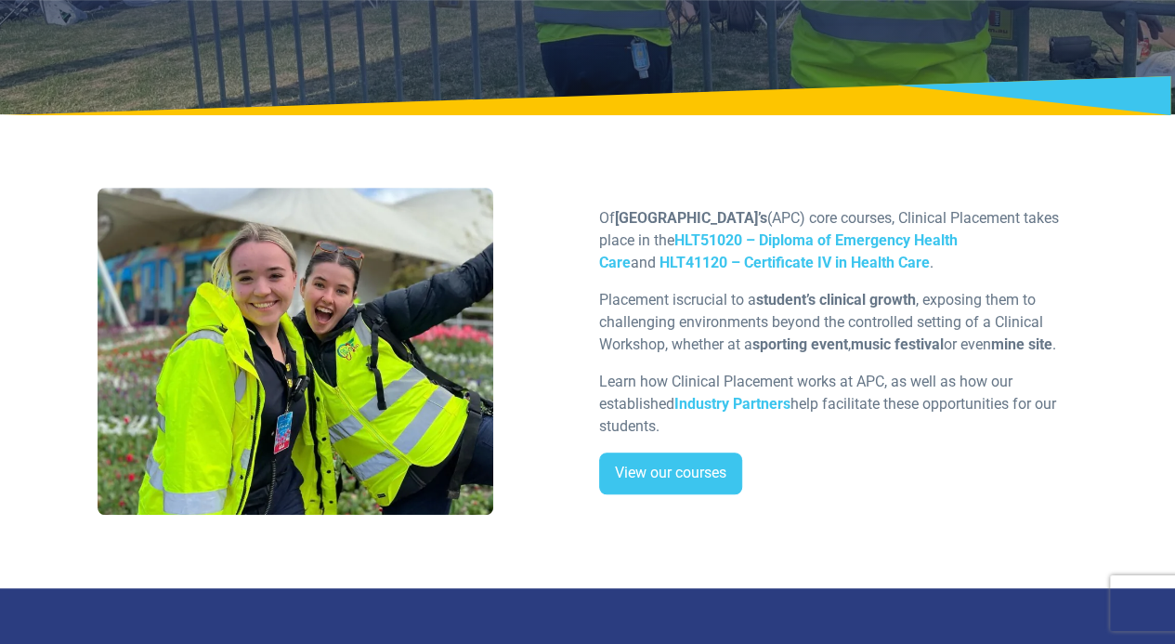
drag, startPoint x: 884, startPoint y: 417, endPoint x: 588, endPoint y: 190, distance: 372.4
click at [588, 190] on div "Of Australian Paramedical College’s (APC) core courses, Clinical Placement take…" at bounding box center [587, 358] width 1003 height 341
click at [906, 436] on p "Learn how Clinical Placement works at APC, as well as how our established Indus…" at bounding box center [838, 404] width 479 height 67
drag, startPoint x: 709, startPoint y: 424, endPoint x: 558, endPoint y: 234, distance: 242.6
click at [558, 234] on div "Of Australian Paramedical College’s (APC) core courses, Clinical Placement take…" at bounding box center [587, 358] width 1003 height 341
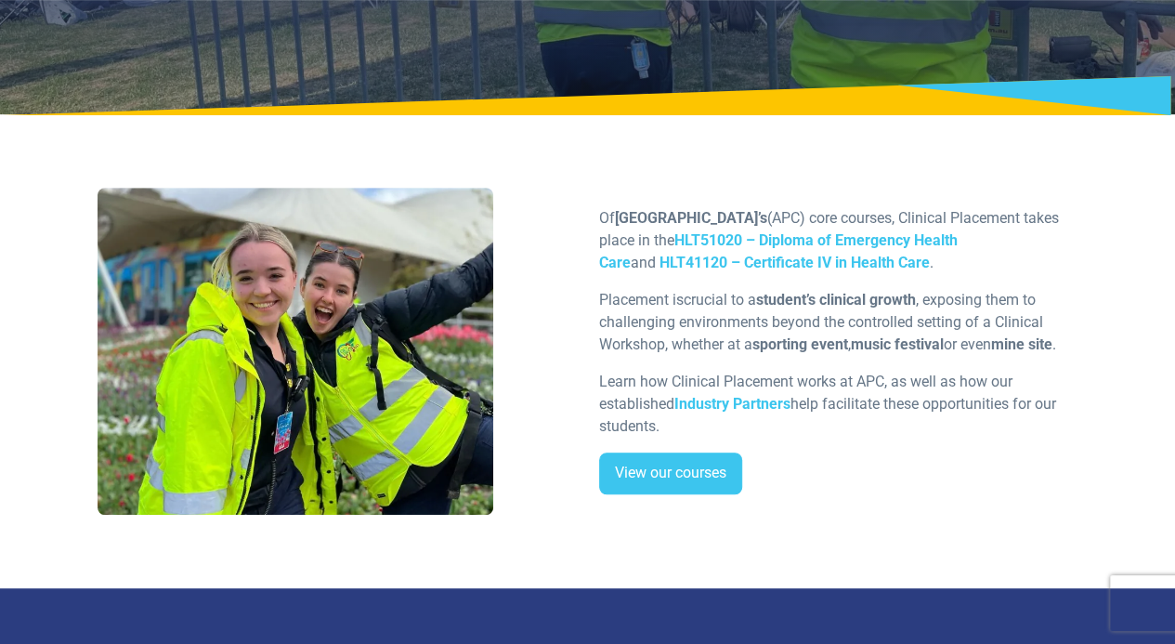
click at [896, 430] on p "Learn how Clinical Placement works at APC, as well as how our established Indus…" at bounding box center [838, 404] width 479 height 67
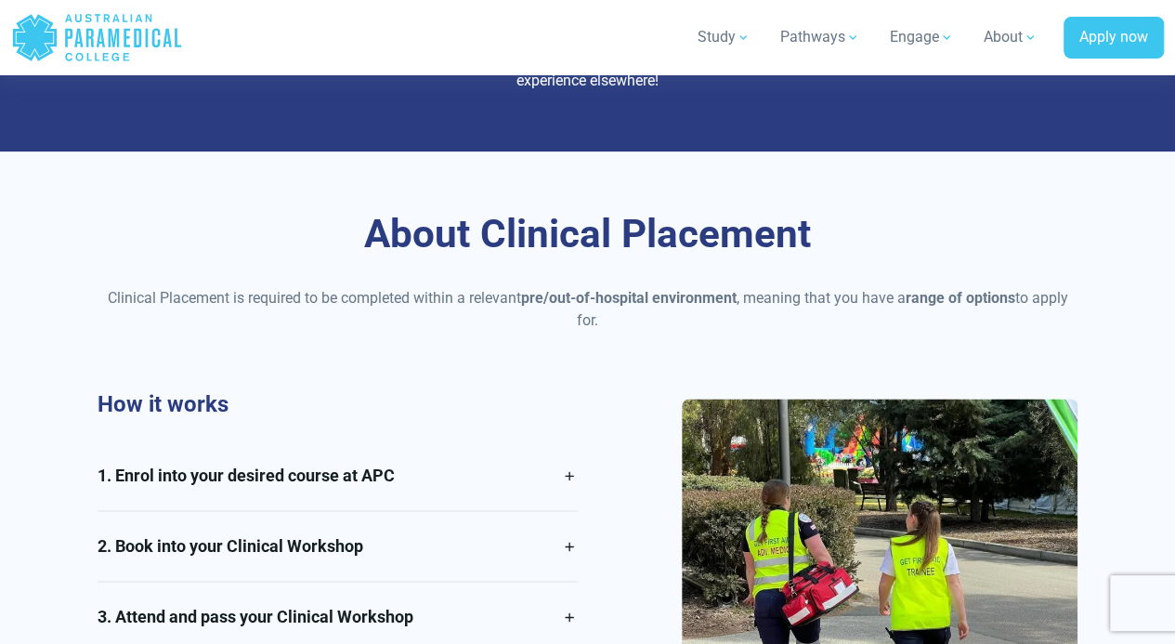
scroll to position [1301, 0]
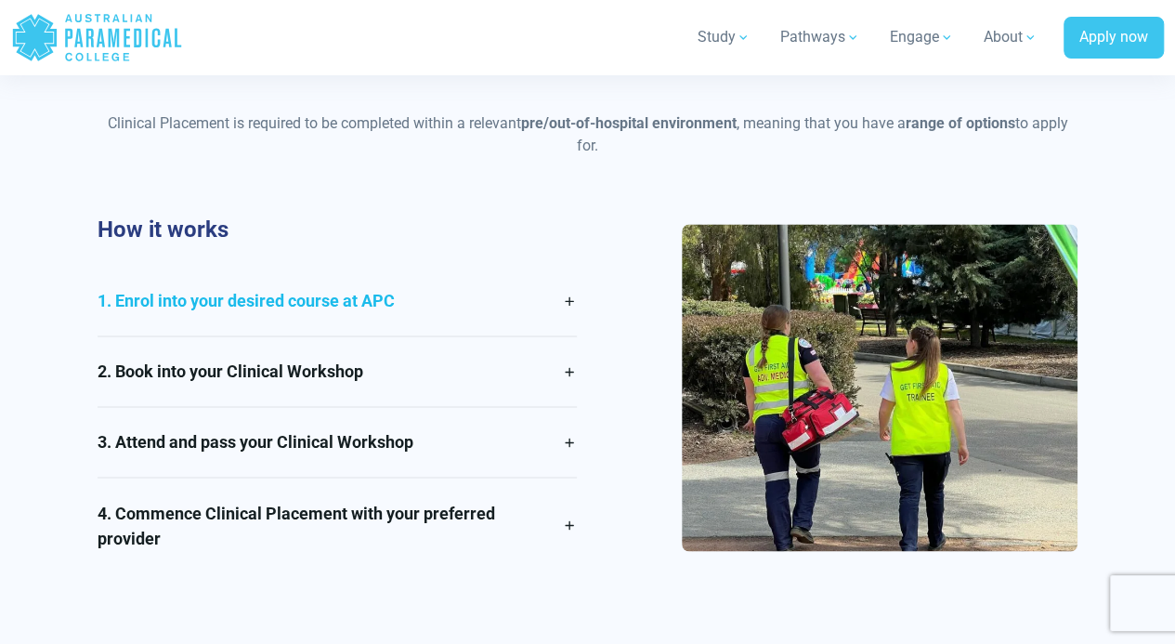
click at [567, 306] on link "1. Enrol into your desired course at APC" at bounding box center [337, 301] width 479 height 70
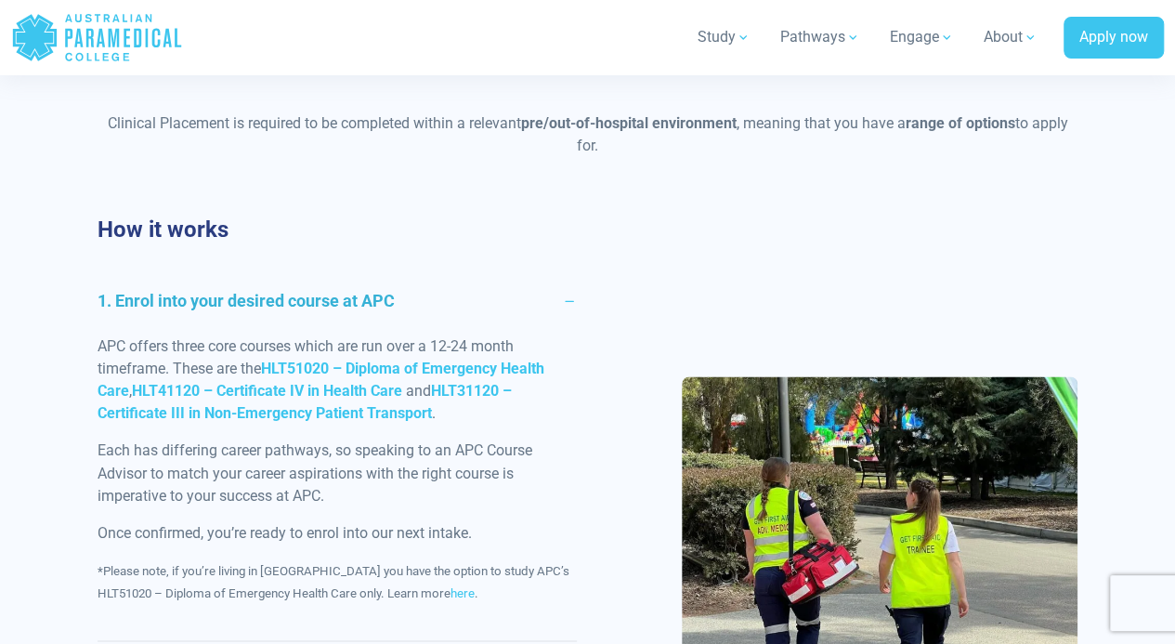
click at [571, 291] on link "1. Enrol into your desired course at APC" at bounding box center [337, 301] width 479 height 70
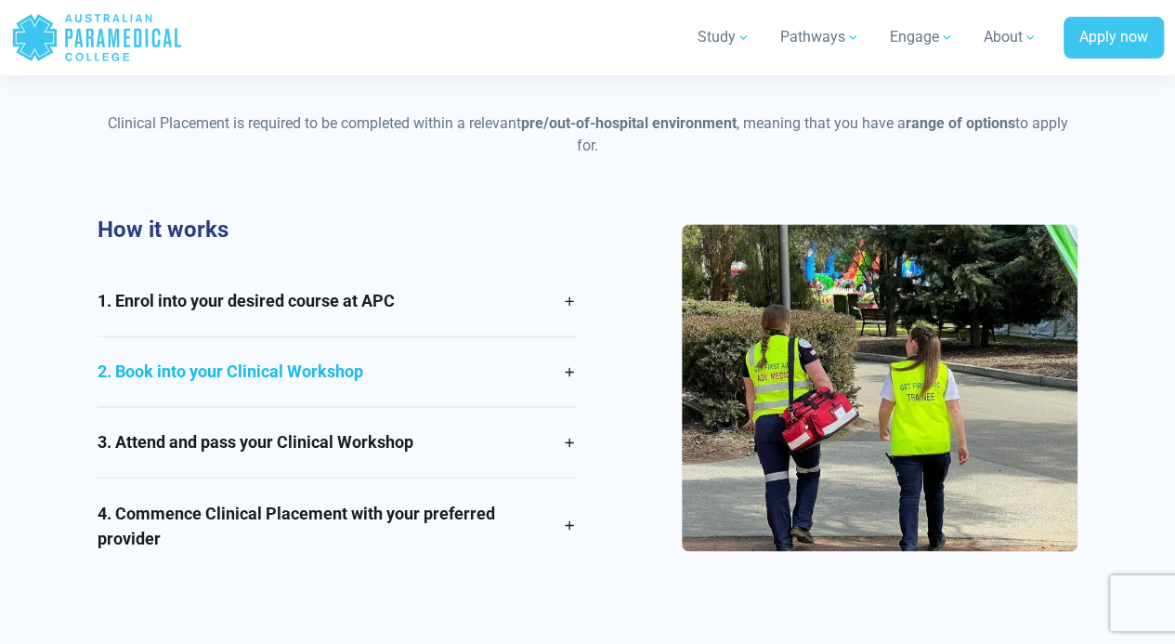
click at [568, 374] on link "2. Book into your Clinical Workshop" at bounding box center [337, 371] width 479 height 70
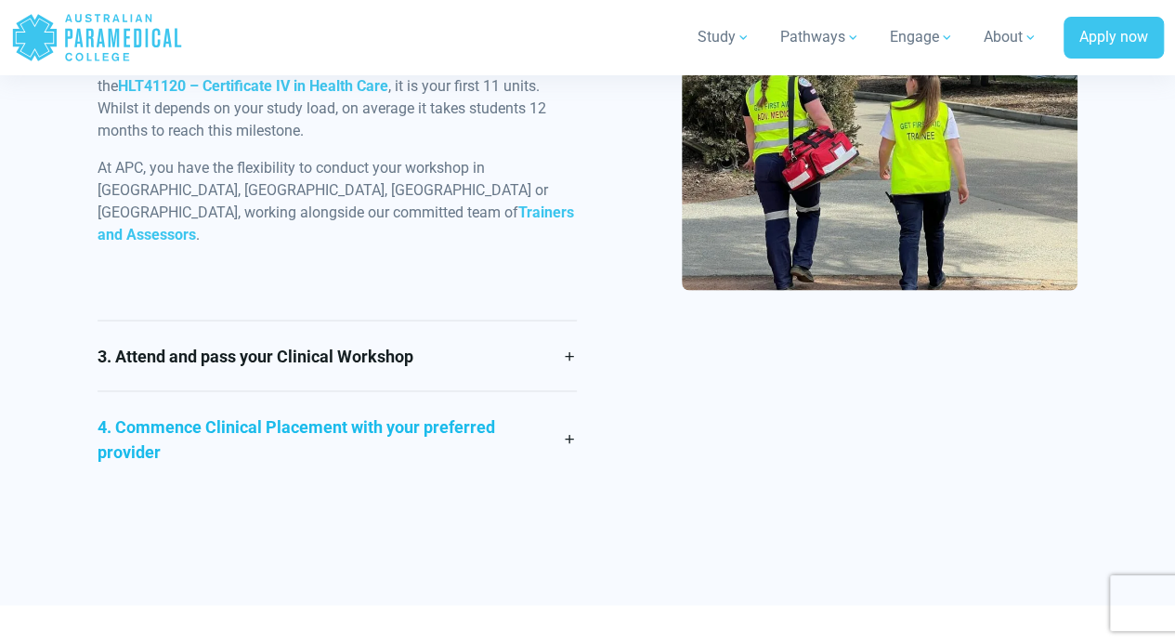
scroll to position [1765, 0]
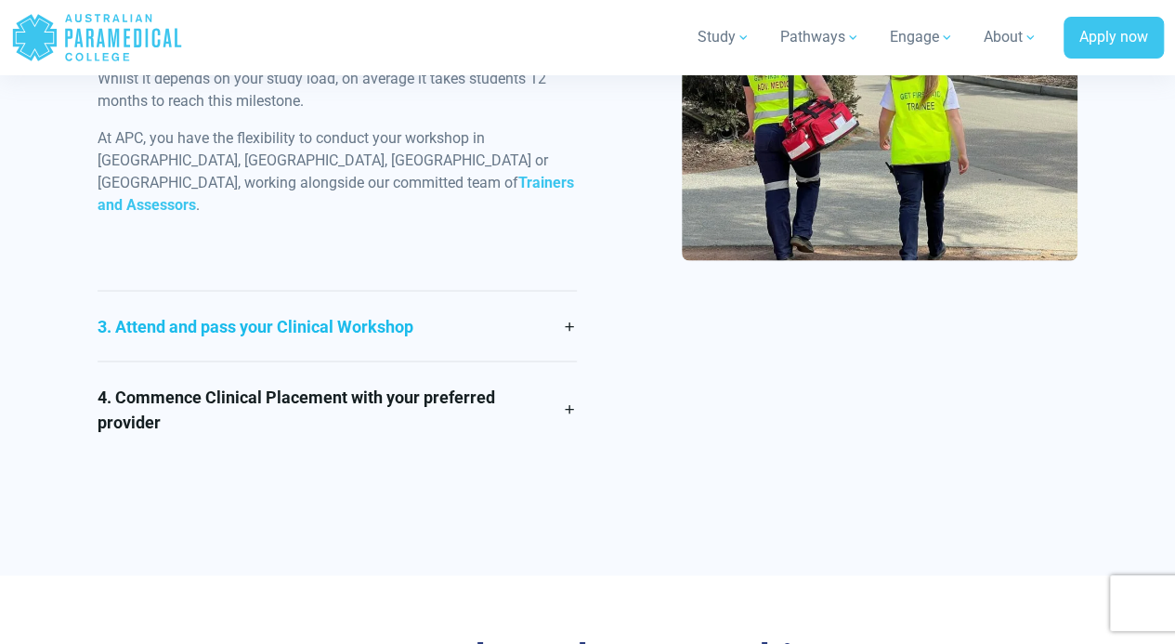
click at [570, 300] on link "3. Attend and pass your Clinical Workshop" at bounding box center [337, 327] width 479 height 70
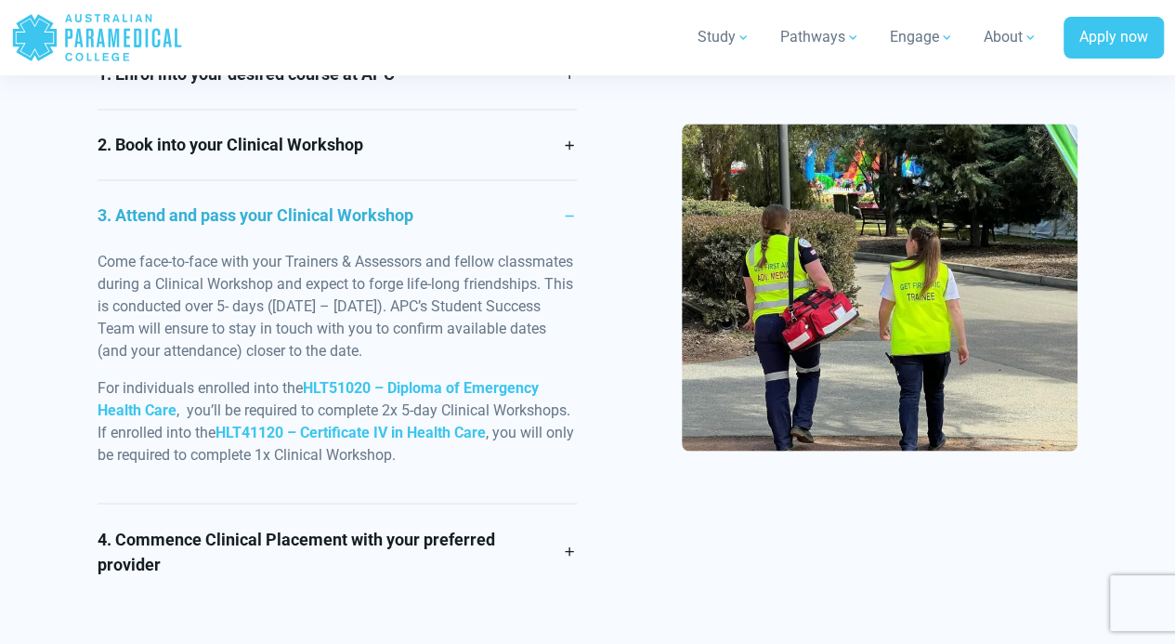
scroll to position [1555, 0]
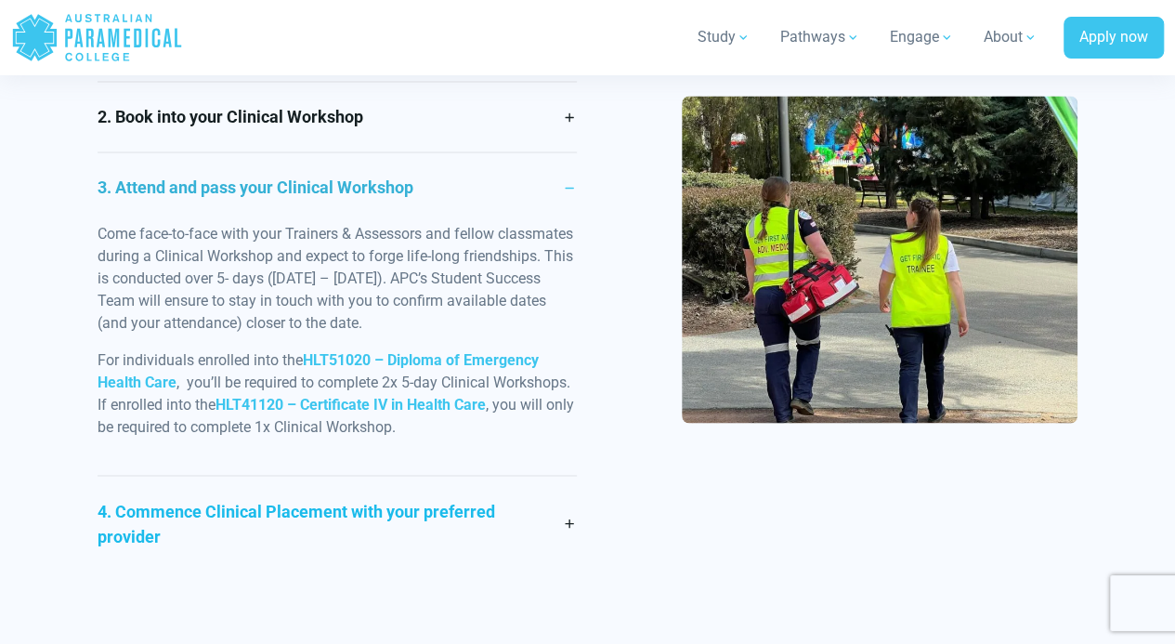
click at [548, 511] on link "4. Commence Clinical Placement with your preferred provider" at bounding box center [337, 523] width 479 height 95
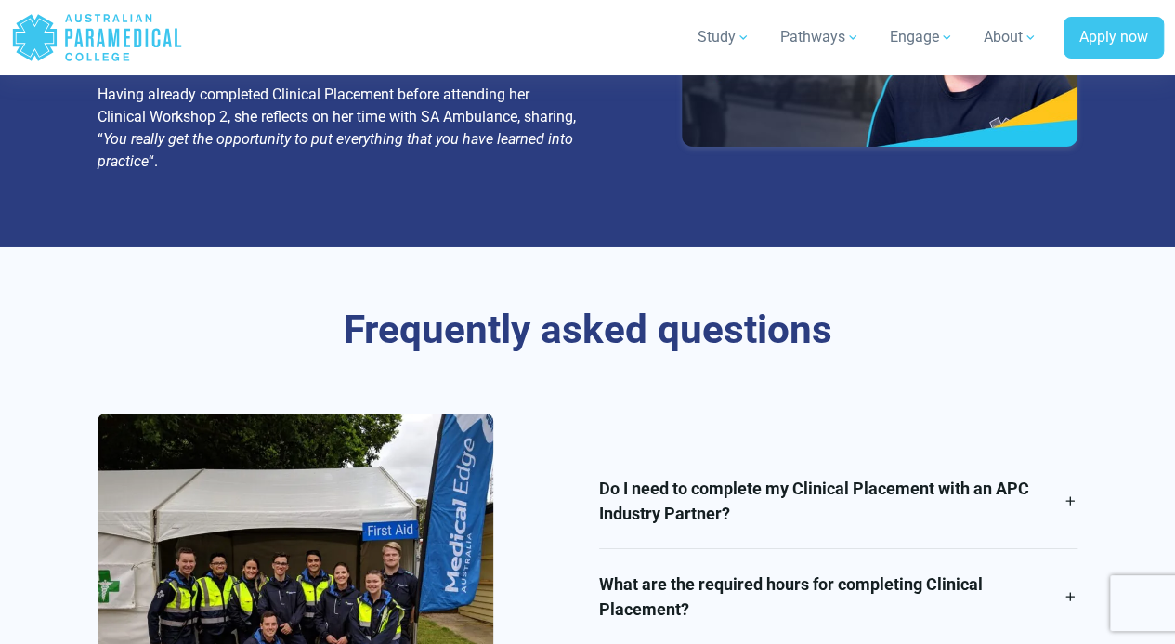
scroll to position [3321, 0]
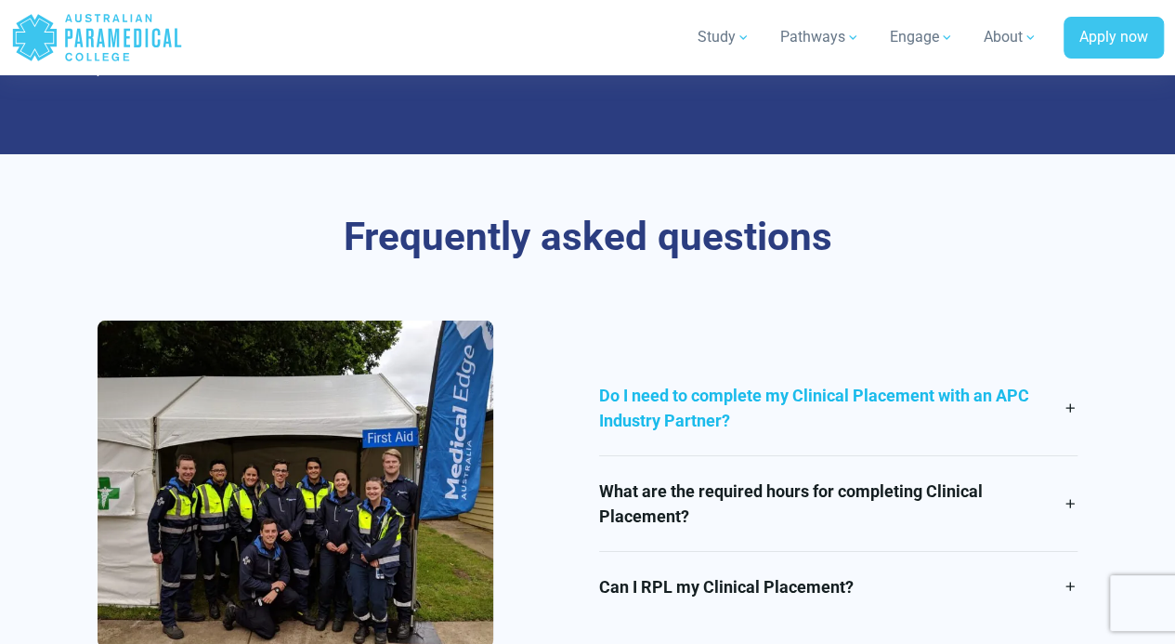
click at [952, 361] on link "Do I need to complete my Clinical Placement with an APC Industry Partner?" at bounding box center [838, 408] width 479 height 95
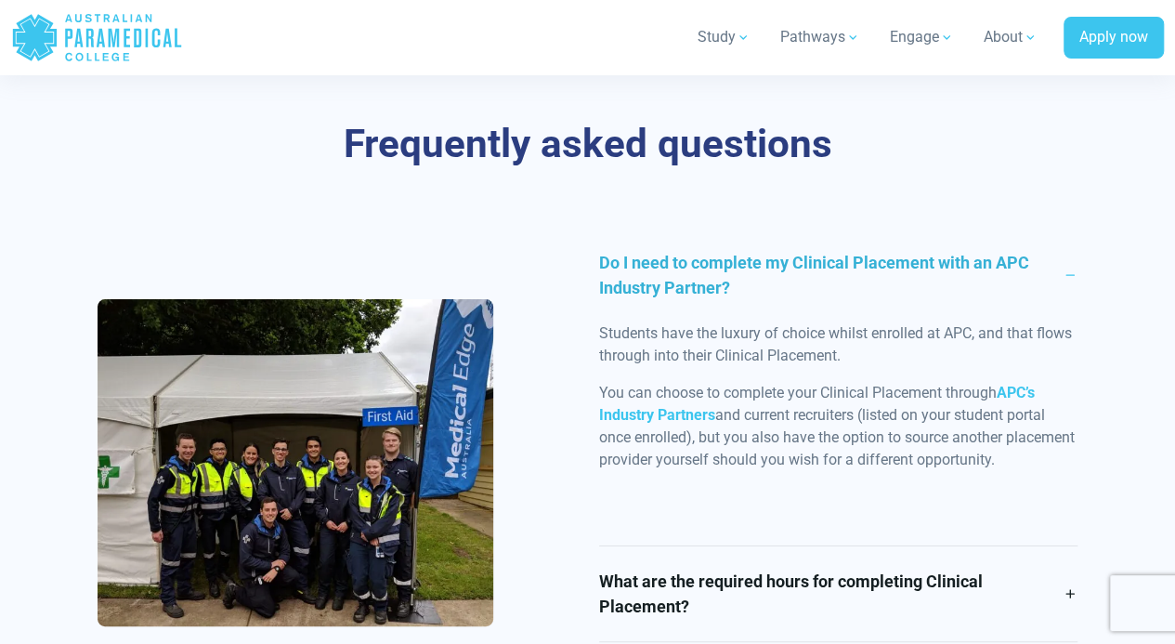
scroll to position [3507, 0]
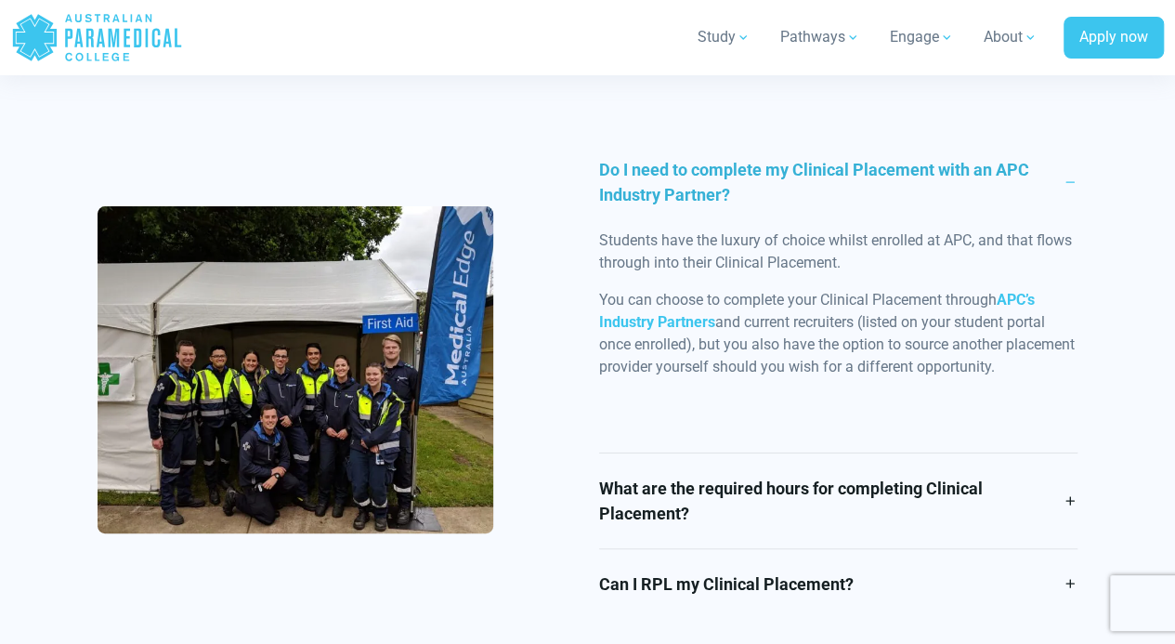
click at [1065, 135] on link "Do I need to complete my Clinical Placement with an APC Industry Partner?" at bounding box center [838, 182] width 479 height 95
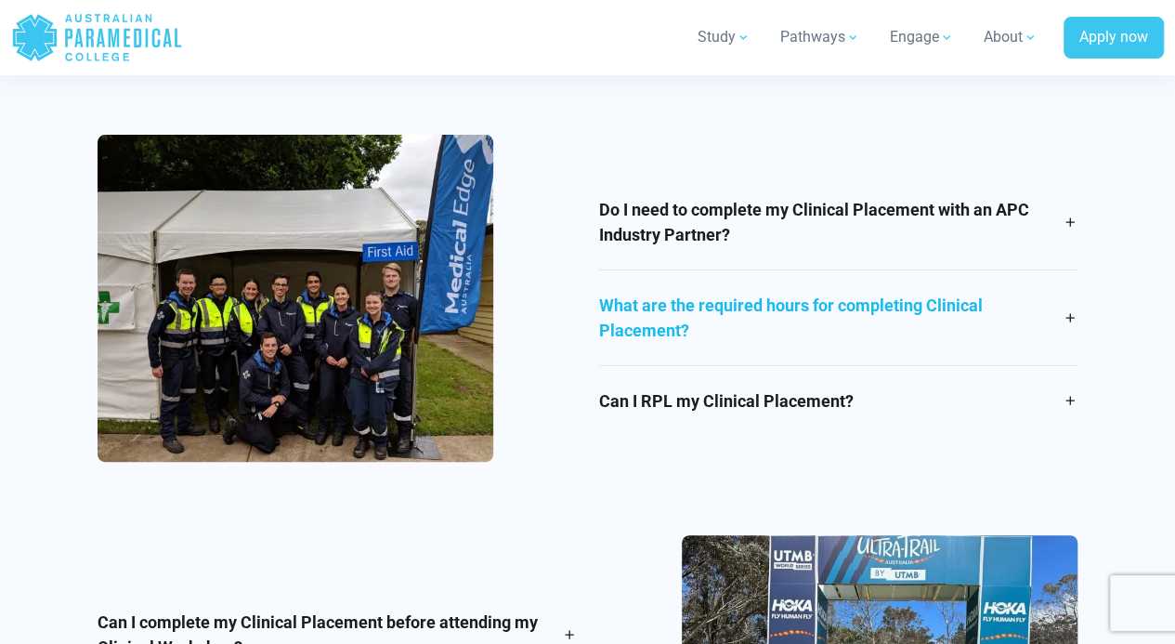
click at [1070, 270] on link "What are the required hours for completing Clinical Placement?" at bounding box center [838, 317] width 479 height 95
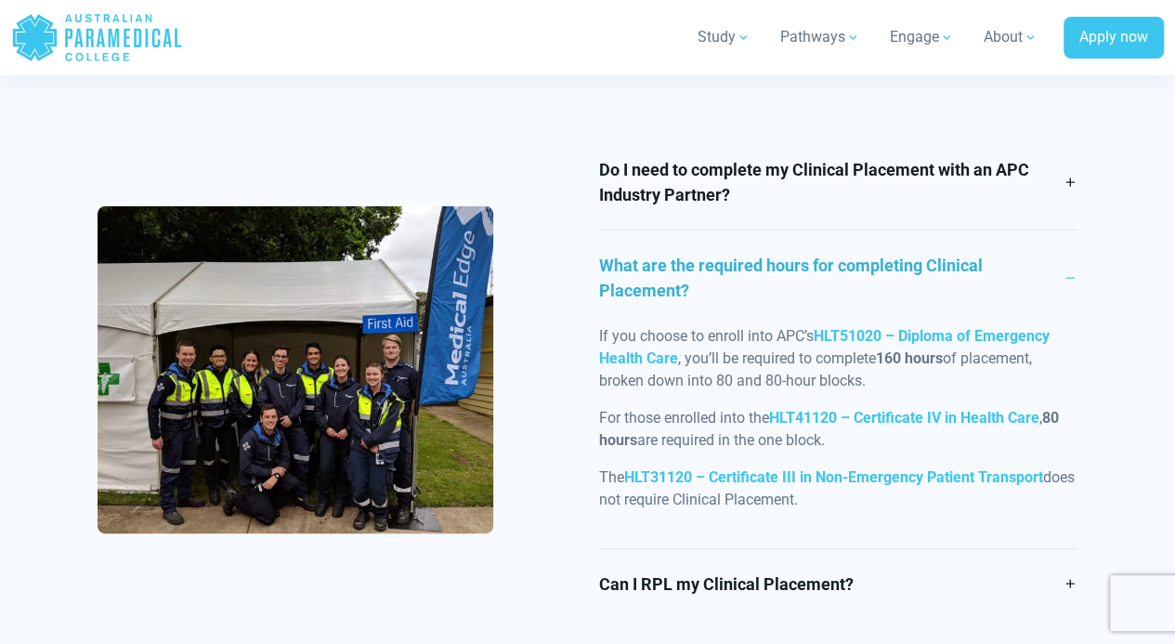
click at [1069, 232] on link "What are the required hours for completing Clinical Placement?" at bounding box center [838, 277] width 479 height 95
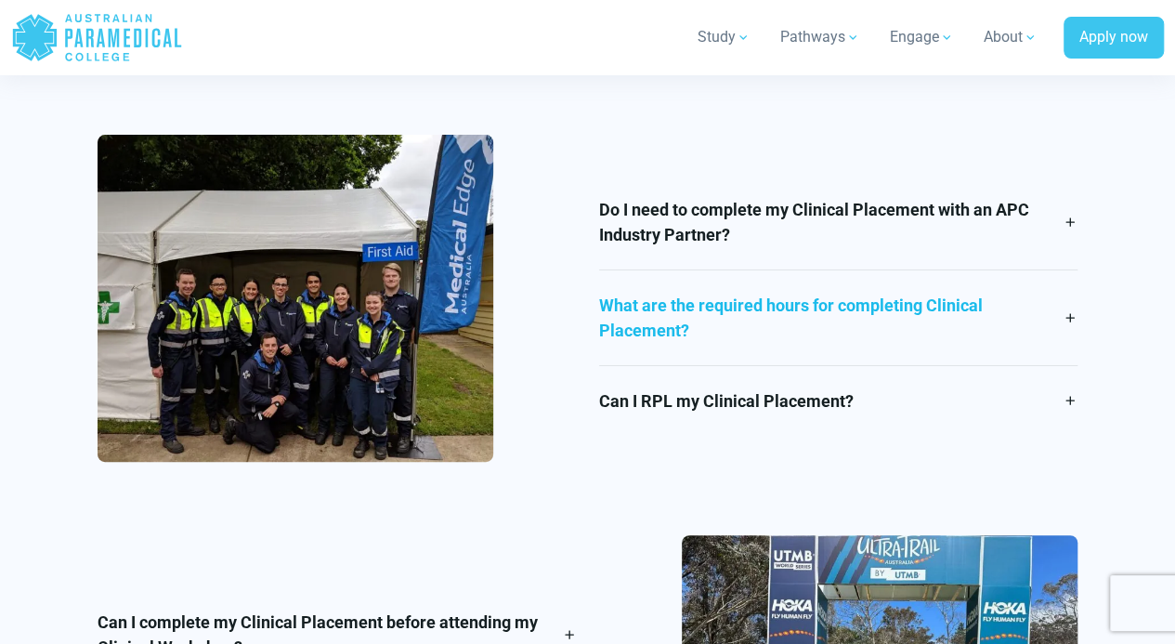
click at [1069, 270] on link "What are the required hours for completing Clinical Placement?" at bounding box center [838, 317] width 479 height 95
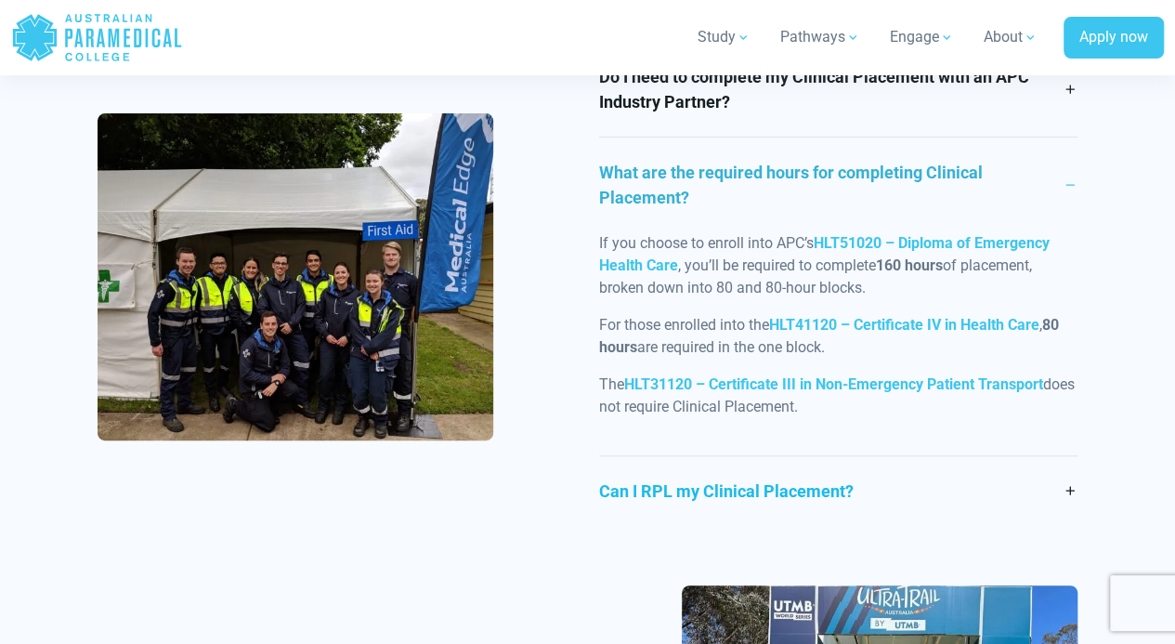
click at [875, 456] on link "Can I RPL my Clinical Placement?" at bounding box center [838, 491] width 479 height 70
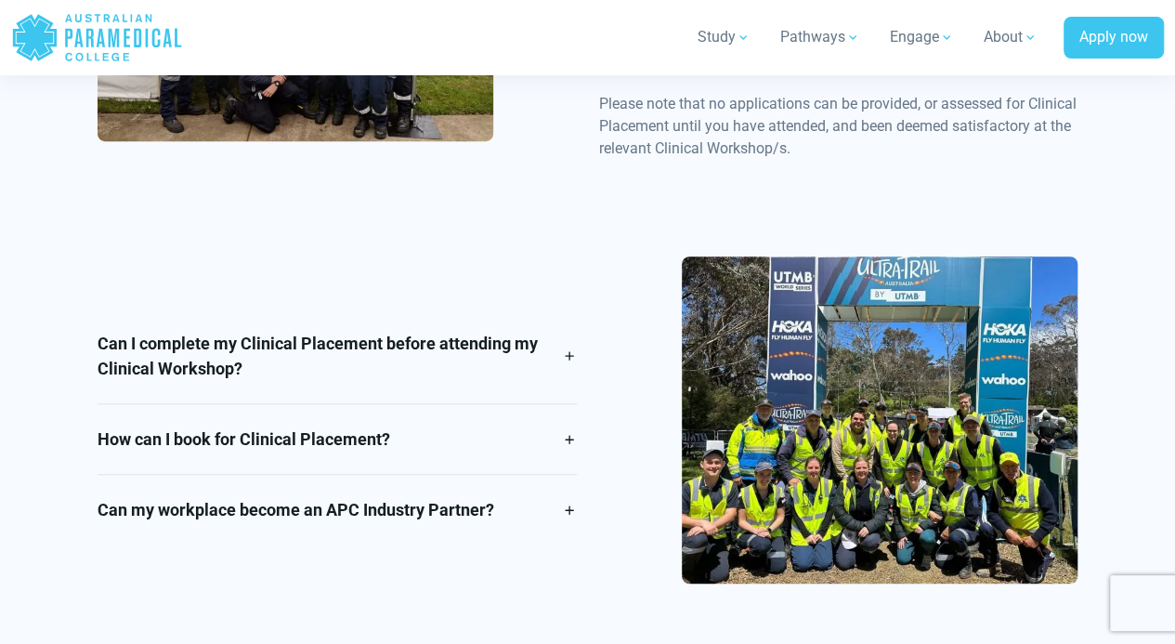
scroll to position [3953, 0]
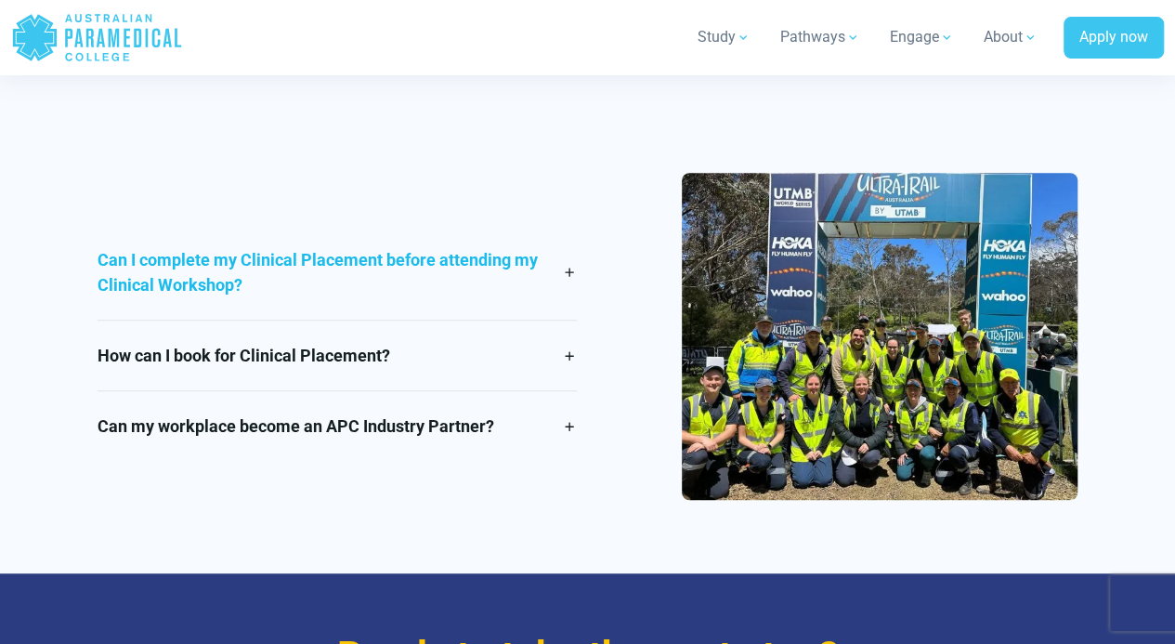
click at [467, 254] on link "Can I complete my Clinical Placement before attending my Clinical Workshop?" at bounding box center [337, 272] width 479 height 95
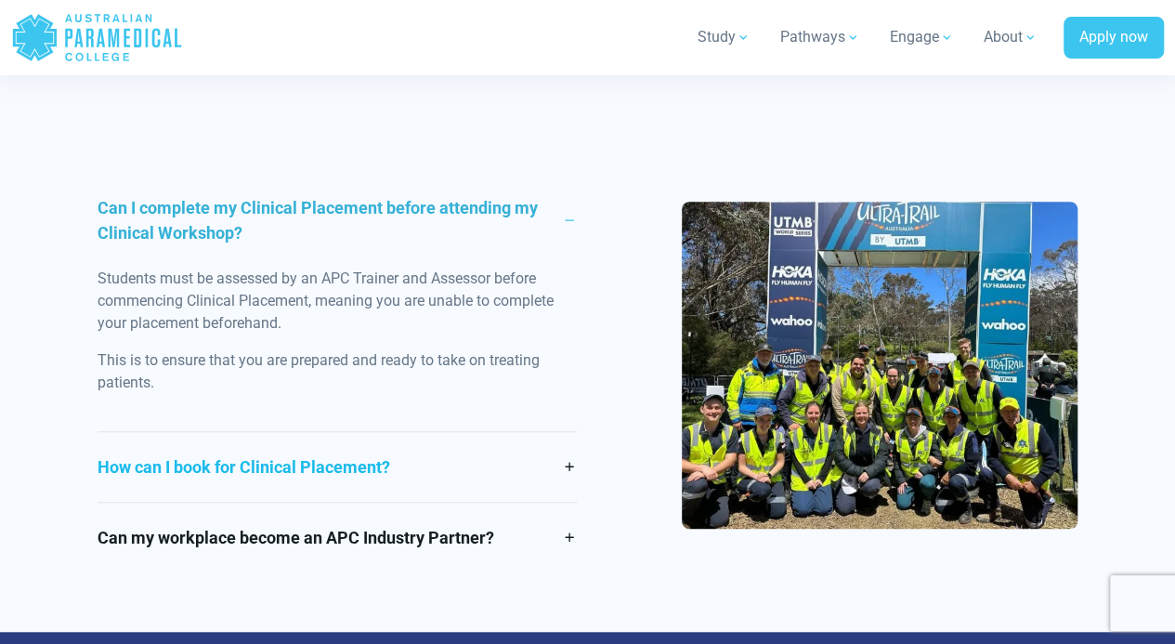
click at [333, 442] on link "How can I book for Clinical Placement?" at bounding box center [337, 467] width 479 height 70
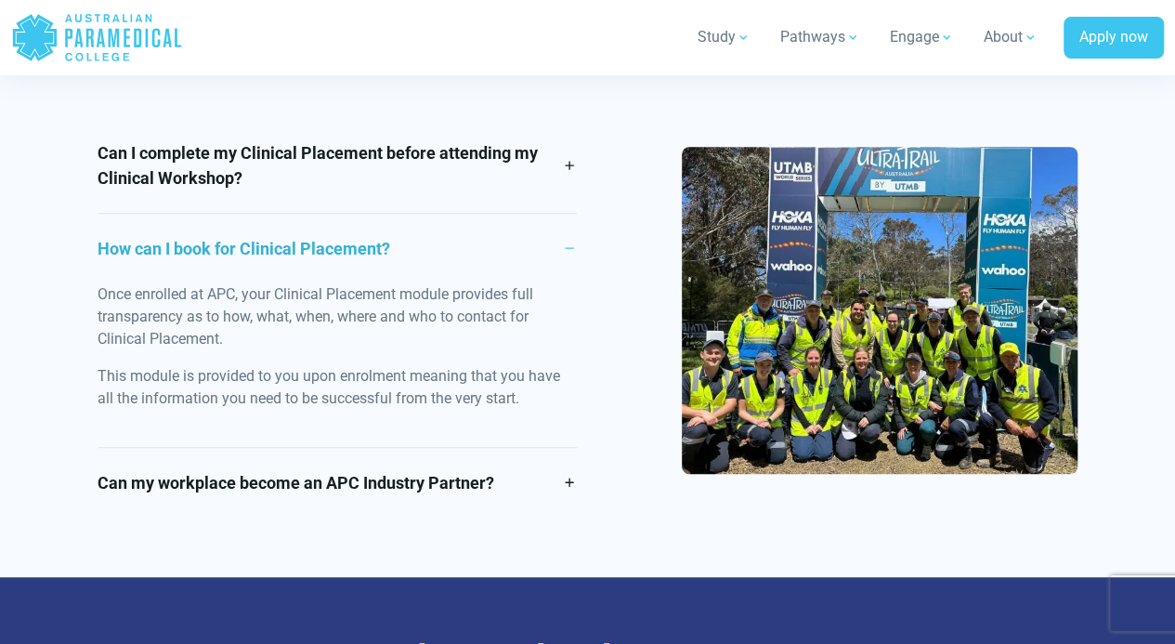
scroll to position [4046, 0]
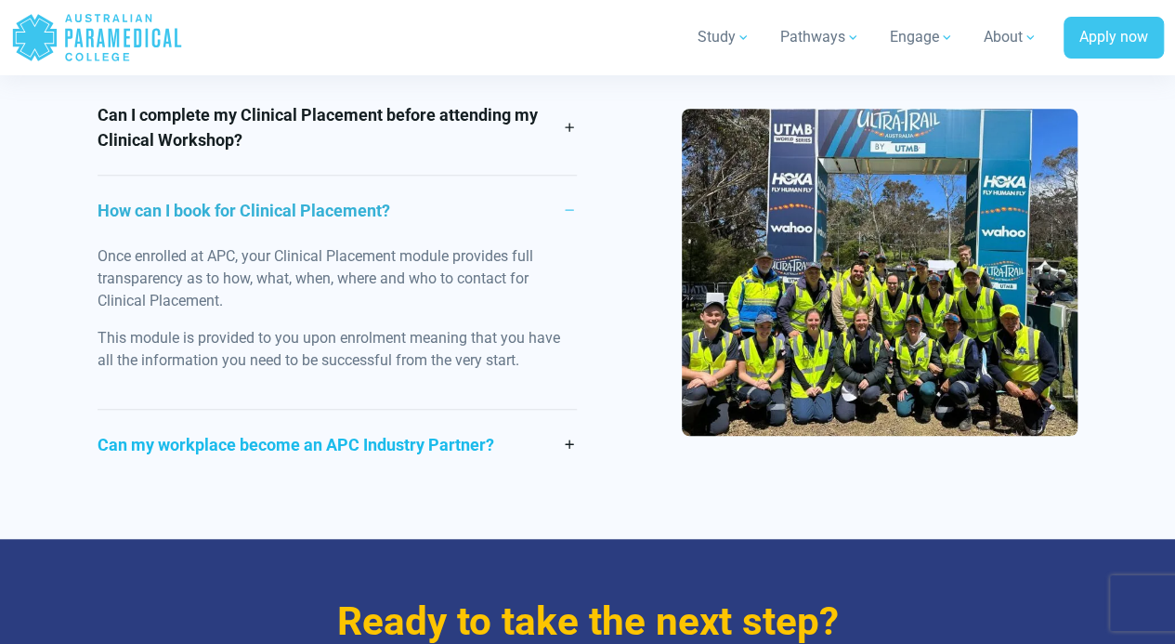
click at [395, 414] on link "Can my workplace become an APC Industry Partner?" at bounding box center [337, 445] width 479 height 70
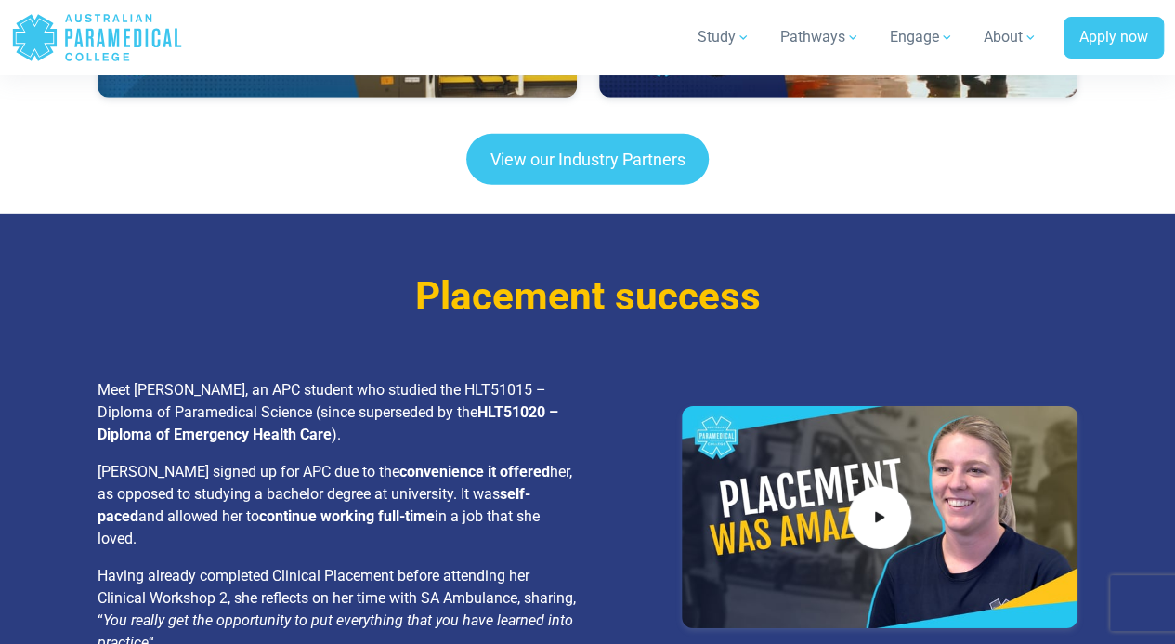
scroll to position [2745, 0]
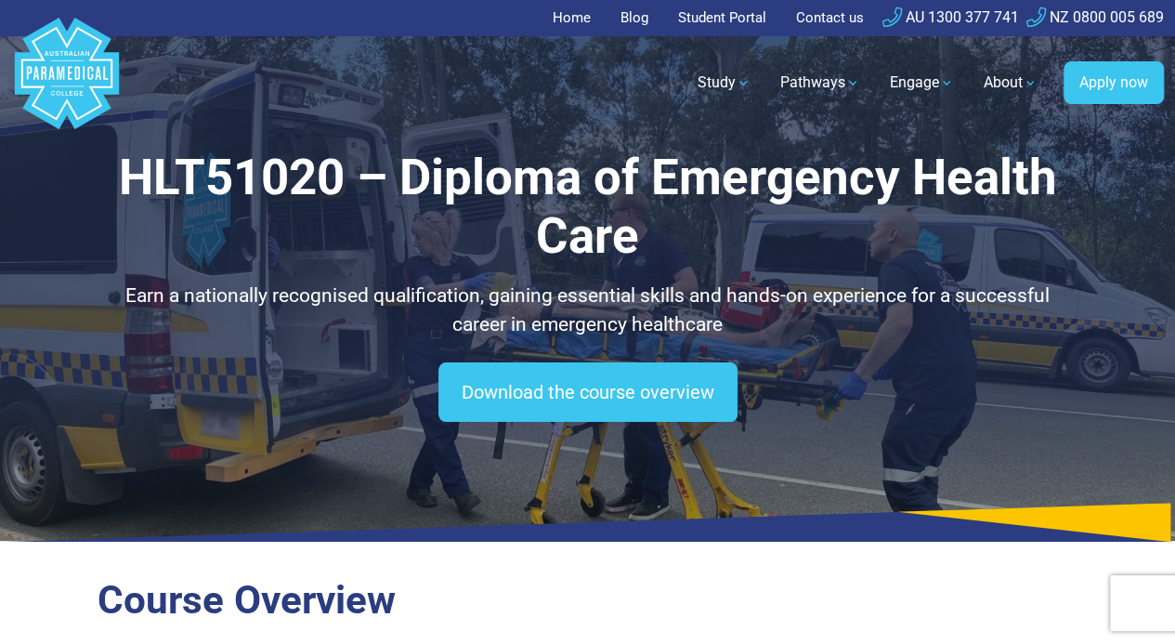
scroll to position [93, 0]
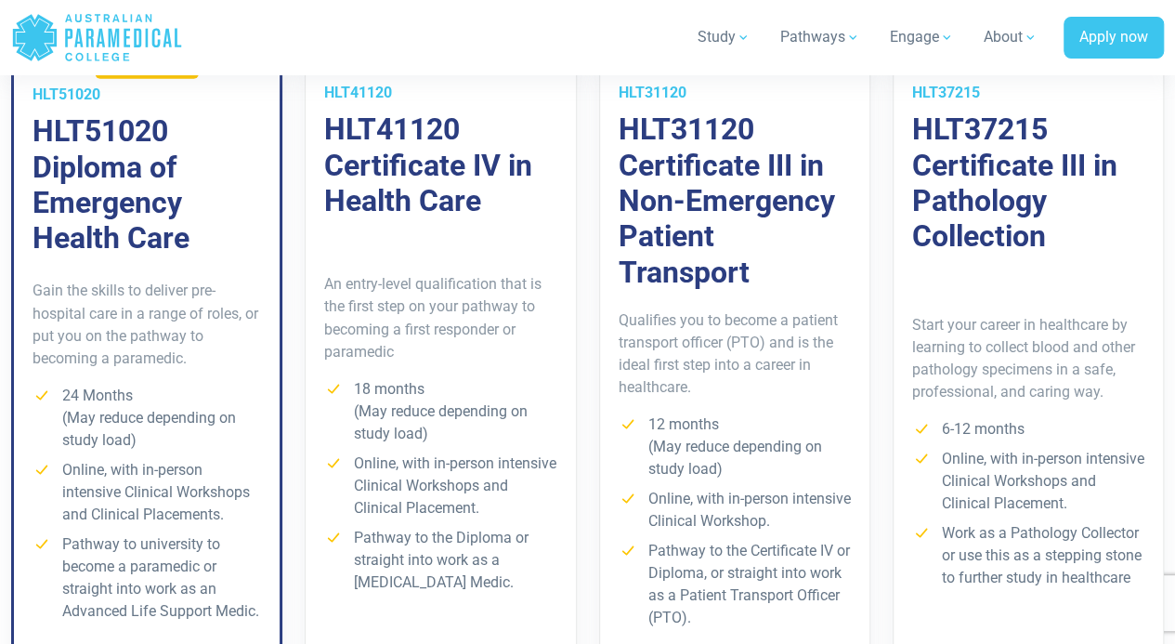
scroll to position [1487, 0]
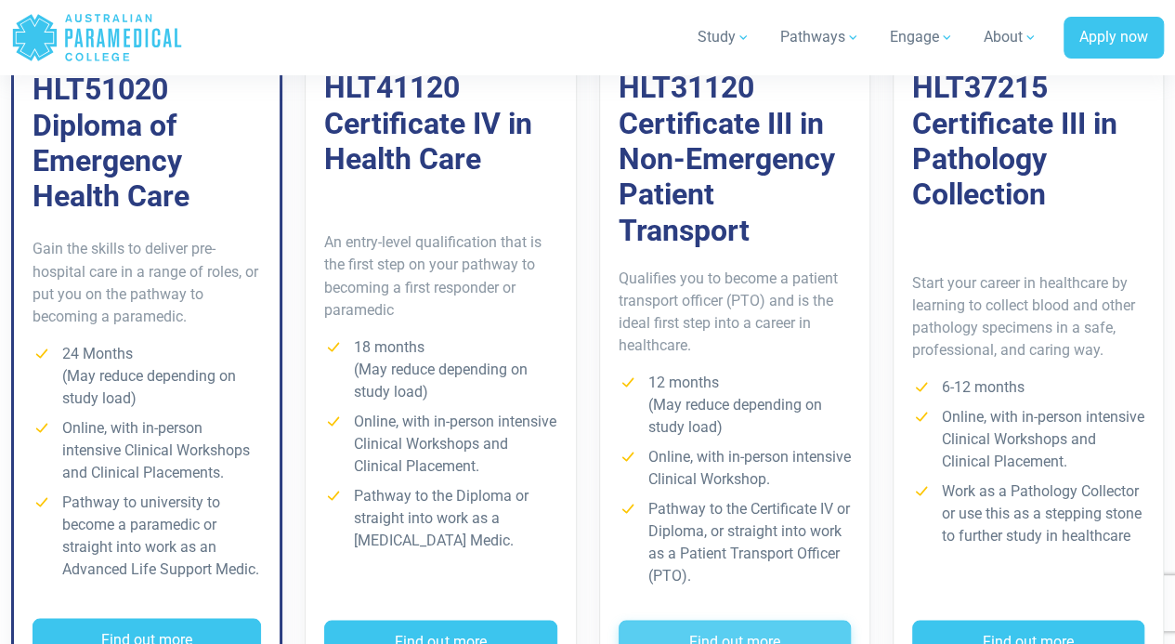
click at [766, 620] on button "Find out more" at bounding box center [735, 641] width 232 height 43
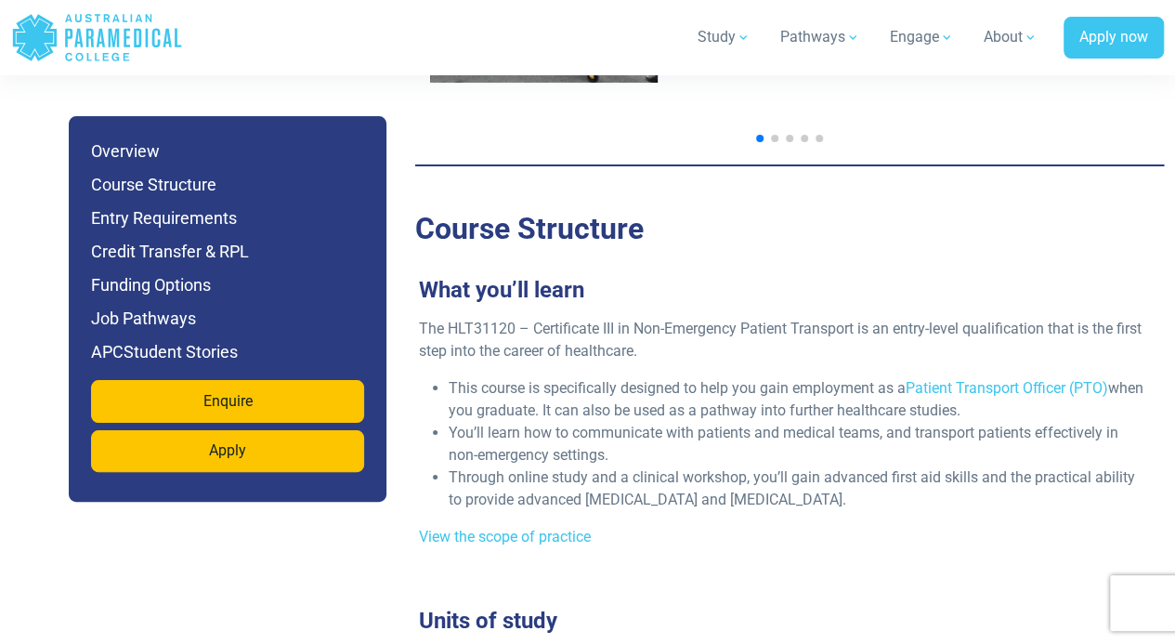
scroll to position [3345, 0]
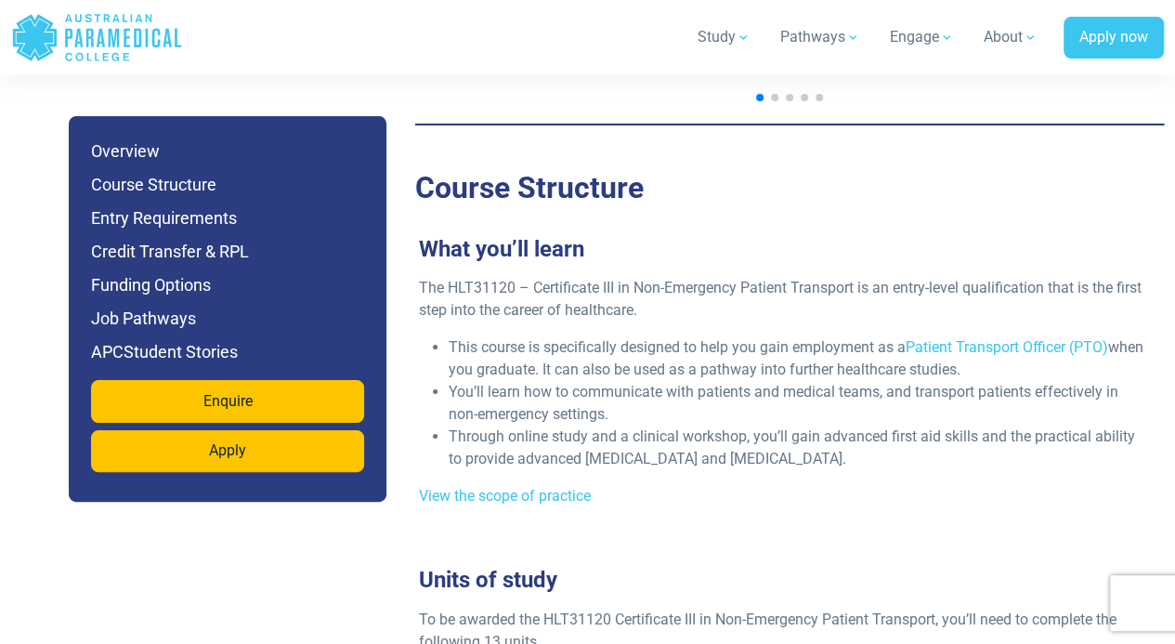
drag, startPoint x: 552, startPoint y: 495, endPoint x: 518, endPoint y: 547, distance: 61.9
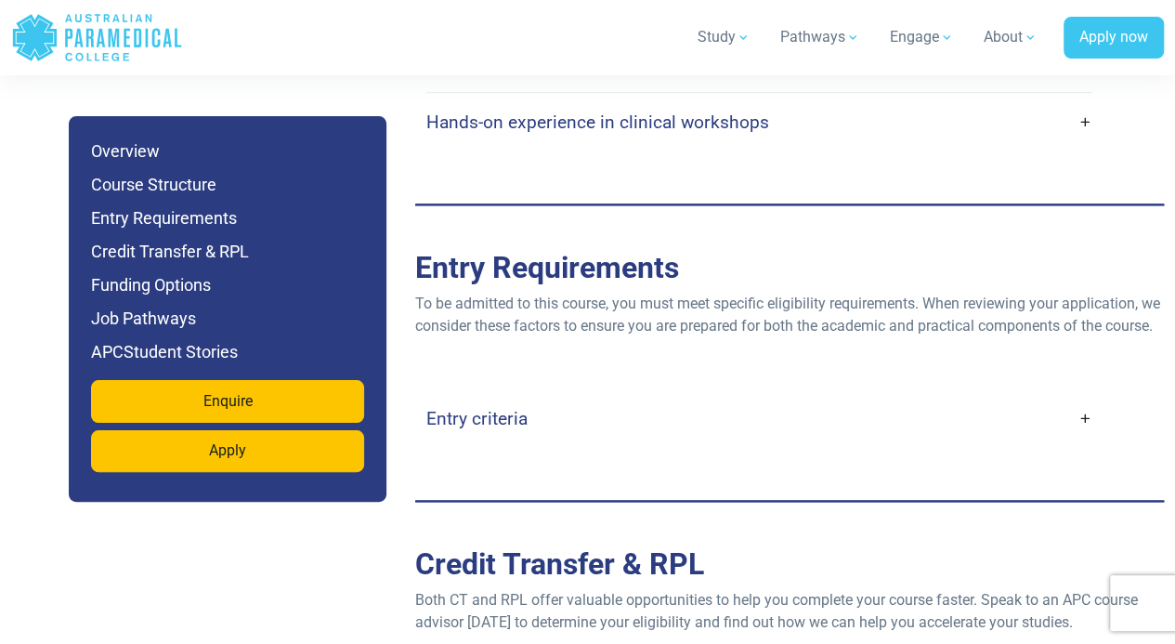
scroll to position [4646, 0]
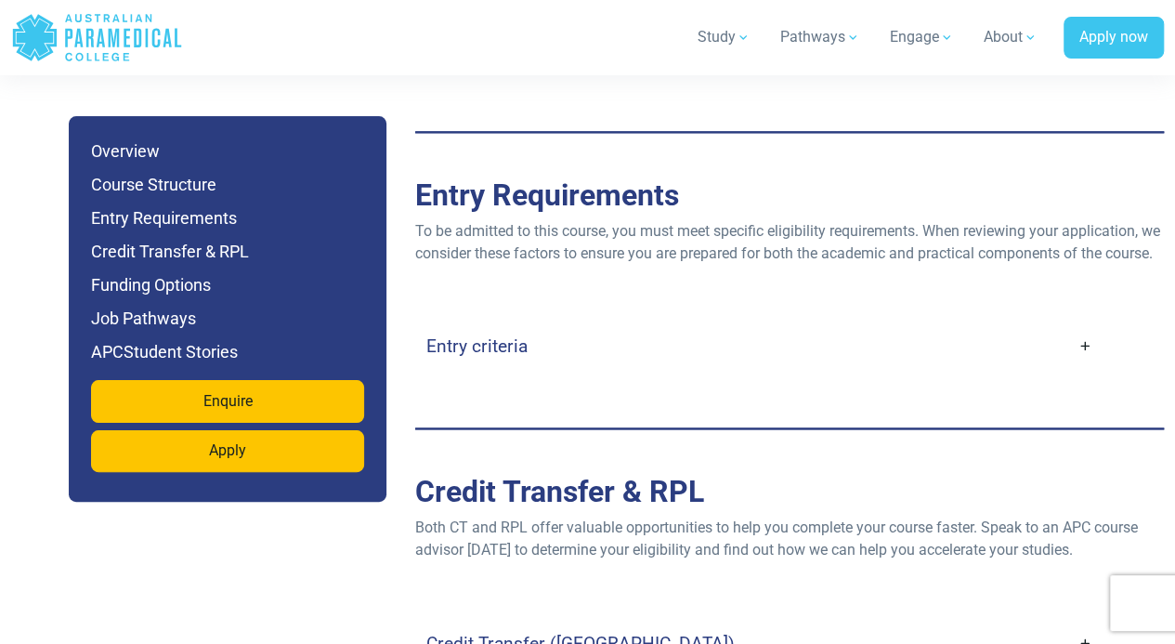
click at [1082, 362] on link "Entry criteria" at bounding box center [759, 346] width 666 height 44
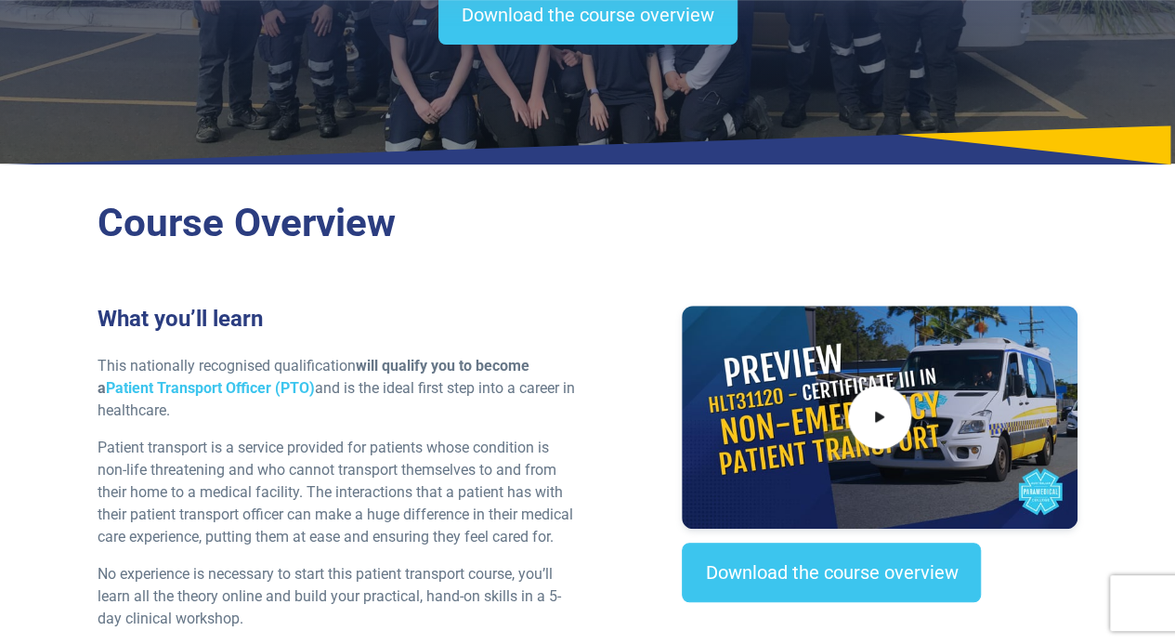
scroll to position [372, 0]
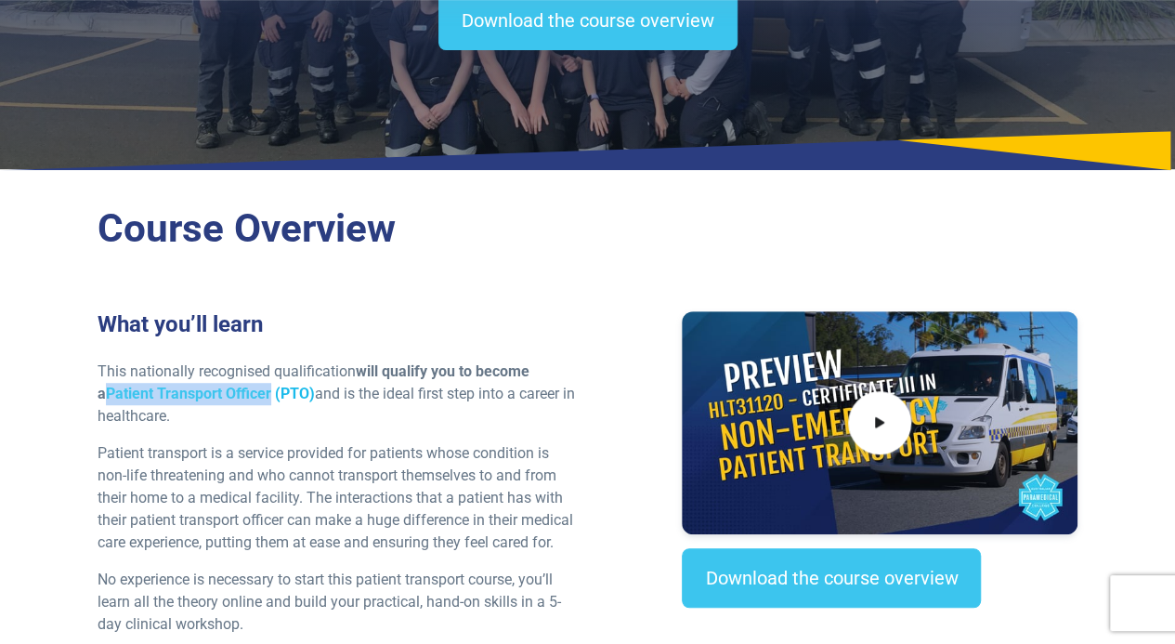
drag, startPoint x: 46, startPoint y: 392, endPoint x: 260, endPoint y: 397, distance: 213.8
click at [260, 397] on div "Course Overview What you’ll learn This nationally recognised qualification will…" at bounding box center [587, 613] width 1175 height 860
